Goal: Communication & Community: Answer question/provide support

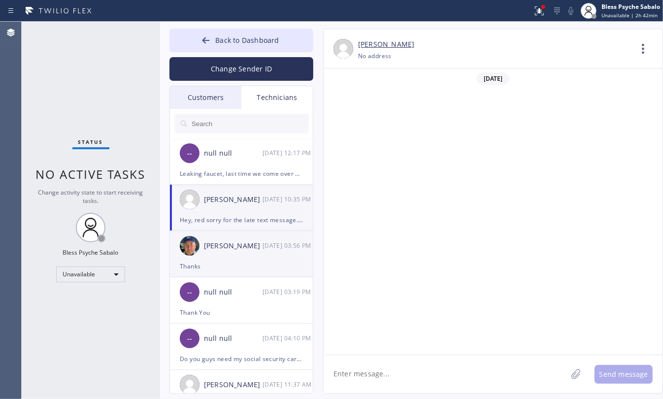
scroll to position [6906, 0]
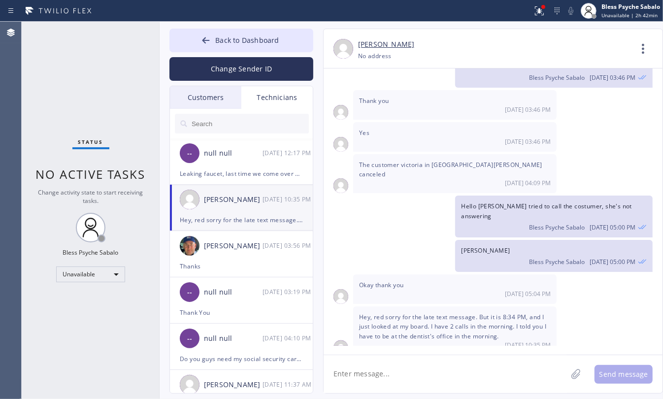
click at [267, 196] on div "[DATE] 10:35 PM" at bounding box center [288, 199] width 51 height 11
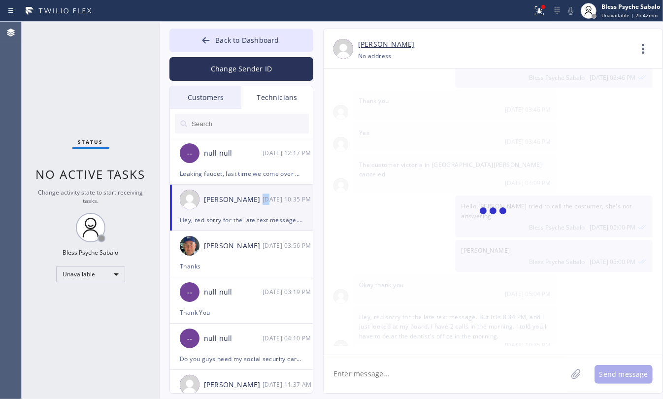
click at [267, 197] on div "[DATE] 10:35 PM" at bounding box center [288, 199] width 51 height 11
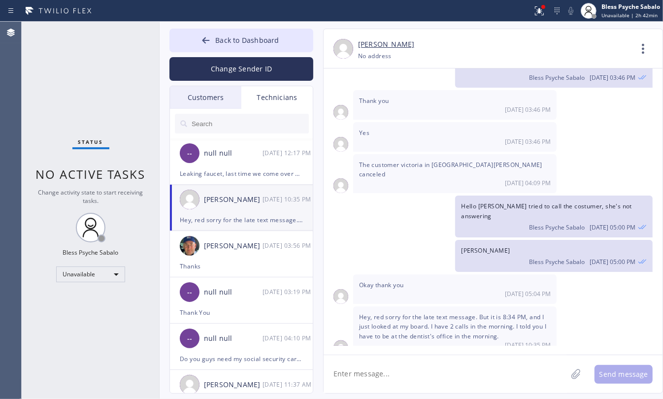
click at [403, 371] on textarea at bounding box center [445, 374] width 243 height 38
drag, startPoint x: 501, startPoint y: 303, endPoint x: 525, endPoint y: 303, distance: 23.7
click at [525, 313] on span "Hey, red sorry for the late text message. But it is 8:34 PM, and I just looked …" at bounding box center [452, 326] width 187 height 27
click at [515, 341] on span "[DATE] 10:35 PM" at bounding box center [528, 345] width 46 height 8
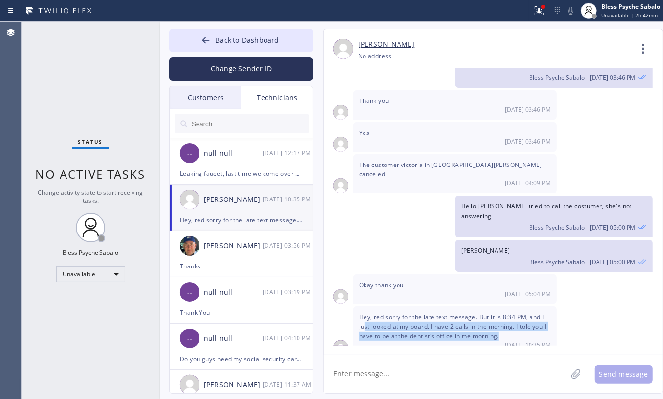
drag, startPoint x: 363, startPoint y: 317, endPoint x: 501, endPoint y: 328, distance: 137.9
click at [501, 328] on span "Hey, red sorry for the late text message. But it is 8:34 PM, and I just looked …" at bounding box center [452, 326] width 187 height 27
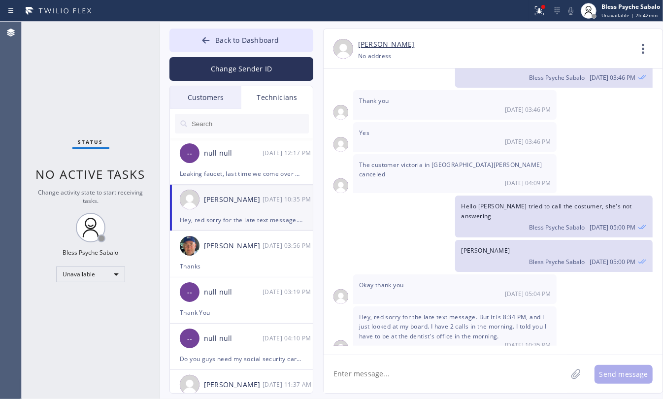
click at [474, 365] on textarea at bounding box center [445, 374] width 243 height 38
click at [476, 376] on textarea at bounding box center [445, 374] width 243 height 38
click at [646, 55] on icon at bounding box center [644, 49] width 24 height 24
click at [581, 92] on li "Call to Technician" at bounding box center [584, 101] width 143 height 26
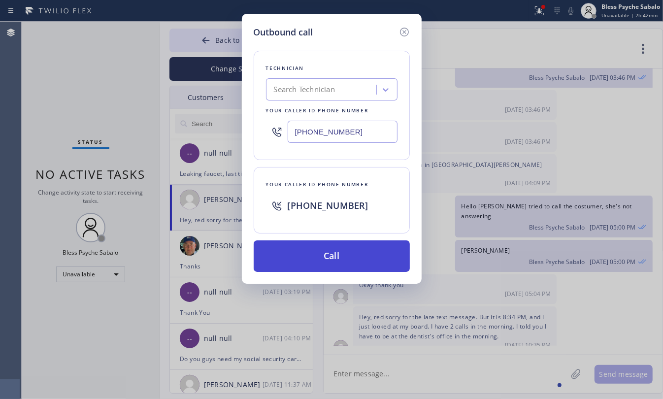
click at [370, 259] on button "Call" at bounding box center [332, 257] width 156 height 32
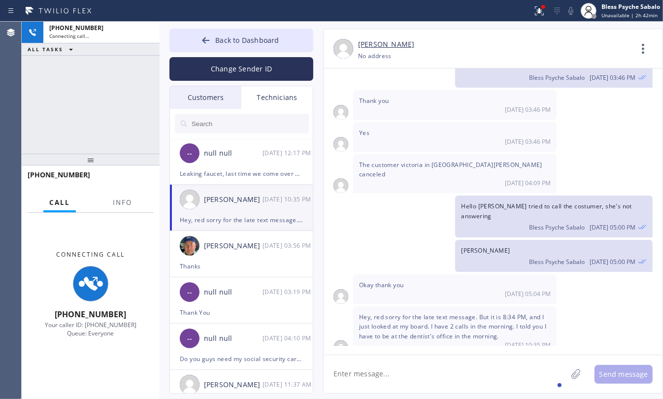
click at [383, 384] on textarea at bounding box center [445, 374] width 243 height 38
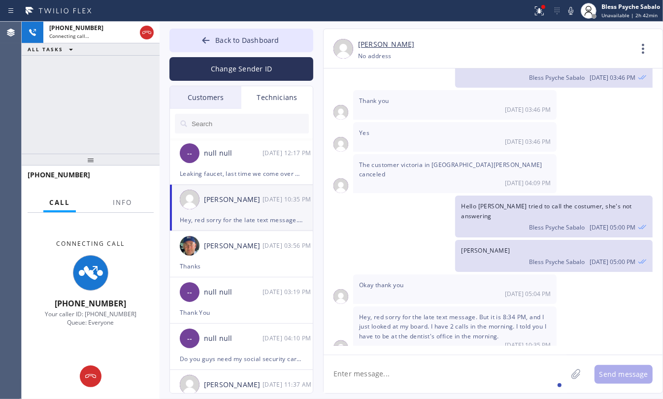
click at [385, 374] on textarea at bounding box center [445, 374] width 243 height 38
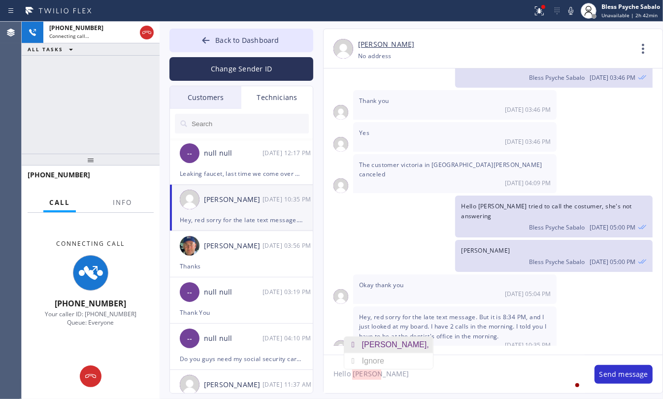
click at [376, 350] on div "Matthew," at bounding box center [397, 345] width 71 height 16
click at [402, 373] on textarea "Hello Matthew," at bounding box center [454, 374] width 261 height 38
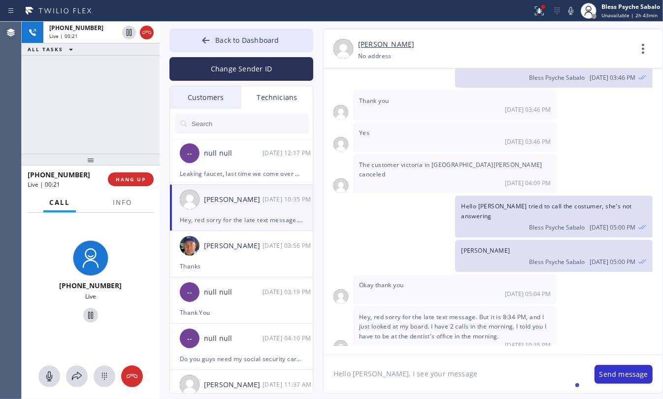
type textarea "Hello Matthew, I see your message"
drag, startPoint x: 463, startPoint y: 203, endPoint x: 642, endPoint y: 200, distance: 178.9
click at [642, 200] on div "Hello Matthew I tried to call the costumer, she's not answering Bless Psyche Sa…" at bounding box center [554, 216] width 198 height 41
click at [599, 204] on span "Hello [PERSON_NAME] tried to call the costumer, she's not answering" at bounding box center [546, 211] width 171 height 18
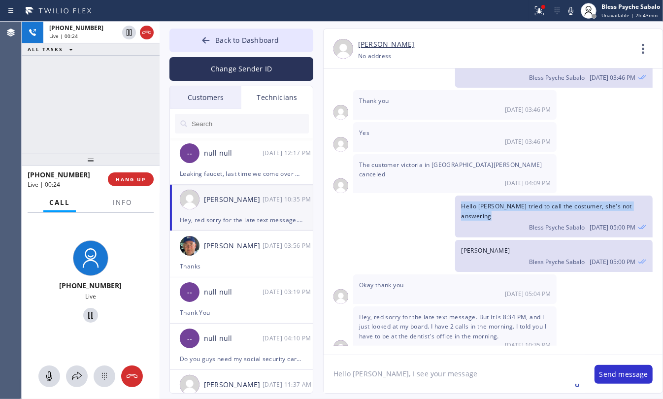
click at [599, 204] on span "Hello [PERSON_NAME] tried to call the costumer, she's not answering" at bounding box center [546, 211] width 171 height 18
click at [516, 221] on div "Bless Psyche Sabalo 09/30 05:00 PM" at bounding box center [554, 226] width 186 height 11
click at [519, 205] on span "Hello [PERSON_NAME] tried to call the costumer, she's not answering" at bounding box center [546, 211] width 171 height 18
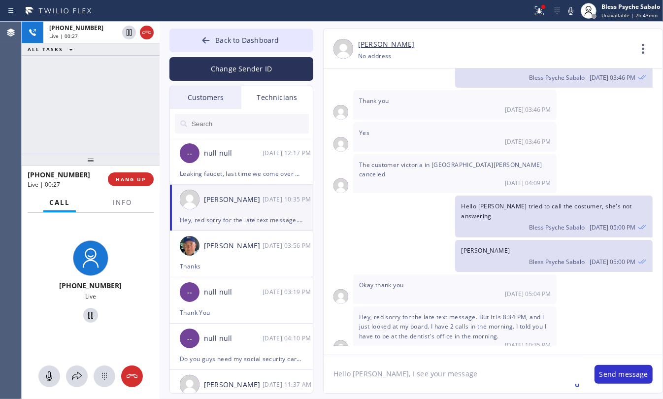
click at [480, 246] on span "[PERSON_NAME]" at bounding box center [485, 250] width 49 height 8
click at [516, 240] on div "Jean Olson Bless Psyche Sabalo 09/30 05:00 PM" at bounding box center [554, 256] width 198 height 32
click at [513, 208] on span "Hello [PERSON_NAME] tried to call the costumer, she's not answering" at bounding box center [546, 211] width 171 height 18
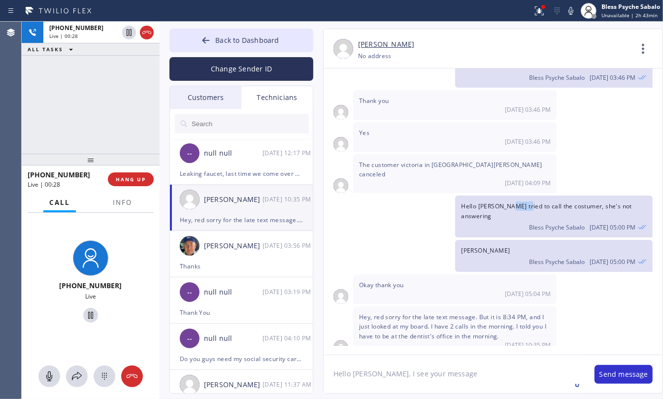
click at [513, 208] on span "Hello [PERSON_NAME] tried to call the costumer, she's not answering" at bounding box center [546, 211] width 171 height 18
click at [472, 246] on span "[PERSON_NAME]" at bounding box center [485, 250] width 49 height 8
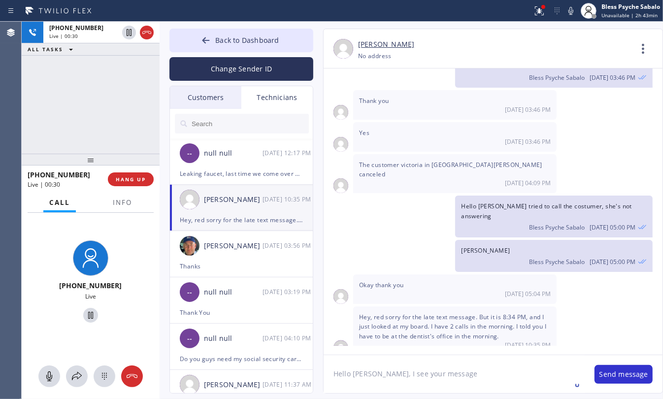
click at [518, 202] on span "Hello [PERSON_NAME] tried to call the costumer, she's not answering" at bounding box center [546, 211] width 171 height 18
click at [498, 255] on div "Bless Psyche Sabalo 09/30 05:00 PM" at bounding box center [554, 260] width 186 height 11
click at [481, 246] on span "[PERSON_NAME]" at bounding box center [485, 250] width 49 height 8
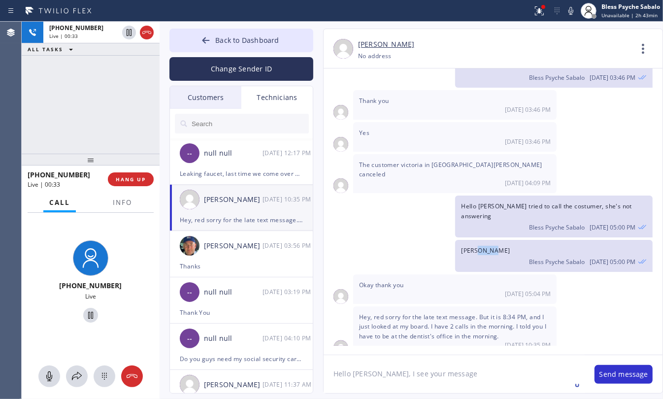
click at [481, 246] on span "[PERSON_NAME]" at bounding box center [485, 250] width 49 height 8
click at [509, 206] on span "Hello [PERSON_NAME] tried to call the costumer, she's not answering" at bounding box center [546, 211] width 171 height 18
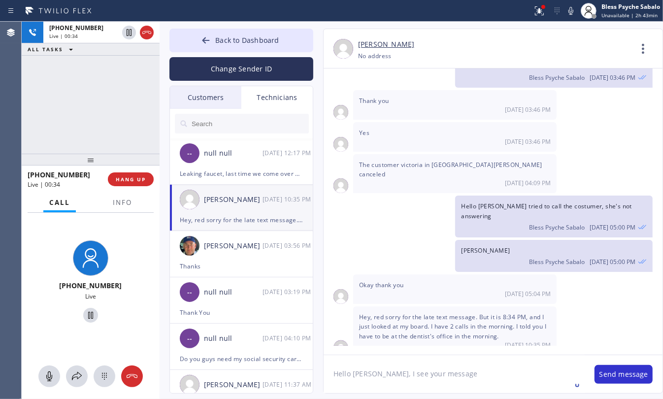
click at [519, 242] on div "Jean Olson Bless Psyche Sabalo 09/30 05:00 PM" at bounding box center [554, 256] width 198 height 32
click at [480, 246] on span "[PERSON_NAME]" at bounding box center [485, 250] width 49 height 8
click at [504, 206] on span "Hello [PERSON_NAME] tried to call the costumer, she's not answering" at bounding box center [546, 211] width 171 height 18
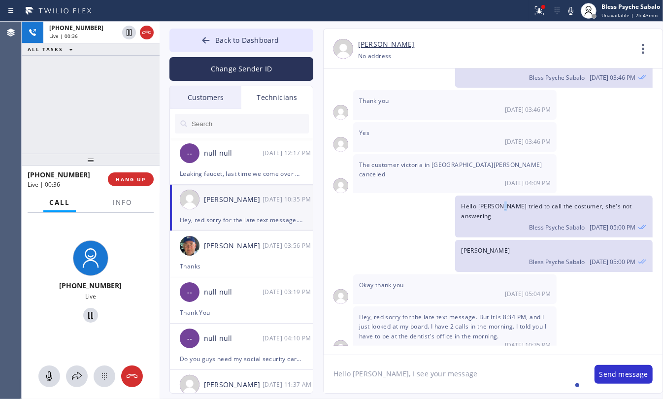
click at [504, 206] on span "Hello [PERSON_NAME] tried to call the costumer, she's not answering" at bounding box center [546, 211] width 171 height 18
drag, startPoint x: 511, startPoint y: 235, endPoint x: 483, endPoint y: 246, distance: 30.3
click at [511, 240] on div "Jean Olson Bless Psyche Sabalo 09/30 05:00 PM" at bounding box center [554, 256] width 198 height 32
click at [473, 246] on span "[PERSON_NAME]" at bounding box center [485, 250] width 49 height 8
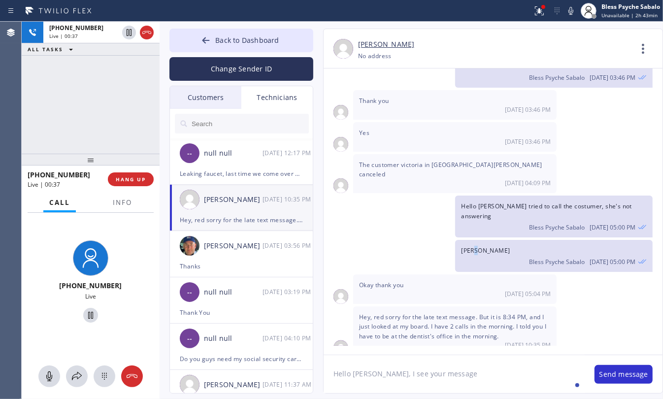
click at [473, 246] on span "[PERSON_NAME]" at bounding box center [485, 250] width 49 height 8
click at [511, 205] on span "Hello [PERSON_NAME] tried to call the costumer, she's not answering" at bounding box center [546, 211] width 171 height 18
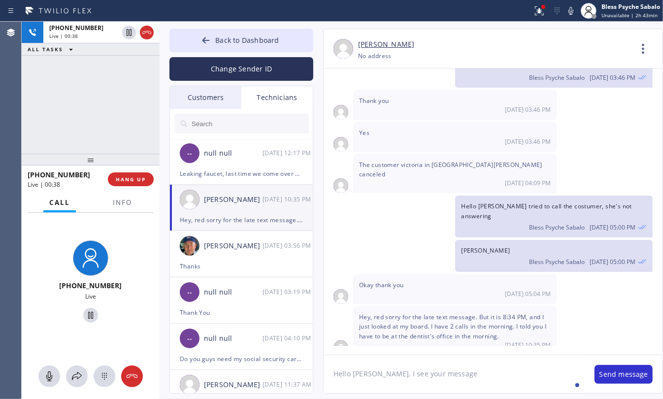
click at [501, 240] on div "Jean Olson Bless Psyche Sabalo 09/30 05:00 PM" at bounding box center [554, 256] width 198 height 32
click at [477, 246] on span "[PERSON_NAME]" at bounding box center [485, 250] width 49 height 8
click at [484, 246] on span "[PERSON_NAME]" at bounding box center [485, 250] width 49 height 8
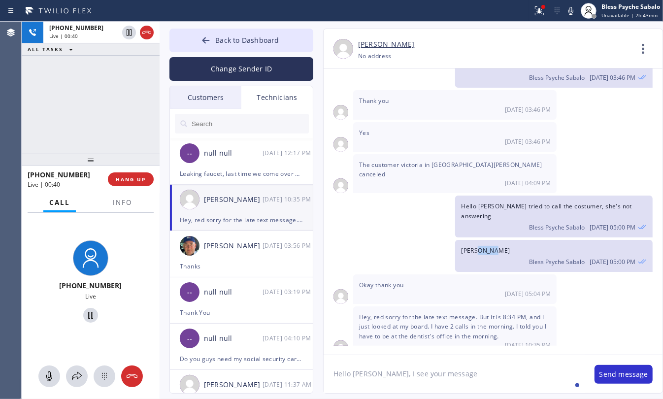
click at [484, 246] on span "[PERSON_NAME]" at bounding box center [485, 250] width 49 height 8
click at [528, 204] on span "Hello [PERSON_NAME] tried to call the costumer, she's not answering" at bounding box center [546, 211] width 171 height 18
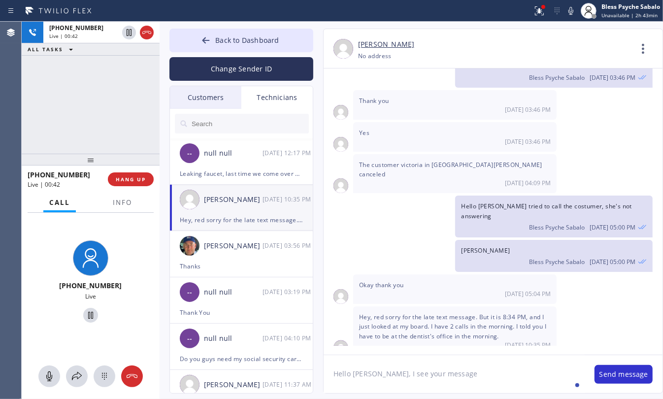
click at [514, 240] on div "Jean Olson Bless Psyche Sabalo 09/30 05:00 PM" at bounding box center [554, 256] width 198 height 32
click at [472, 246] on span "[PERSON_NAME]" at bounding box center [485, 250] width 49 height 8
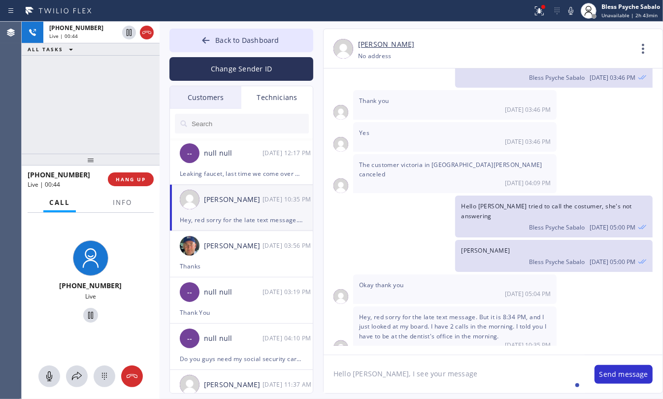
click at [501, 199] on div "Hello Matthew I tried to call the costumer, she's not answering Bless Psyche Sa…" at bounding box center [554, 216] width 198 height 41
click at [503, 205] on span "Hello [PERSON_NAME] tried to call the costumer, she's not answering" at bounding box center [546, 211] width 171 height 18
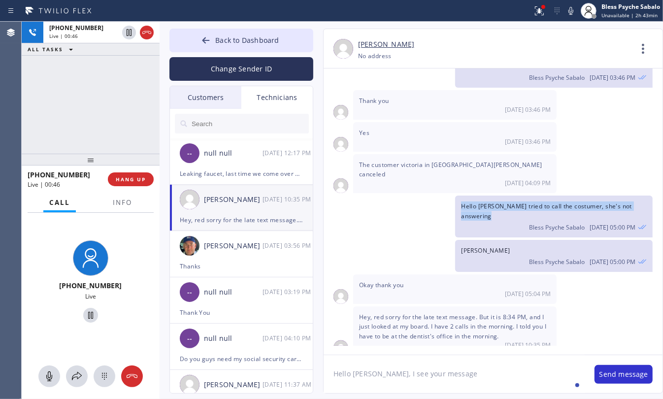
click at [503, 205] on span "Hello [PERSON_NAME] tried to call the costumer, she's not answering" at bounding box center [546, 211] width 171 height 18
click at [482, 246] on span "[PERSON_NAME]" at bounding box center [485, 250] width 49 height 8
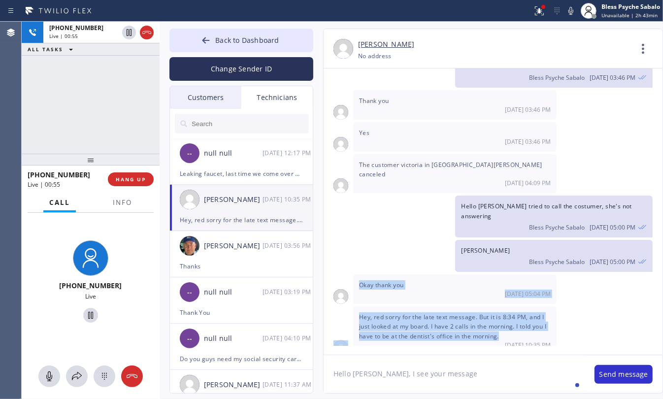
drag, startPoint x: 510, startPoint y: 324, endPoint x: 355, endPoint y: 270, distance: 164.0
click at [355, 270] on div "09/17/2025 Hello Matthew, my name is Red one of the dispatchers here at 5 Star …" at bounding box center [493, 207] width 339 height 277
click at [365, 290] on div "[DATE] 05:04 PM" at bounding box center [455, 294] width 192 height 8
drag, startPoint x: 358, startPoint y: 269, endPoint x: 553, endPoint y: 339, distance: 206.9
click at [553, 338] on div "09/17/2025 Hello Matthew, my name is Red one of the dispatchers here at 5 Star …" at bounding box center [493, 207] width 339 height 277
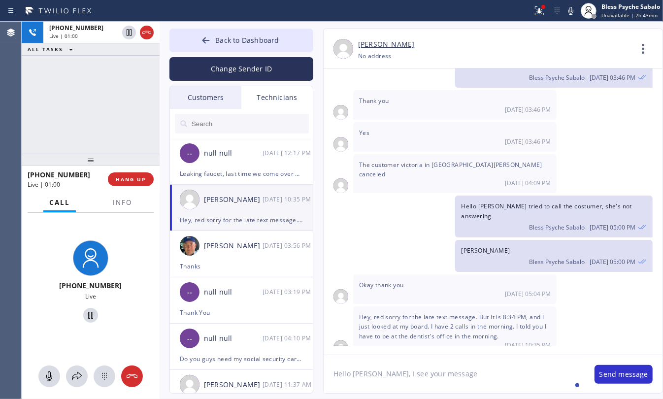
drag, startPoint x: 536, startPoint y: 362, endPoint x: 553, endPoint y: 343, distance: 26.2
click at [536, 362] on textarea "Hello Matthew, I see your message" at bounding box center [454, 374] width 261 height 38
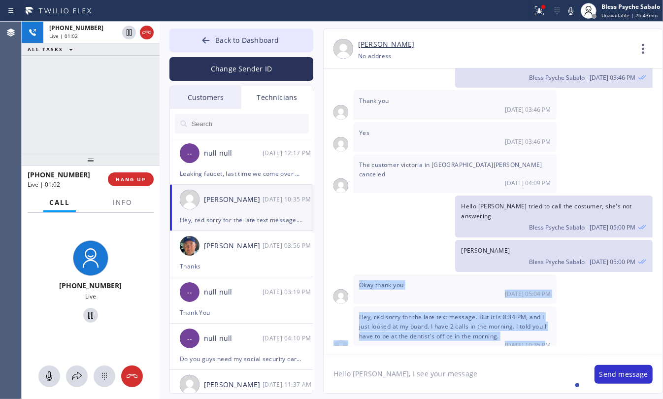
drag, startPoint x: 551, startPoint y: 336, endPoint x: 361, endPoint y: 270, distance: 200.9
click at [361, 270] on div "09/17/2025 Hello Matthew, my name is Red one of the dispatchers here at 5 Star …" at bounding box center [493, 207] width 339 height 277
drag, startPoint x: 393, startPoint y: 284, endPoint x: 388, endPoint y: 283, distance: 5.0
click at [393, 290] on div "[DATE] 05:04 PM" at bounding box center [455, 294] width 192 height 8
drag, startPoint x: 381, startPoint y: 282, endPoint x: 553, endPoint y: 338, distance: 180.5
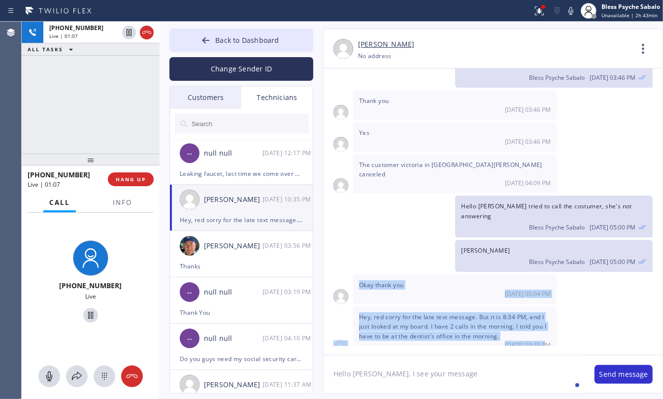
click at [553, 338] on div "09/17/2025 Hello Matthew, my name is Red one of the dispatchers here at 5 Star …" at bounding box center [493, 207] width 339 height 277
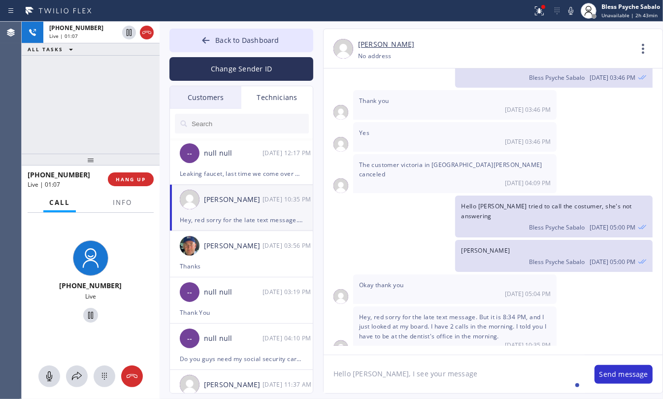
click at [511, 376] on textarea "Hello Matthew, I see your message" at bounding box center [454, 374] width 261 height 38
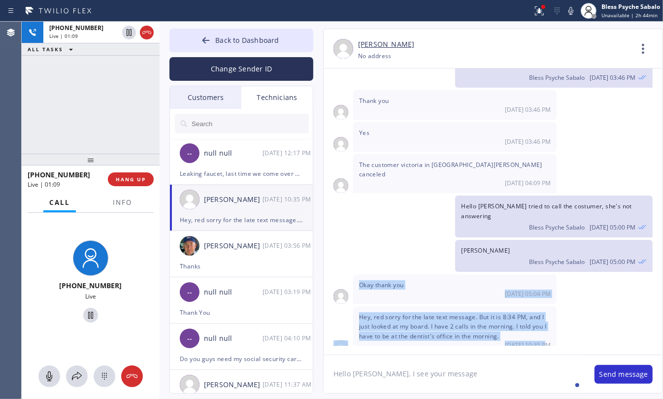
drag, startPoint x: 548, startPoint y: 333, endPoint x: 360, endPoint y: 274, distance: 196.4
click at [360, 274] on div "09/17/2025 Hello Matthew, my name is Red one of the dispatchers here at 5 Star …" at bounding box center [493, 207] width 339 height 277
drag, startPoint x: 363, startPoint y: 289, endPoint x: 358, endPoint y: 279, distance: 11.5
click at [362, 289] on div "Okay thank you 09/30 05:04 PM" at bounding box center [455, 290] width 204 height 30
click at [356, 275] on div "Okay thank you 09/30 05:04 PM" at bounding box center [455, 290] width 204 height 30
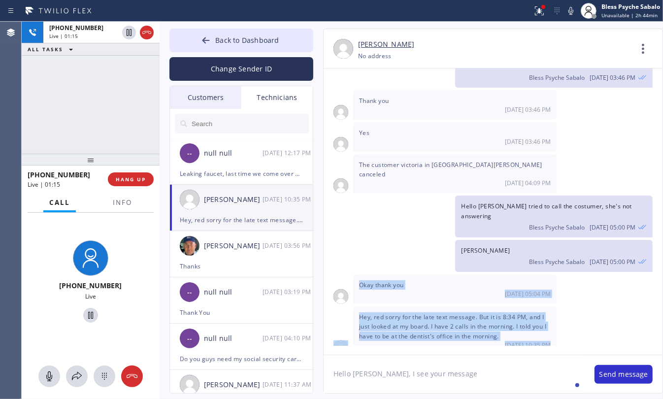
drag, startPoint x: 383, startPoint y: 283, endPoint x: 553, endPoint y: 333, distance: 176.7
click at [553, 333] on div "09/17/2025 Hello Matthew, my name is Red one of the dispatchers here at 5 Star …" at bounding box center [493, 207] width 339 height 277
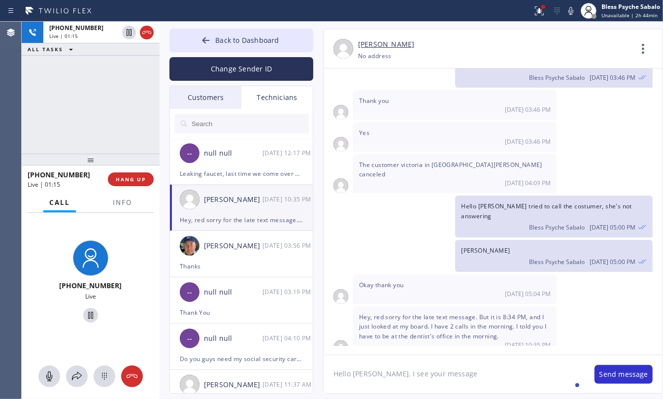
click at [519, 359] on textarea "Hello Matthew, I see your message" at bounding box center [454, 374] width 261 height 38
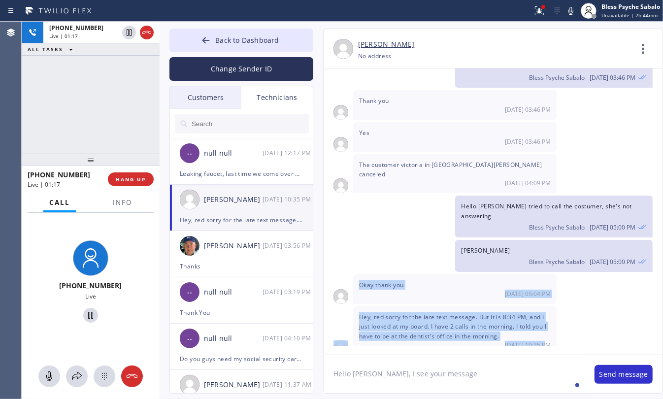
drag, startPoint x: 551, startPoint y: 331, endPoint x: 359, endPoint y: 272, distance: 201.1
click at [359, 272] on div "09/17/2025 Hello Matthew, my name is Red one of the dispatchers here at 5 Star …" at bounding box center [493, 207] width 339 height 277
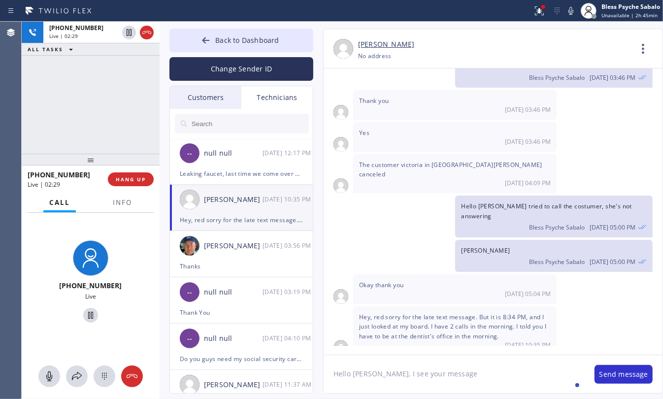
click at [131, 137] on div "+13105316730 Live | 02:29 ALL TASKS ALL TASKS ACTIVE TASKS TASKS IN WRAP UP" at bounding box center [91, 88] width 138 height 132
click at [132, 127] on div "+13105316730 Live | 02:35 ALL TASKS ALL TASKS ACTIVE TASKS TASKS IN WRAP UP" at bounding box center [91, 88] width 138 height 132
click at [131, 180] on span "HANG UP" at bounding box center [131, 179] width 30 height 7
click at [123, 140] on div "+13105316730 Live | 02:41 ALL TASKS ALL TASKS ACTIVE TASKS TASKS IN WRAP UP" at bounding box center [91, 88] width 138 height 132
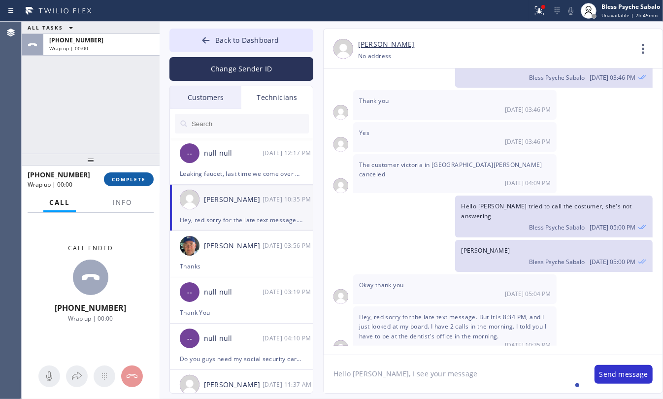
click at [129, 179] on span "COMPLETE" at bounding box center [129, 179] width 34 height 7
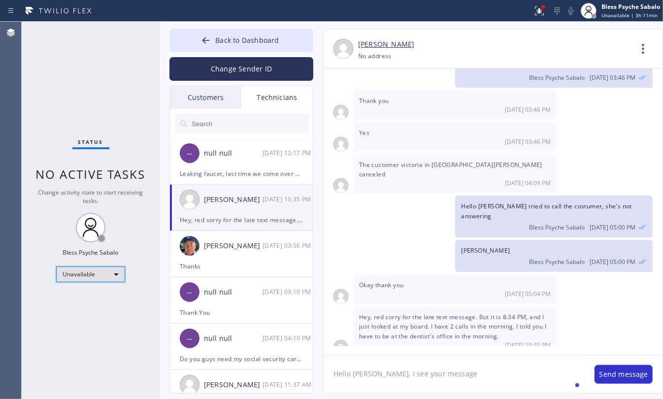
click at [122, 275] on div "Unavailable" at bounding box center [90, 275] width 69 height 16
click at [99, 300] on li "Available" at bounding box center [90, 300] width 67 height 12
click at [131, 164] on div "Status No active tasks Change activity state to start receiving tasks. Bless Ps…" at bounding box center [91, 211] width 138 height 378
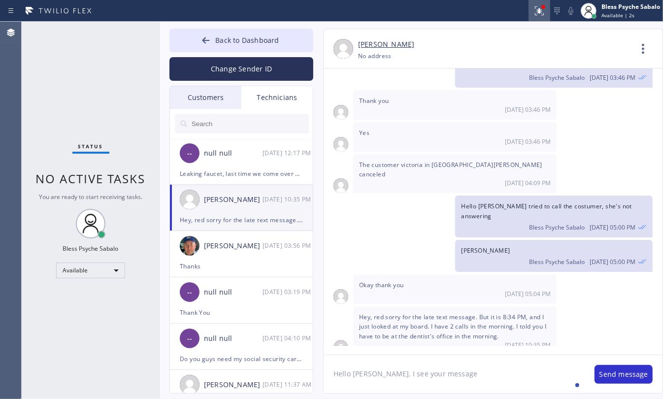
click at [538, 20] on button at bounding box center [540, 11] width 22 height 22
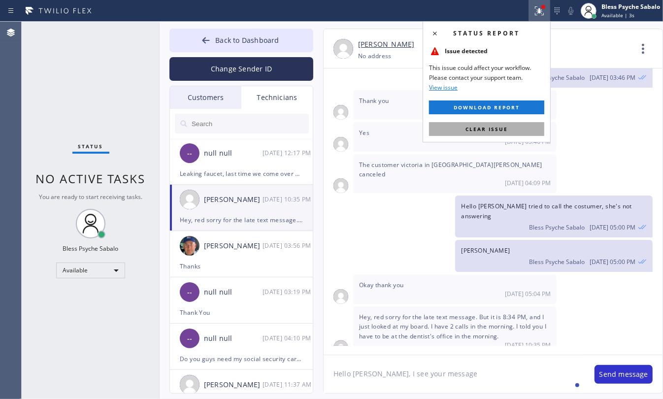
click at [486, 135] on button "Clear issue" at bounding box center [486, 129] width 115 height 14
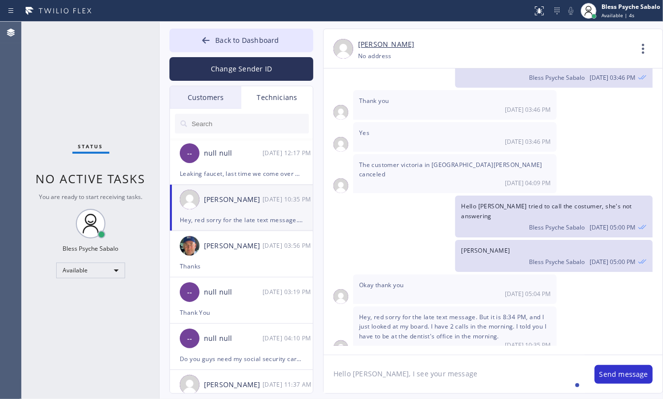
click at [404, 146] on div "[DATE] 03:46 PM" at bounding box center [455, 142] width 192 height 8
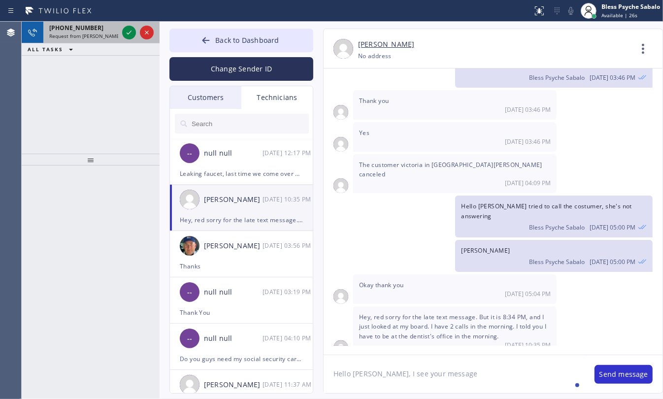
click at [79, 28] on span "[PHONE_NUMBER]" at bounding box center [76, 28] width 54 height 8
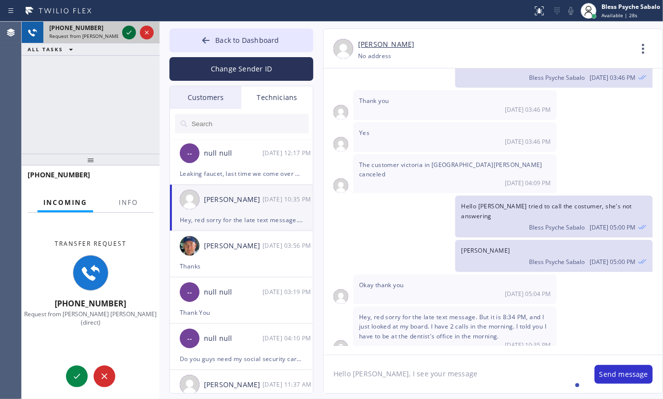
click at [127, 33] on icon at bounding box center [129, 33] width 5 height 4
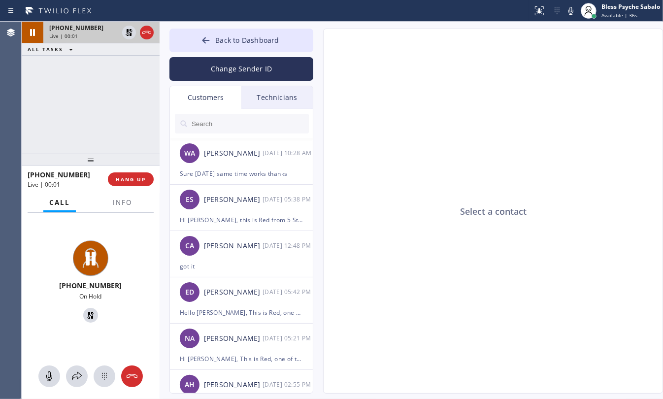
click at [131, 114] on div "+13103097181 Live | 00:01 ALL TASKS ALL TASKS ACTIVE TASKS TASKS IN WRAP UP" at bounding box center [91, 88] width 138 height 132
type input "(213) 444-7988"
click at [122, 200] on span "Info" at bounding box center [122, 202] width 19 height 9
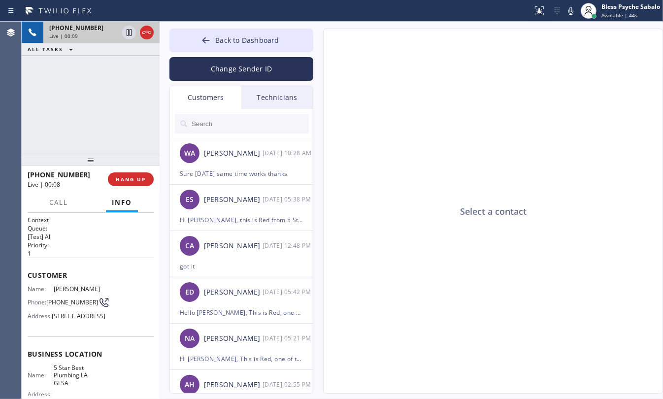
click at [465, 139] on div "Select a contact" at bounding box center [494, 211] width 340 height 365
click at [380, 121] on div "Select a contact" at bounding box center [494, 211] width 340 height 365
click at [131, 111] on div "+13103097181 Live | 00:14 ALL TASKS ALL TASKS ACTIVE TASKS TASKS IN WRAP UP" at bounding box center [91, 88] width 138 height 132
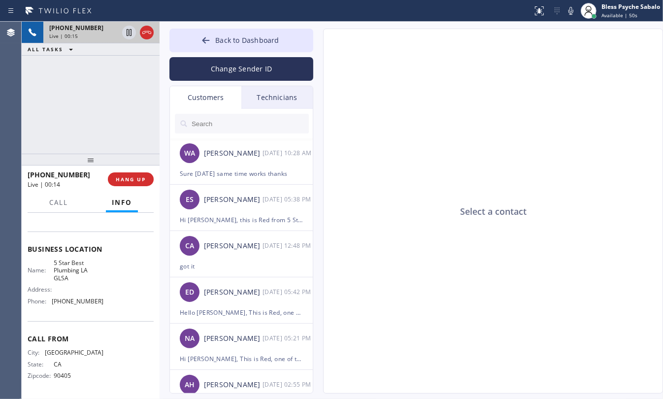
scroll to position [123, 0]
click at [398, 124] on div "Select a contact" at bounding box center [494, 211] width 340 height 365
click at [346, 133] on div "Select a contact" at bounding box center [494, 211] width 340 height 365
click at [288, 94] on div "Technicians" at bounding box center [277, 97] width 71 height 23
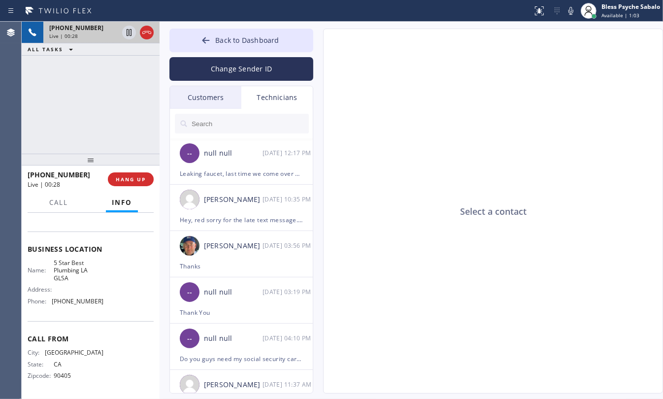
click at [195, 99] on div "Customers" at bounding box center [205, 97] width 71 height 23
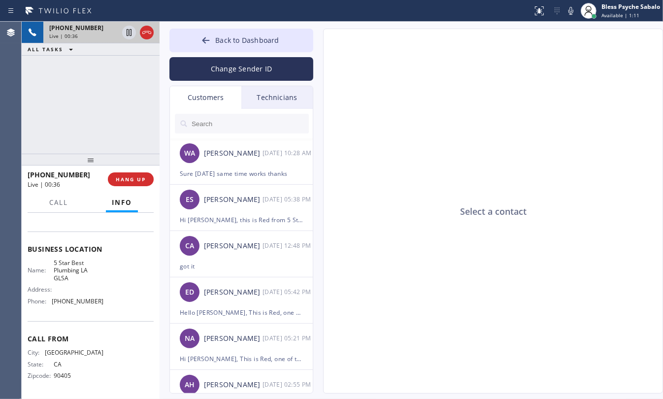
click at [584, 102] on div "Select a contact" at bounding box center [494, 211] width 340 height 365
click at [573, 109] on div "Select a contact" at bounding box center [494, 211] width 340 height 365
drag, startPoint x: 434, startPoint y: 85, endPoint x: 419, endPoint y: 80, distance: 15.0
click at [424, 82] on div "Select a contact" at bounding box center [494, 211] width 340 height 365
click at [67, 206] on span "Call" at bounding box center [58, 202] width 19 height 9
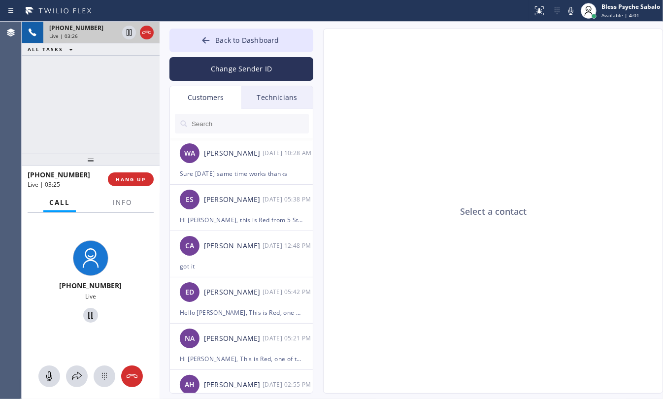
drag, startPoint x: 490, startPoint y: 102, endPoint x: 477, endPoint y: 156, distance: 55.9
click at [490, 102] on div "Select a contact" at bounding box center [494, 211] width 340 height 365
drag, startPoint x: 434, startPoint y: 75, endPoint x: 445, endPoint y: 93, distance: 20.4
click at [435, 75] on div "Select a contact" at bounding box center [494, 211] width 340 height 365
click at [344, 80] on div "Select a contact" at bounding box center [494, 211] width 340 height 365
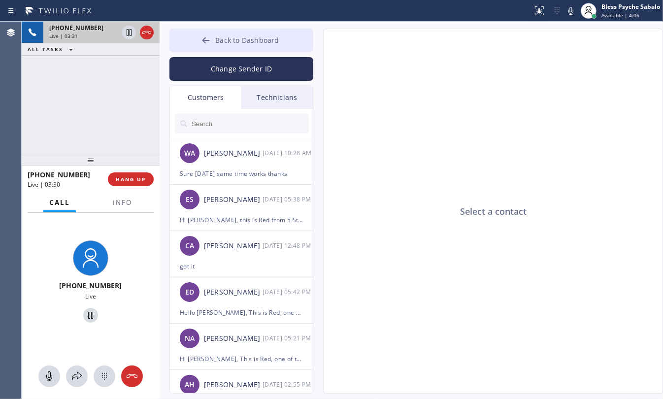
click at [242, 35] on span "Back to Dashboard" at bounding box center [247, 39] width 64 height 9
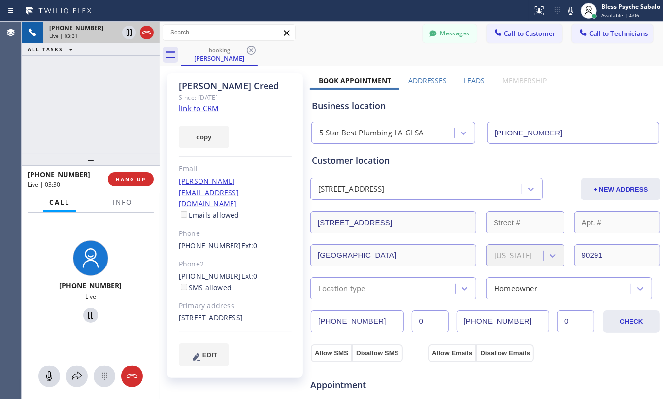
click at [482, 82] on div "Leads" at bounding box center [475, 83] width 38 height 14
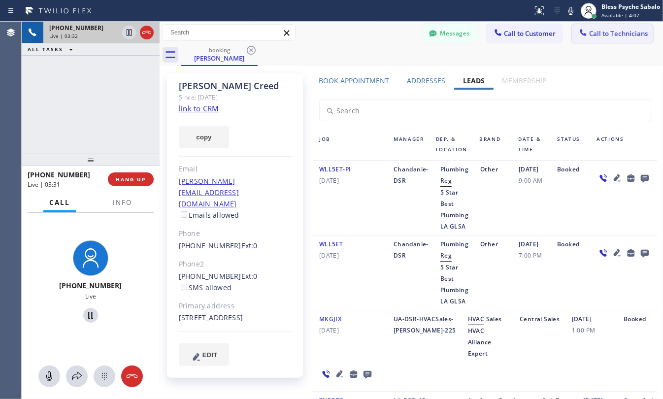
click at [579, 35] on icon at bounding box center [584, 33] width 10 height 10
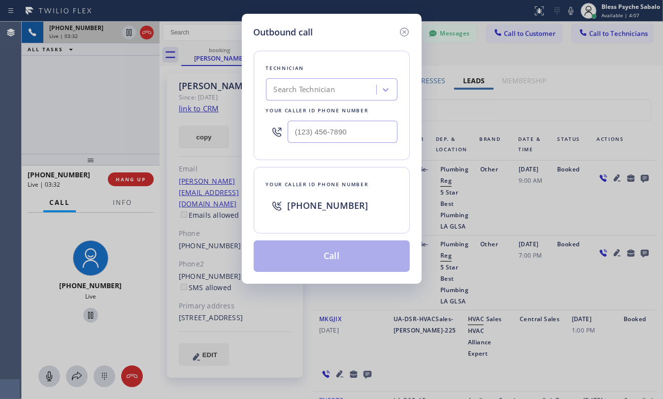
click at [340, 208] on span "[PHONE_NUMBER]" at bounding box center [328, 206] width 81 height 12
click at [340, 207] on span "[PHONE_NUMBER]" at bounding box center [328, 206] width 81 height 12
click at [336, 205] on span "[PHONE_NUMBER]" at bounding box center [328, 206] width 81 height 12
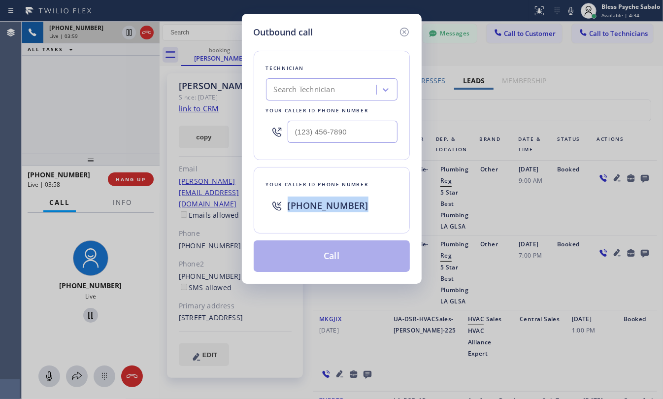
click at [336, 205] on span "[PHONE_NUMBER]" at bounding box center [328, 206] width 81 height 12
click at [407, 34] on icon at bounding box center [405, 32] width 12 height 12
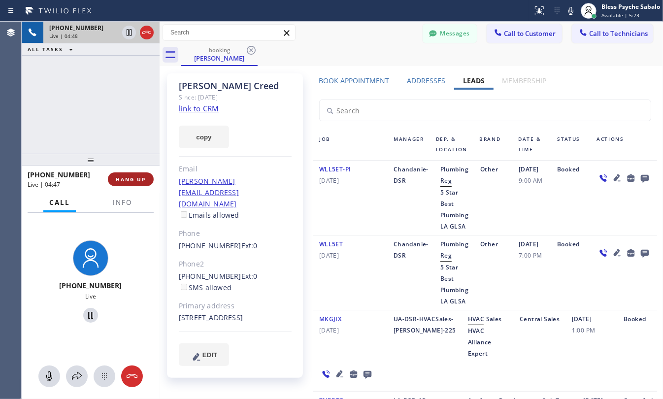
click at [127, 183] on button "HANG UP" at bounding box center [131, 180] width 46 height 14
click at [95, 106] on div "+13103097181 Live | 04:48 ALL TASKS ALL TASKS ACTIVE TASKS TASKS IN WRAP UP" at bounding box center [91, 88] width 138 height 132
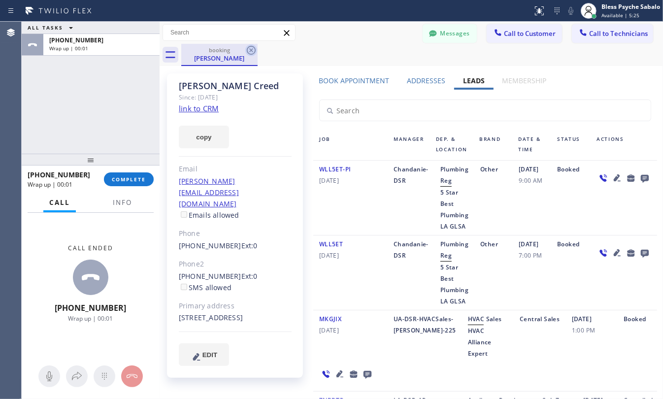
click at [247, 51] on icon at bounding box center [251, 50] width 9 height 9
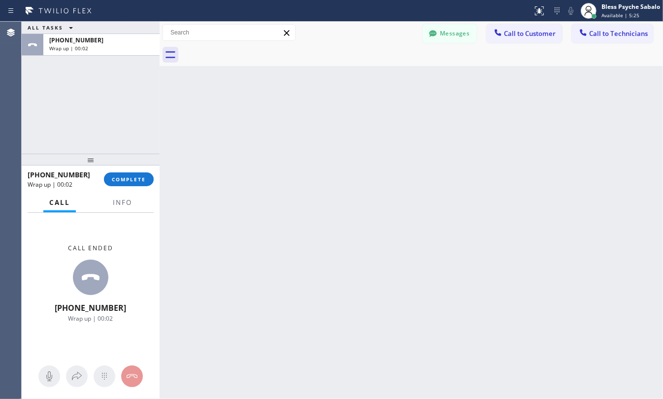
drag, startPoint x: 126, startPoint y: 185, endPoint x: 121, endPoint y: 136, distance: 49.1
click at [126, 184] on button "COMPLETE" at bounding box center [129, 180] width 50 height 14
drag, startPoint x: 119, startPoint y: 128, endPoint x: 160, endPoint y: 128, distance: 40.9
click at [120, 128] on div "ALL TASKS ALL TASKS ACTIVE TASKS TASKS IN WRAP UP +13103097181 Wrap up | 00:02" at bounding box center [91, 88] width 138 height 132
click at [593, 34] on span "Call to Technicians" at bounding box center [618, 33] width 59 height 9
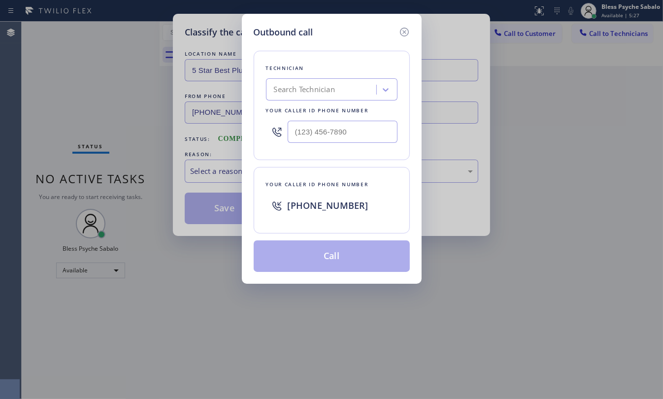
click at [344, 90] on div "Search Technician" at bounding box center [322, 89] width 107 height 17
type input "Nick"
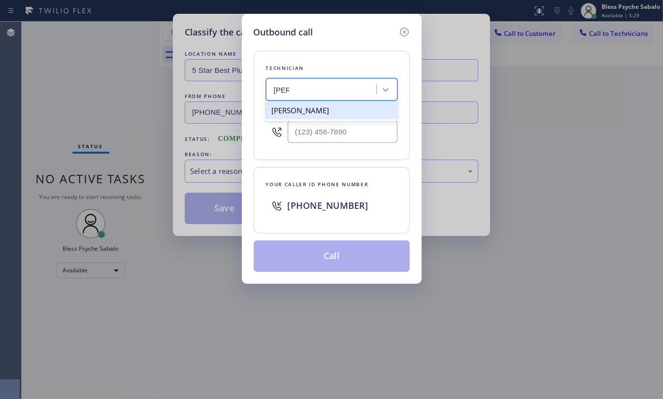
click at [321, 119] on div "[PERSON_NAME]" at bounding box center [332, 111] width 132 height 18
type input "[PHONE_NUMBER]"
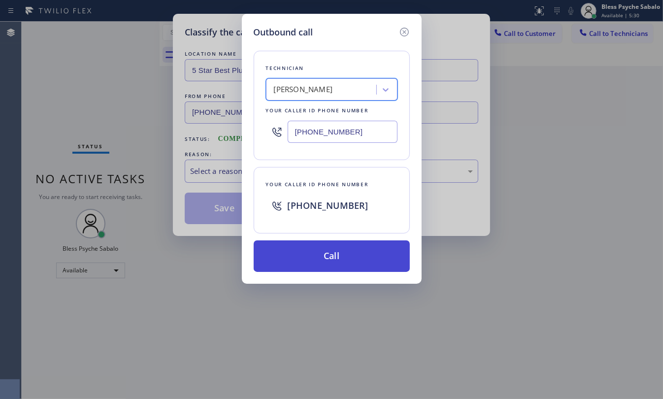
click at [364, 265] on button "Call" at bounding box center [332, 257] width 156 height 32
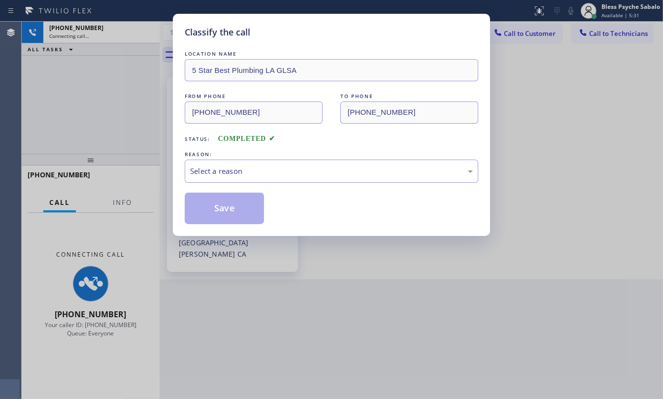
scroll to position [13647, 0]
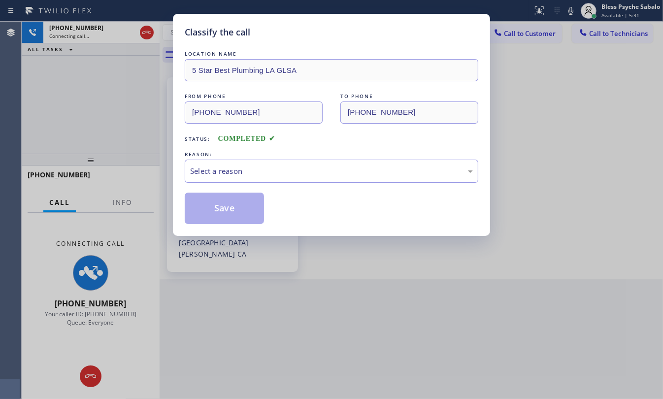
click at [508, 80] on div "Classify the call LOCATION NAME 5 Star Best Plumbing LA GLSA FROM PHONE (310) 3…" at bounding box center [331, 199] width 663 height 399
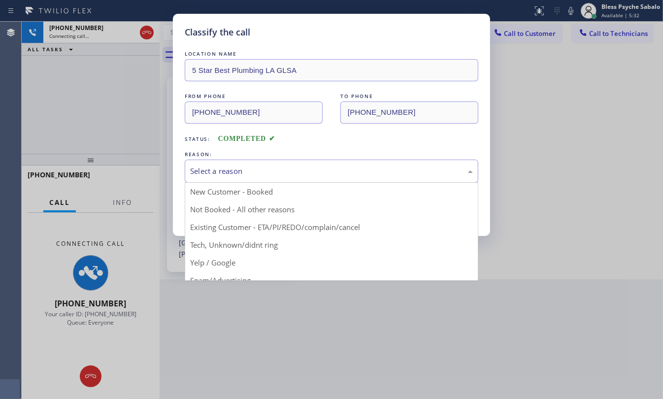
click at [304, 183] on div "Select a reason New Customer - Booked Not Booked - All other reasons Existing C…" at bounding box center [332, 171] width 294 height 23
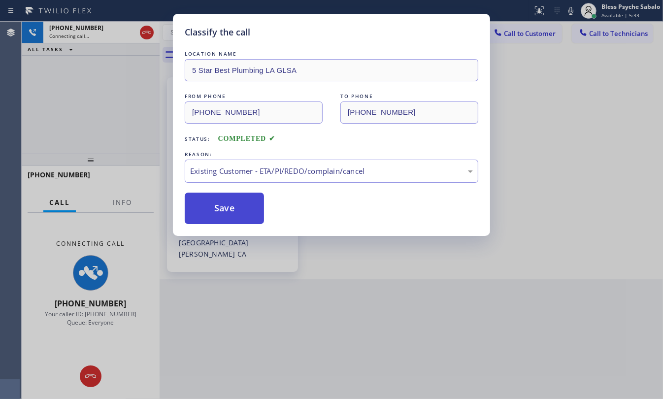
click at [240, 214] on button "Save" at bounding box center [224, 209] width 79 height 32
click at [365, 292] on div "Classify the call LOCATION NAME 5 Star Best Plumbing LA GLSA FROM PHONE (310) 3…" at bounding box center [331, 199] width 663 height 399
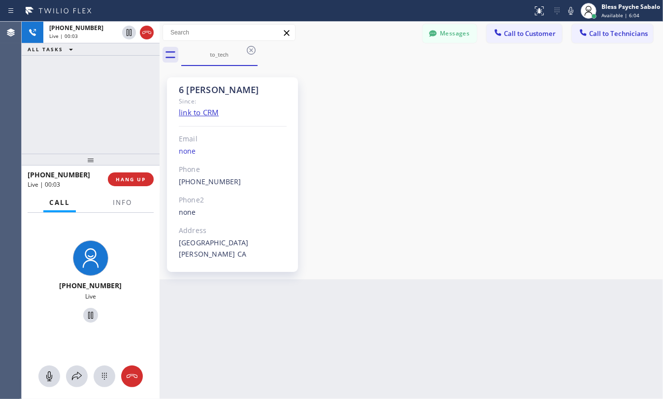
click at [523, 101] on div "6 Nick Since: link to CRM Email none Phone (347) 417-3881 Outbound call Technic…" at bounding box center [411, 173] width 499 height 208
click at [117, 183] on button "HANG UP" at bounding box center [131, 180] width 46 height 14
click at [313, 126] on div "6 Nick Since: link to CRM Email none Phone (347) 417-3881 Outbound call Technic…" at bounding box center [411, 173] width 499 height 208
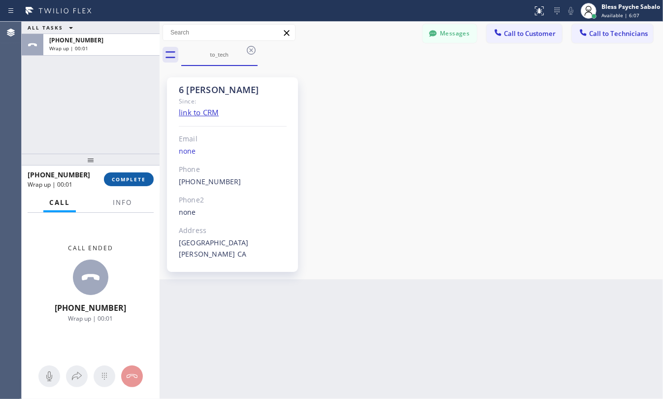
click at [131, 181] on span "COMPLETE" at bounding box center [129, 179] width 34 height 7
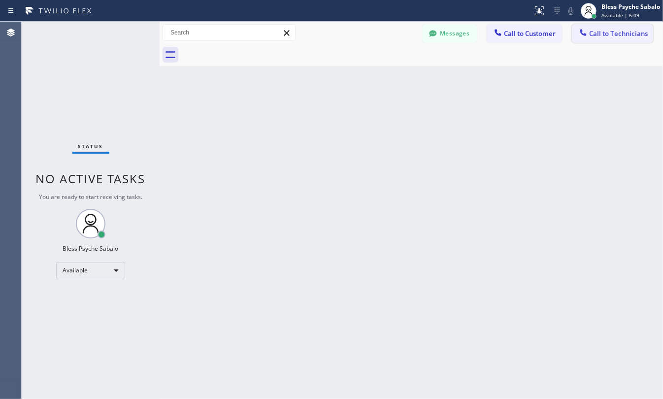
click at [606, 36] on span "Call to Technicians" at bounding box center [618, 33] width 59 height 9
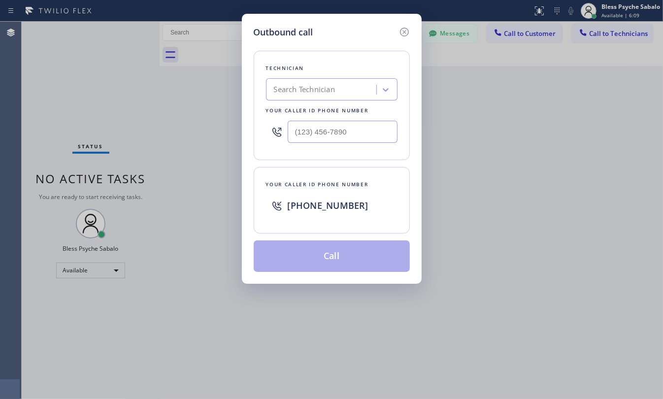
click at [326, 83] on div "Search Technician" at bounding box center [322, 89] width 107 height 17
type input "nick"
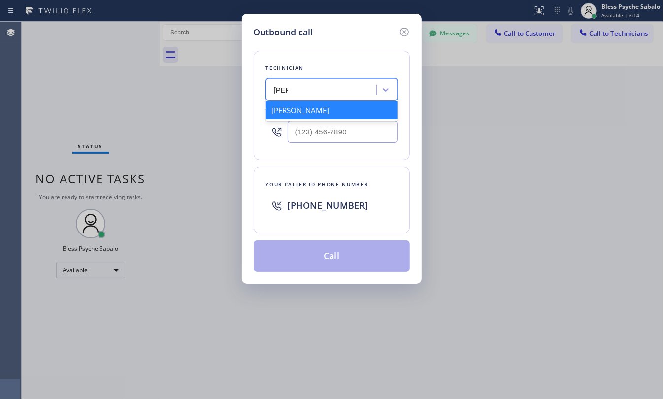
click at [346, 112] on div "[PERSON_NAME]" at bounding box center [332, 111] width 132 height 18
type input "[PHONE_NUMBER]"
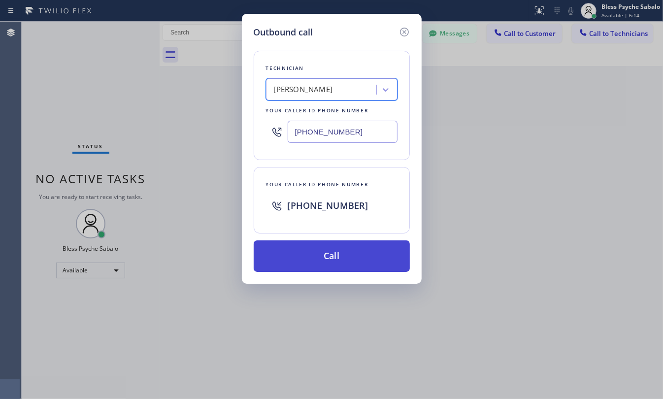
click at [334, 259] on button "Call" at bounding box center [332, 257] width 156 height 32
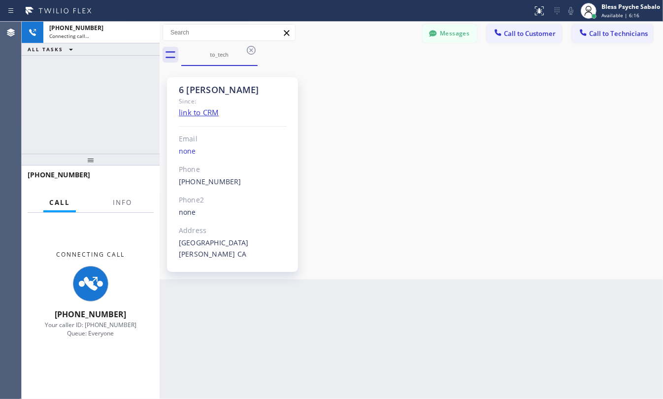
scroll to position [13647, 0]
click at [356, 236] on div "6 Nick Since: link to CRM Email none Phone (347) 417-3881 Outbound call Technic…" at bounding box center [411, 173] width 499 height 208
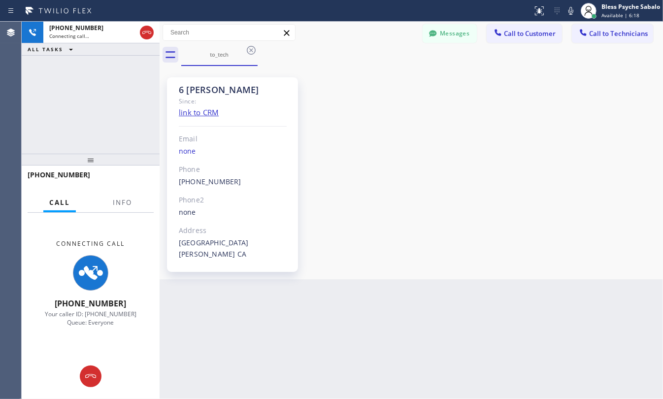
click at [544, 134] on div "6 Nick Since: link to CRM Email none Phone (347) 417-3881 Outbound call Technic…" at bounding box center [411, 173] width 499 height 208
click at [459, 35] on button "Messages" at bounding box center [450, 33] width 54 height 19
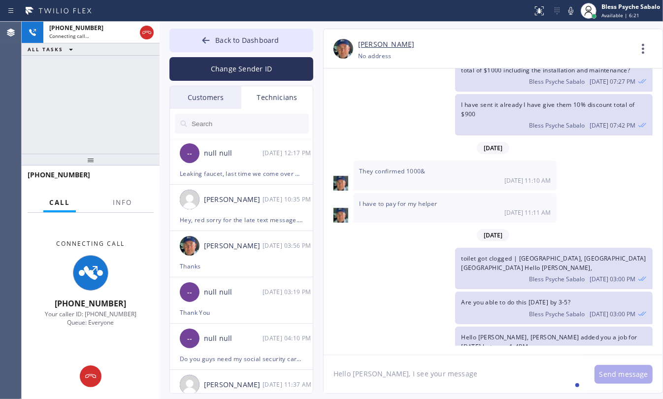
click at [425, 366] on textarea "Hello Matthew, I see your message" at bounding box center [454, 374] width 261 height 38
click at [471, 383] on textarea "Hello Matthew, I see your message" at bounding box center [454, 374] width 261 height 38
drag, startPoint x: 466, startPoint y: 384, endPoint x: 407, endPoint y: 370, distance: 61.4
click at [298, 394] on div "Back to Dashboard Change Sender ID Customers Technicians WA [PERSON_NAME] [DATE…" at bounding box center [412, 211] width 504 height 378
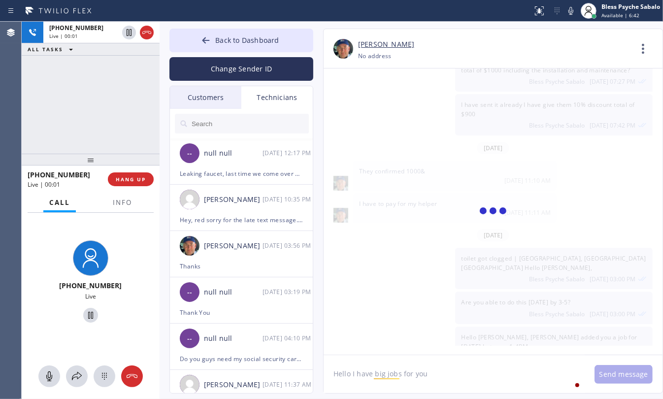
type textarea "Hello I have big jobs for you"
click at [419, 370] on textarea "Hello I have big jobs for you" at bounding box center [454, 374] width 261 height 38
click at [139, 378] on div at bounding box center [132, 377] width 22 height 12
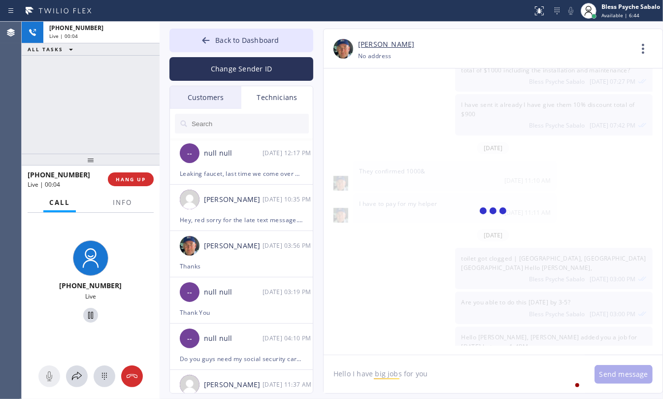
click at [133, 316] on div "+13474173881 Live" at bounding box center [91, 283] width 138 height 141
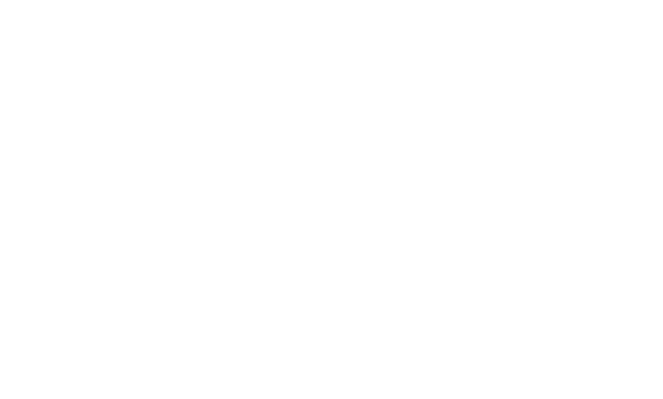
click at [126, 178] on div at bounding box center [331, 199] width 663 height 399
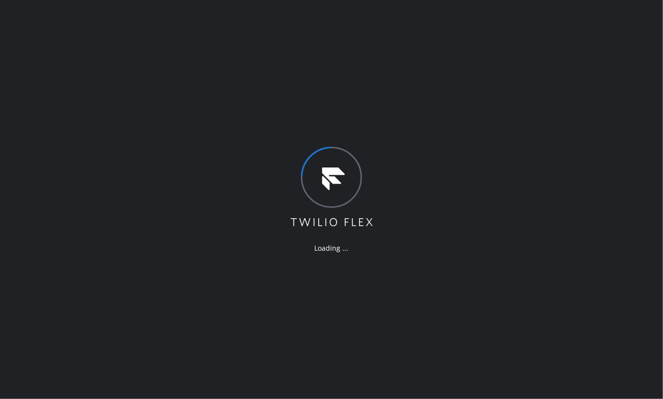
click at [158, 249] on div "Loading ..." at bounding box center [331, 199] width 663 height 399
click at [431, 195] on div "Loading ..." at bounding box center [331, 199] width 663 height 399
click at [215, 137] on div "Loading ..." at bounding box center [331, 199] width 663 height 399
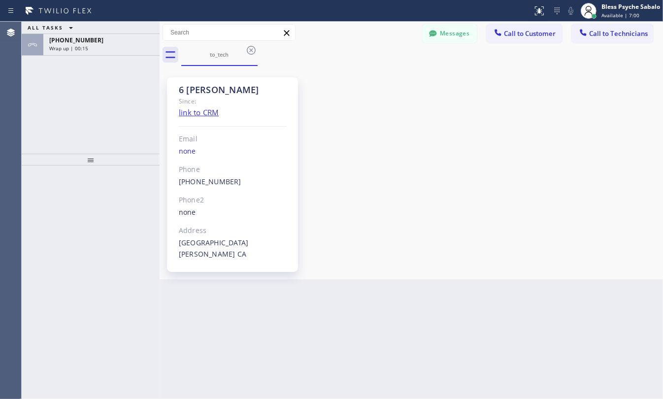
click at [255, 52] on icon at bounding box center [251, 50] width 9 height 9
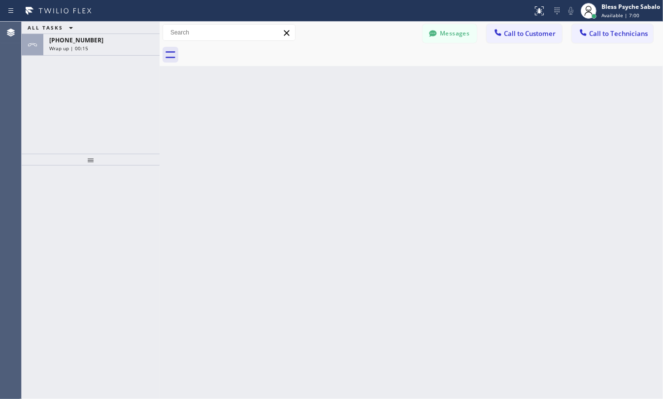
click at [379, 85] on div "Back to Dashboard Change Sender ID Customers Technicians WA [PERSON_NAME] [DATE…" at bounding box center [412, 211] width 504 height 378
click at [113, 43] on div "[PHONE_NUMBER]" at bounding box center [101, 40] width 104 height 8
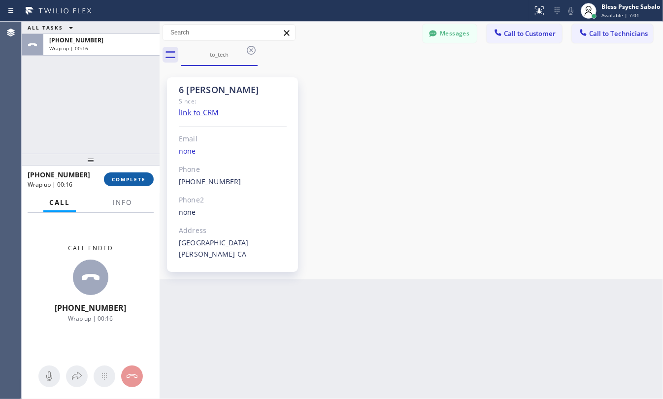
drag, startPoint x: 128, startPoint y: 171, endPoint x: 127, endPoint y: 178, distance: 7.1
click at [127, 176] on div "[PHONE_NUMBER] Wrap up | 00:16 COMPLETE" at bounding box center [91, 180] width 126 height 26
click at [127, 178] on span "COMPLETE" at bounding box center [129, 179] width 34 height 7
click at [102, 120] on div "ALL TASKS ALL TASKS ACTIVE TASKS TASKS IN WRAP UP [PHONE_NUMBER] Wrap up | 00:17" at bounding box center [91, 88] width 138 height 132
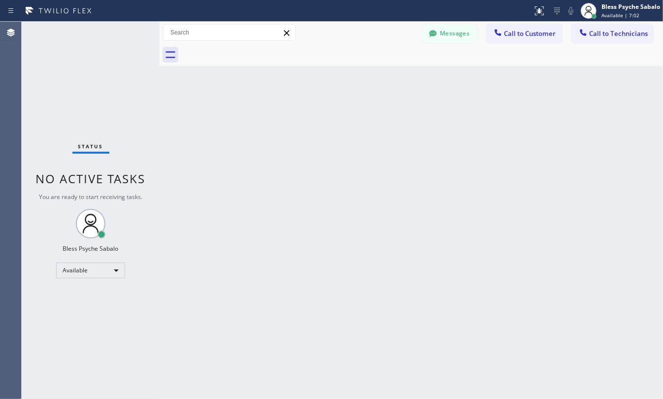
click at [398, 149] on div "Back to Dashboard Change Sender ID Customers Technicians WA [PERSON_NAME] [DATE…" at bounding box center [412, 211] width 504 height 378
click at [536, 29] on button "Call to Customer" at bounding box center [524, 33] width 75 height 19
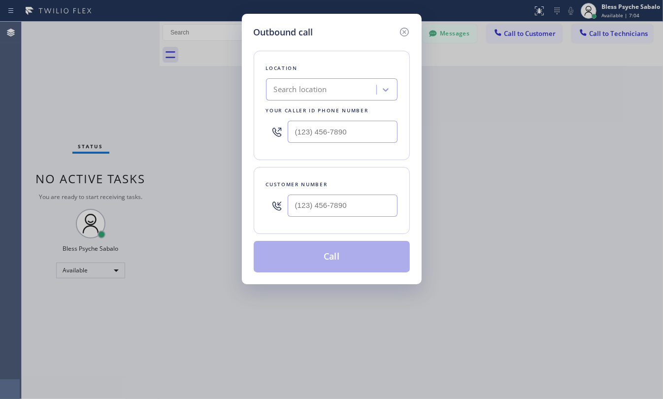
click at [396, 33] on div "Outbound call" at bounding box center [332, 32] width 156 height 13
click at [402, 33] on icon at bounding box center [405, 32] width 12 height 12
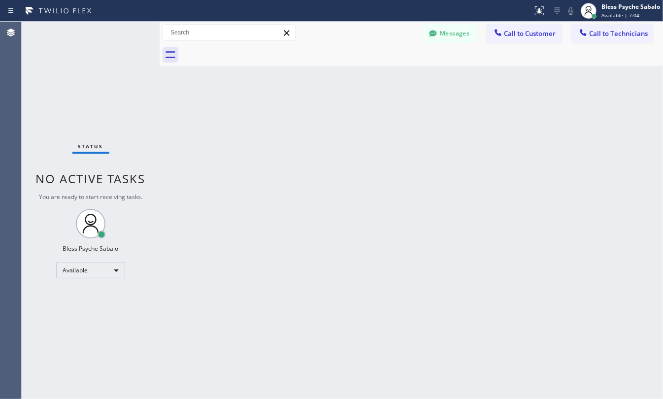
click at [413, 85] on div "Back to Dashboard Change Sender ID Customers Technicians WA [PERSON_NAME] [DATE…" at bounding box center [412, 211] width 504 height 378
drag, startPoint x: 443, startPoint y: 33, endPoint x: 417, endPoint y: 45, distance: 28.4
click at [444, 33] on button "Messages" at bounding box center [450, 33] width 54 height 19
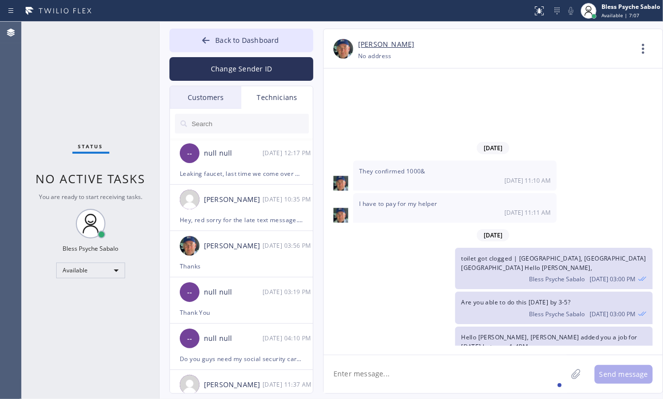
drag, startPoint x: 411, startPoint y: 390, endPoint x: 419, endPoint y: 382, distance: 11.5
click at [411, 388] on textarea at bounding box center [445, 374] width 243 height 38
paste textarea "Hello I have big jobs for you"
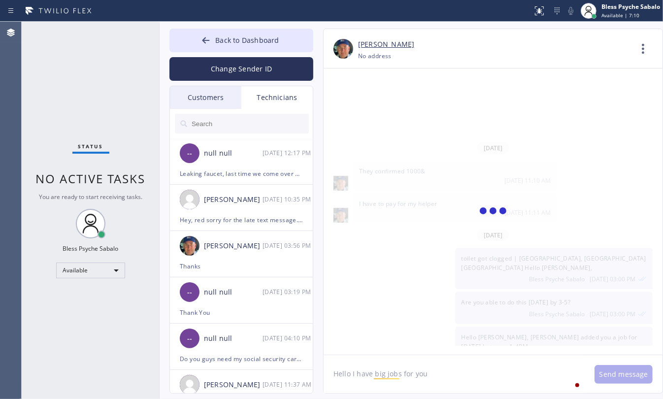
click at [467, 373] on textarea "Hello I have big jobs for you" at bounding box center [454, 374] width 261 height 38
type textarea "Hello I have big jobs for you"
click at [376, 240] on div at bounding box center [493, 212] width 339 height 286
click at [191, 101] on div "Customers" at bounding box center [205, 97] width 71 height 23
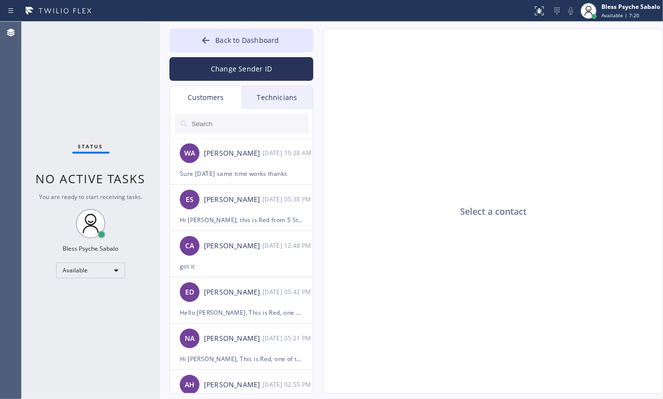
click at [262, 102] on div "Technicians" at bounding box center [277, 97] width 71 height 23
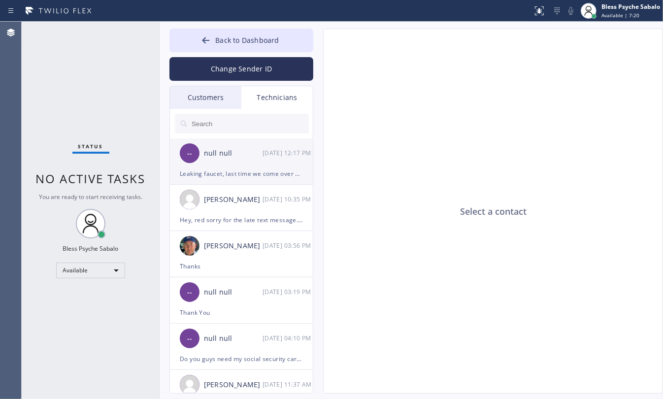
click at [238, 174] on div "Leaking faucet, last time we come over but different tech they replaced the fau…" at bounding box center [241, 173] width 123 height 11
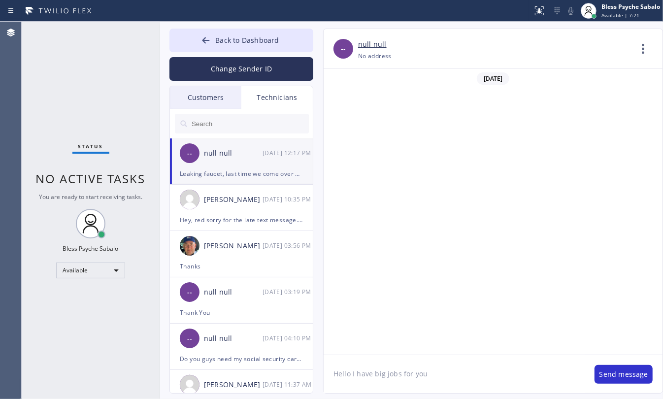
scroll to position [6302, 0]
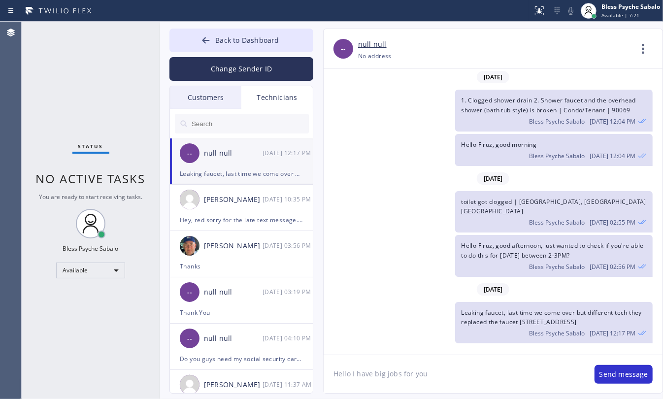
click at [450, 269] on div "Hello Firuz, good afternoon, just wanted to check if you're able to do this for…" at bounding box center [488, 255] width 329 height 41
click at [246, 188] on div "[PERSON_NAME] [DATE] 10:35 PM" at bounding box center [242, 200] width 144 height 30
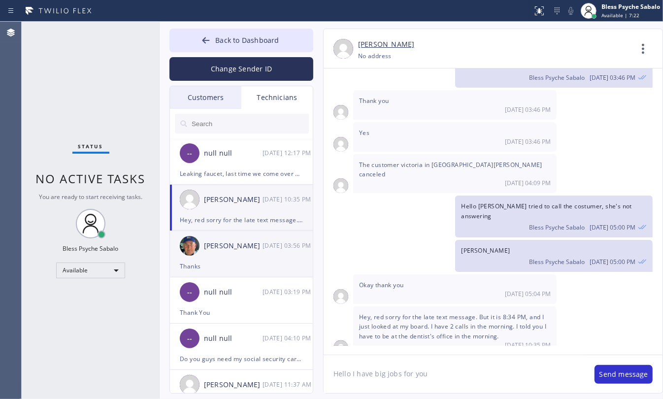
click at [240, 244] on div "[PERSON_NAME]" at bounding box center [233, 246] width 59 height 11
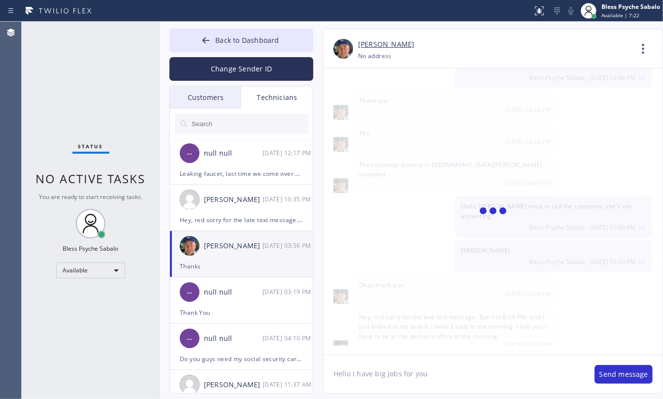
scroll to position [13647, 0]
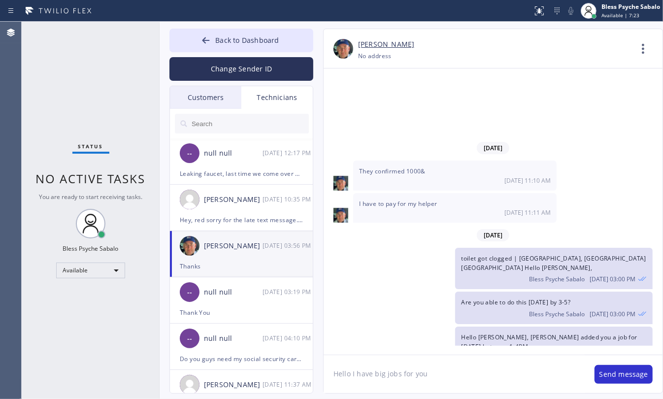
click at [393, 363] on textarea "Hello I have big jobs for you" at bounding box center [454, 374] width 261 height 38
drag, startPoint x: 436, startPoint y: 373, endPoint x: 256, endPoint y: 373, distance: 179.9
click at [256, 373] on div "Back to Dashboard Change Sender ID Customers Technicians WA [PERSON_NAME] [DATE…" at bounding box center [412, 211] width 504 height 378
type textarea "h"
type textarea "Hello [PERSON_NAME]"
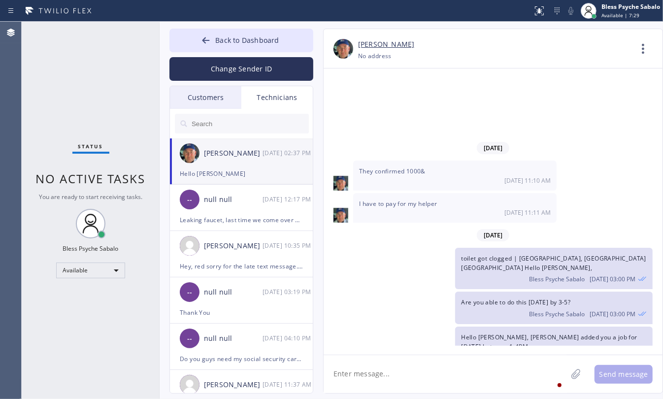
scroll to position [13703, 0]
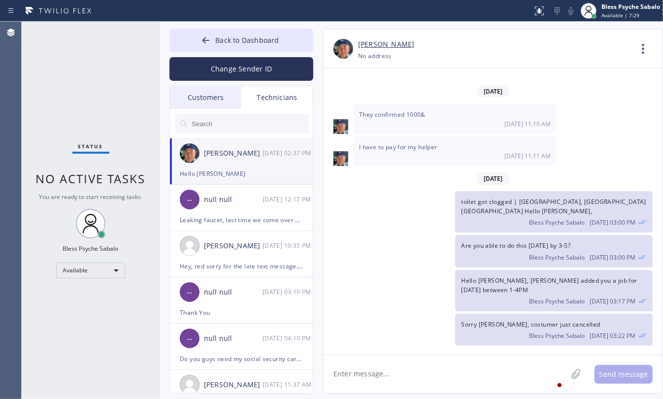
click at [466, 379] on textarea at bounding box center [445, 374] width 243 height 38
type textarea "I have big job for you"
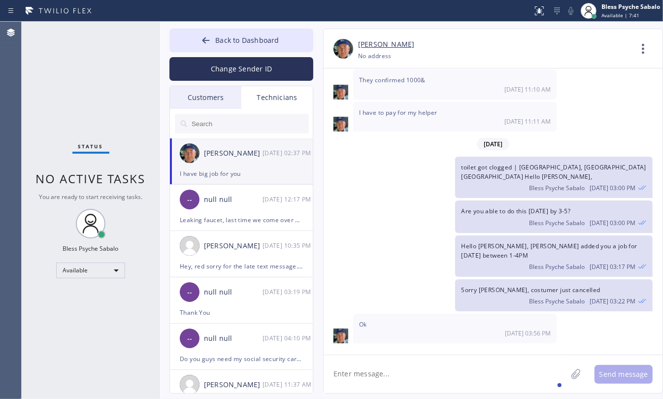
click at [466, 378] on textarea at bounding box center [445, 374] width 243 height 38
type textarea "[PERSON_NAME] wanted to proceed with the job"
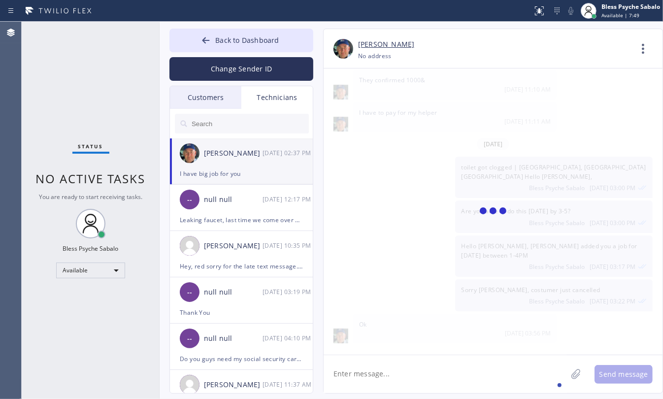
scroll to position [13772, 0]
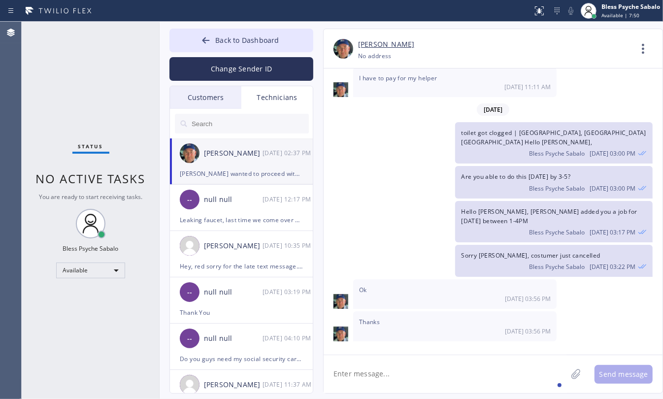
click at [481, 374] on textarea at bounding box center [445, 374] width 243 height 38
type textarea "N"
type textarea "and he wanted [DATE]"
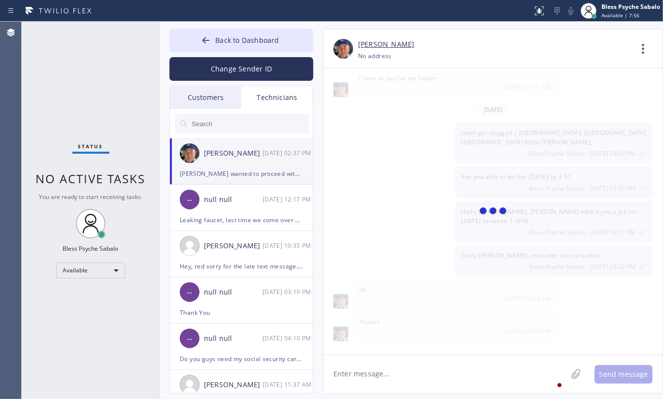
scroll to position [13807, 0]
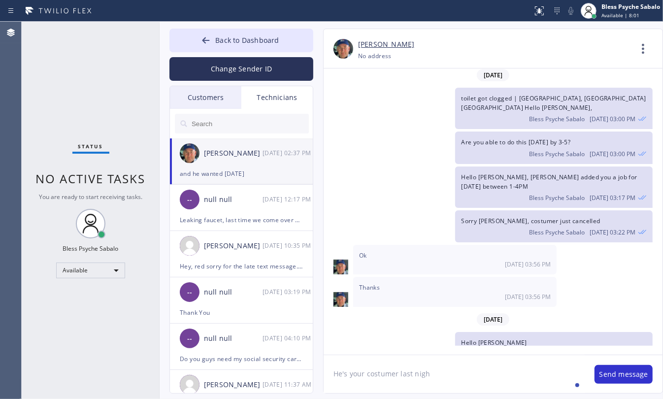
type textarea "He's your costumer last night"
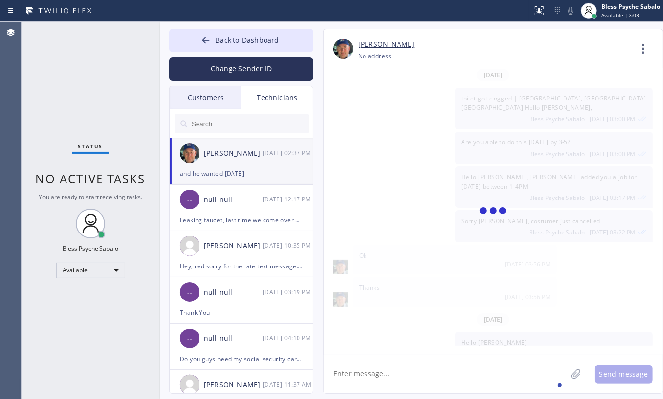
scroll to position [13841, 0]
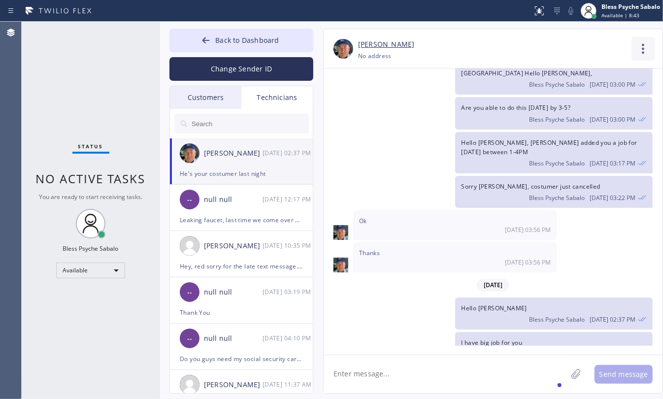
click at [634, 52] on icon at bounding box center [644, 49] width 24 height 24
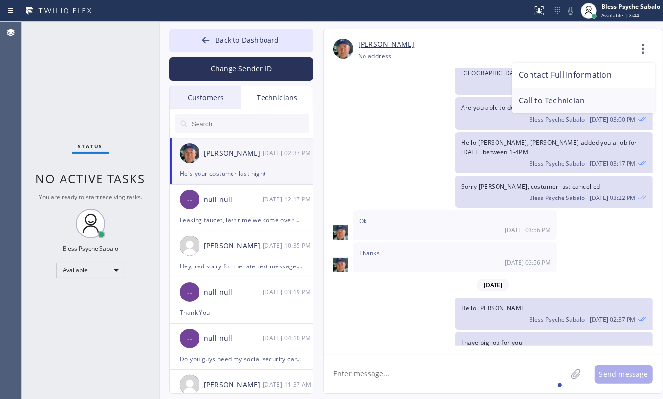
click at [588, 94] on li "Call to Technician" at bounding box center [584, 101] width 143 height 26
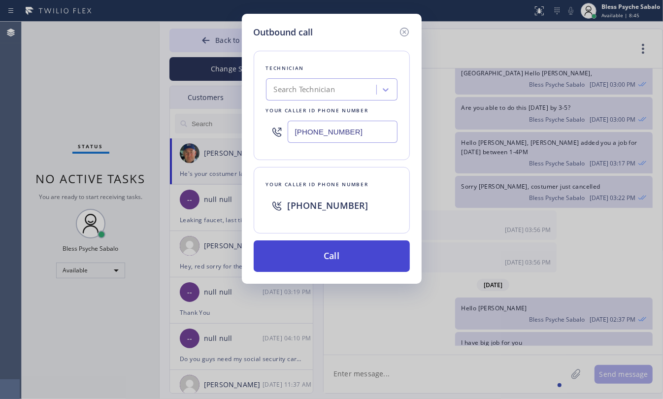
click at [350, 265] on button "Call" at bounding box center [332, 257] width 156 height 32
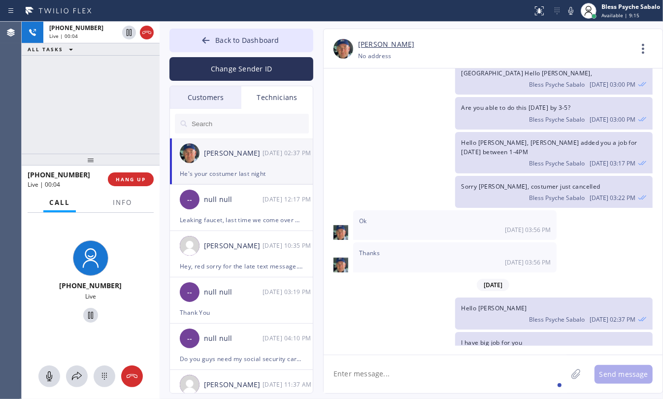
click at [135, 172] on div "[PHONE_NUMBER] Live | 00:04 HANG UP" at bounding box center [91, 180] width 126 height 26
click at [136, 178] on span "HANG UP" at bounding box center [131, 179] width 30 height 7
click at [117, 113] on div "[PHONE_NUMBER] Live | 00:05 ALL TASKS ALL TASKS ACTIVE TASKS TASKS IN WRAP UP" at bounding box center [91, 88] width 138 height 132
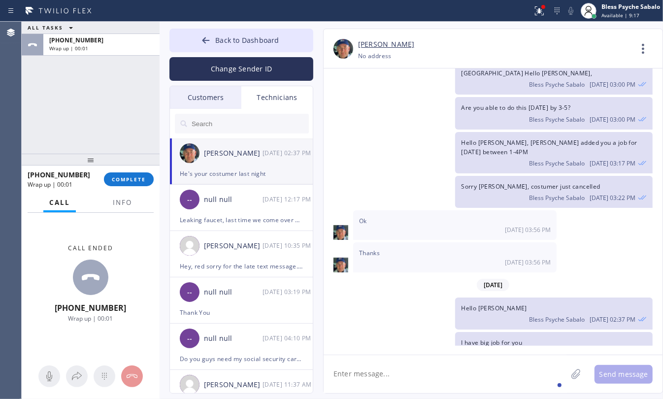
click at [423, 298] on div "Hello [PERSON_NAME] Psyche Sabalo [DATE] 02:37 PM" at bounding box center [488, 314] width 329 height 32
click at [511, 368] on textarea at bounding box center [445, 374] width 243 height 38
click at [144, 188] on div "[PHONE_NUMBER] Wrap up | 00:05 COMPLETE" at bounding box center [91, 180] width 126 height 26
click at [139, 182] on span "COMPLETE" at bounding box center [129, 179] width 34 height 7
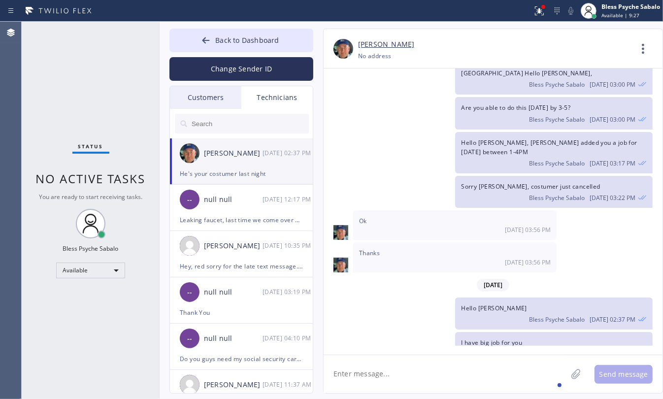
click at [419, 258] on div "[DATE] 03:56 PM" at bounding box center [455, 262] width 192 height 8
click at [244, 38] on span "Back to Dashboard" at bounding box center [247, 39] width 64 height 9
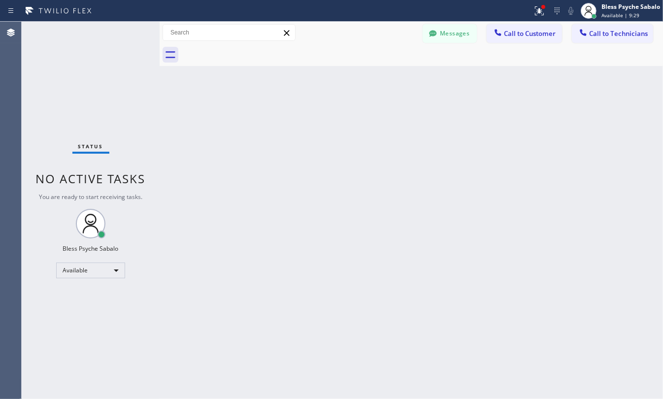
click at [442, 106] on div "Back to Dashboard Change Sender ID Customers Technicians WA [PERSON_NAME] [DATE…" at bounding box center [412, 211] width 504 height 378
click at [462, 43] on div "Messages Call to Customer Call to Technicians Outbound call Location Search loc…" at bounding box center [412, 33] width 504 height 22
click at [462, 36] on button "Messages" at bounding box center [450, 33] width 54 height 19
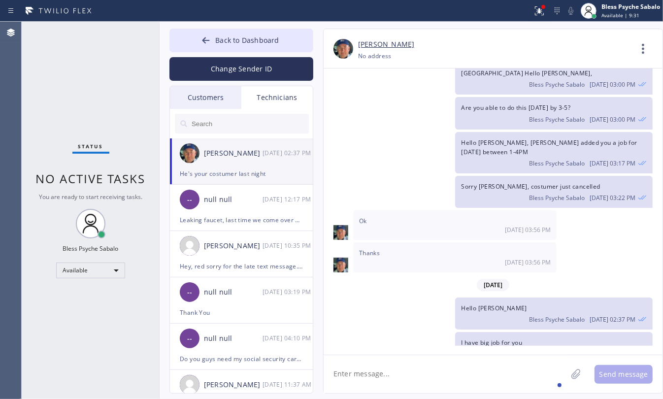
click at [432, 210] on div "Ok [DATE] 03:56 PM" at bounding box center [455, 225] width 204 height 30
click at [625, 48] on div "[PERSON_NAME]" at bounding box center [495, 44] width 274 height 11
click at [639, 50] on icon at bounding box center [644, 49] width 24 height 24
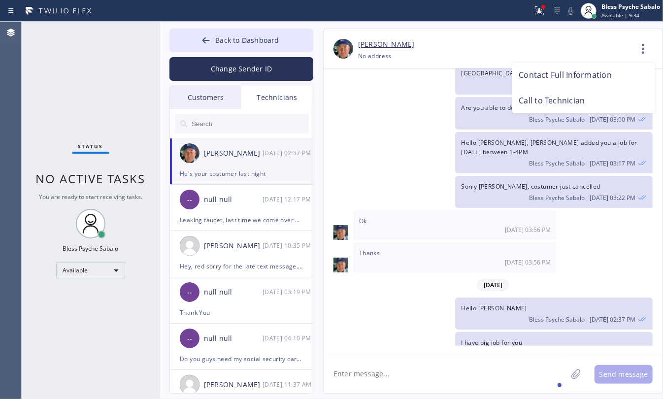
click at [432, 379] on div at bounding box center [331, 199] width 663 height 399
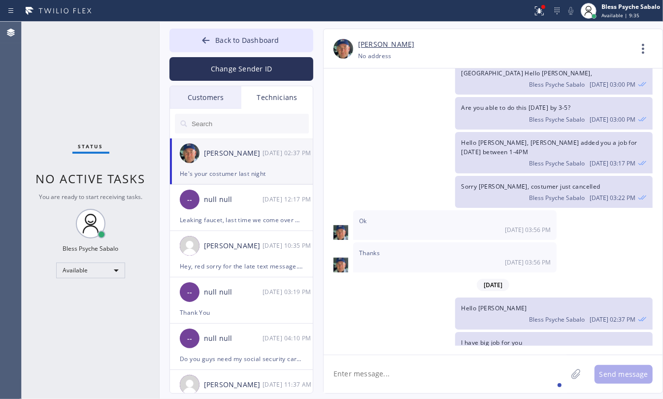
click at [437, 374] on textarea at bounding box center [445, 374] width 243 height 38
type textarea "this is urgent please repond ASAP"
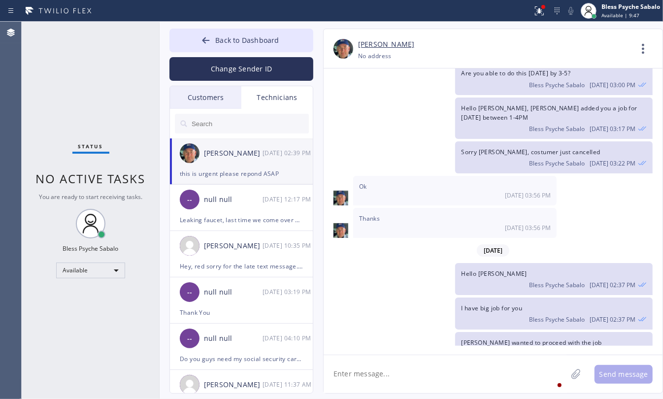
drag, startPoint x: 469, startPoint y: 262, endPoint x: 407, endPoint y: 214, distance: 78.8
click at [469, 382] on div "Bless Psyche Sabalo [DATE] 02:37 PM" at bounding box center [554, 387] width 186 height 11
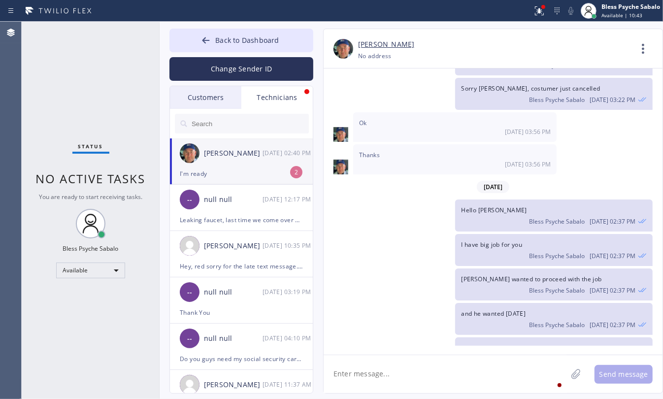
click at [249, 154] on div "[PERSON_NAME]" at bounding box center [233, 153] width 59 height 11
click at [461, 370] on textarea at bounding box center [445, 374] width 243 height 38
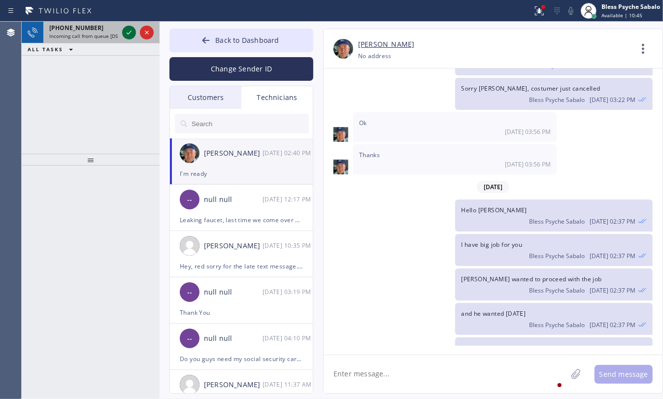
click at [129, 31] on icon at bounding box center [129, 33] width 12 height 12
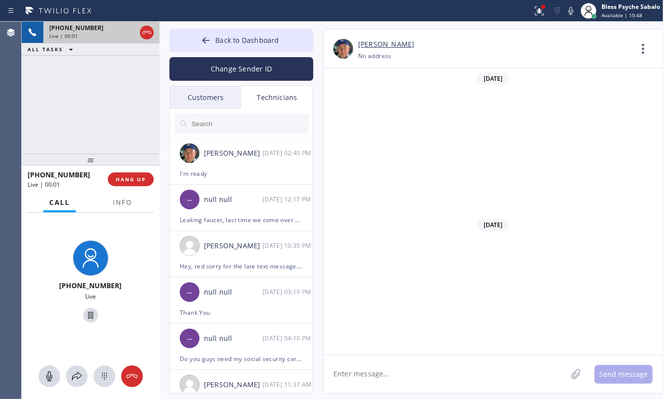
scroll to position [13939, 0]
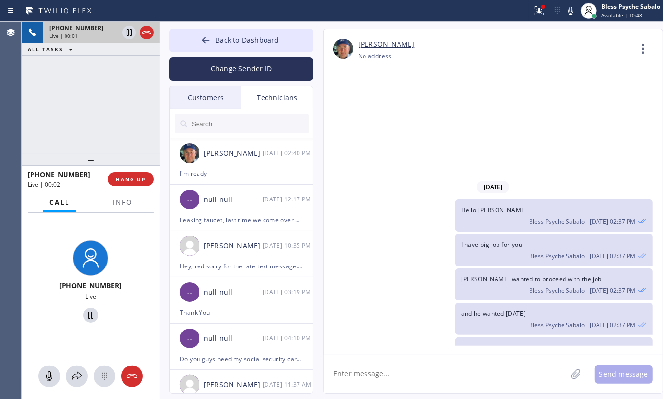
click at [389, 364] on textarea at bounding box center [445, 374] width 243 height 38
click at [429, 234] on div "I have big job for you Bless Psyche Sabalo [DATE] 02:37 PM" at bounding box center [488, 250] width 329 height 32
click at [440, 366] on textarea at bounding box center [445, 374] width 243 height 38
drag, startPoint x: 489, startPoint y: 365, endPoint x: 496, endPoint y: 357, distance: 10.5
click at [494, 360] on textarea at bounding box center [445, 374] width 243 height 38
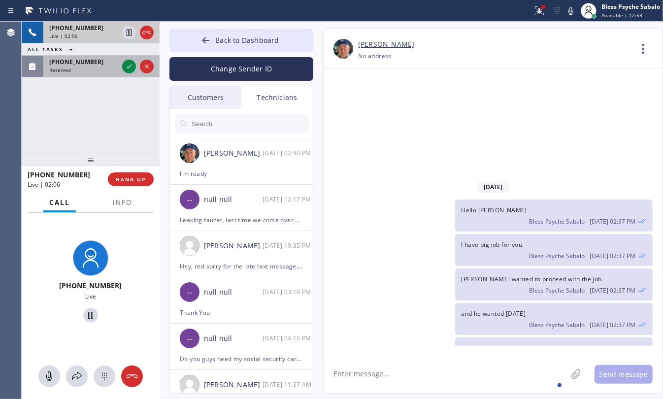
click at [58, 67] on span "Reserved" at bounding box center [60, 70] width 22 height 7
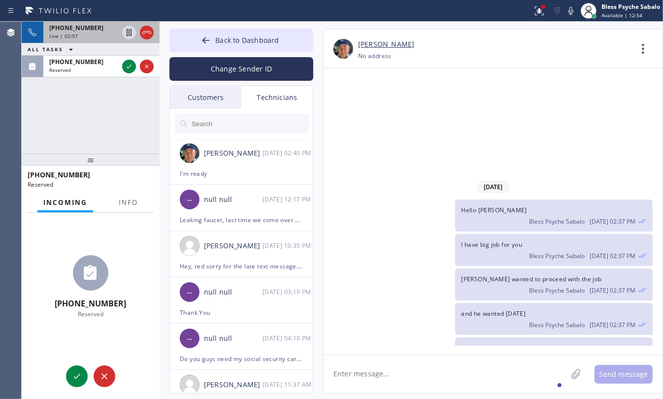
click at [143, 186] on div "Reserved" at bounding box center [87, 184] width 119 height 8
click at [134, 197] on button "Info" at bounding box center [128, 202] width 31 height 19
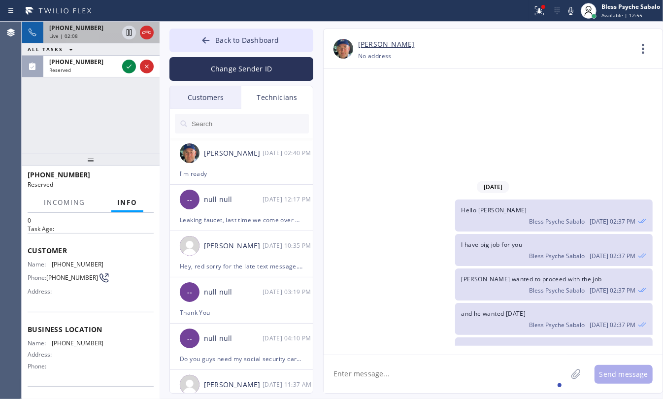
scroll to position [97, 0]
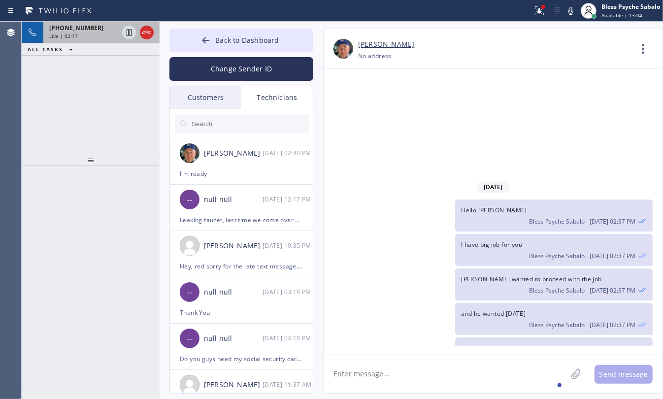
click at [358, 269] on div "[PERSON_NAME] wanted to proceed with the job Bless Psyche Sabalo [DATE] 02:37 PM" at bounding box center [488, 285] width 329 height 32
click at [381, 303] on div "and he wanted [DATE] Bless Psyche Sabalo [DATE] 02:37 PM" at bounding box center [488, 319] width 329 height 32
click at [347, 269] on div "[PERSON_NAME] wanted to proceed with the job Bless Psyche Sabalo [DATE] 02:37 PM" at bounding box center [488, 285] width 329 height 32
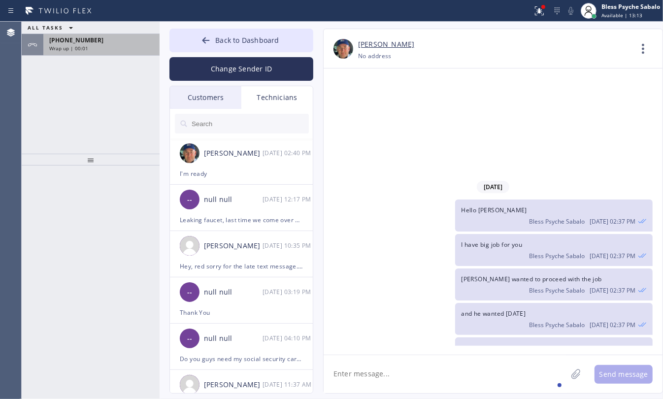
click at [110, 41] on div "[PHONE_NUMBER]" at bounding box center [101, 40] width 104 height 8
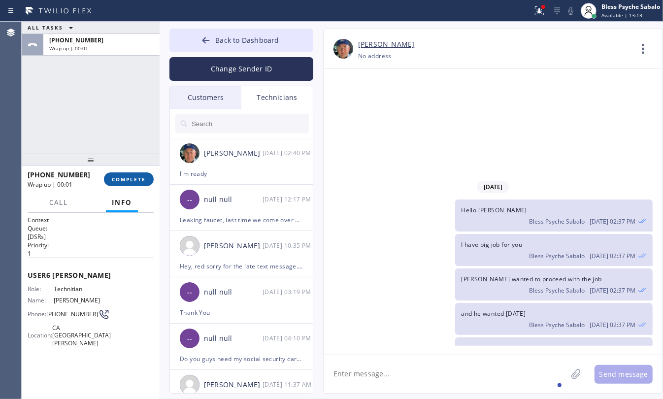
click at [138, 176] on span "COMPLETE" at bounding box center [129, 179] width 34 height 7
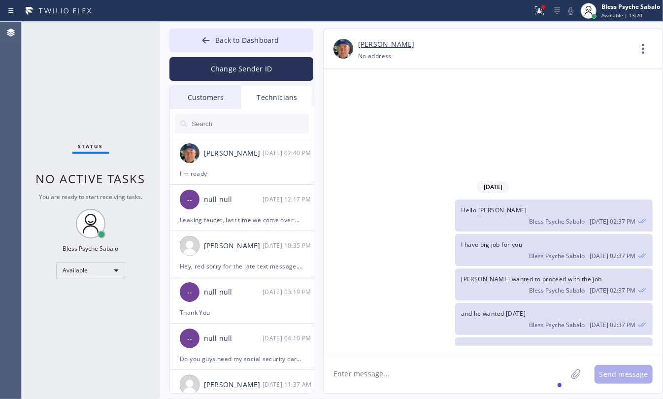
click at [380, 41] on link "[PERSON_NAME]" at bounding box center [386, 44] width 56 height 11
click at [248, 35] on span "Back to Dashboard" at bounding box center [247, 39] width 64 height 9
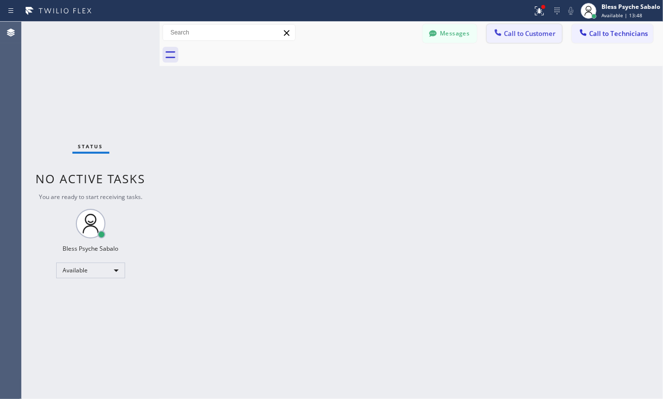
click at [530, 28] on button "Call to Customer" at bounding box center [524, 33] width 75 height 19
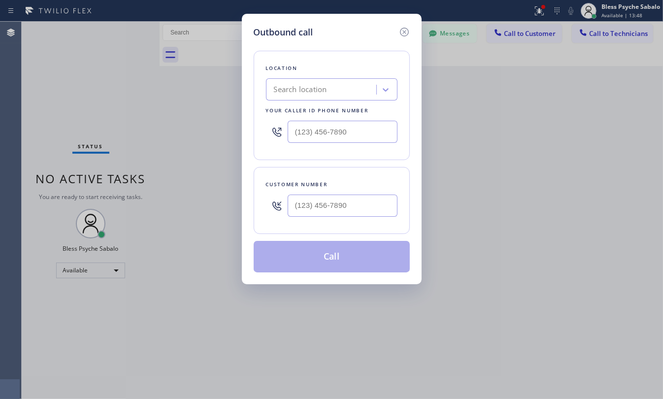
click at [311, 94] on div "Search location" at bounding box center [300, 89] width 53 height 11
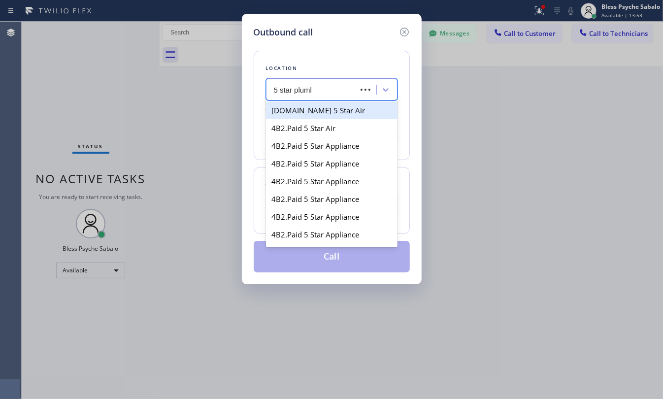
type input "5 star plumbi"
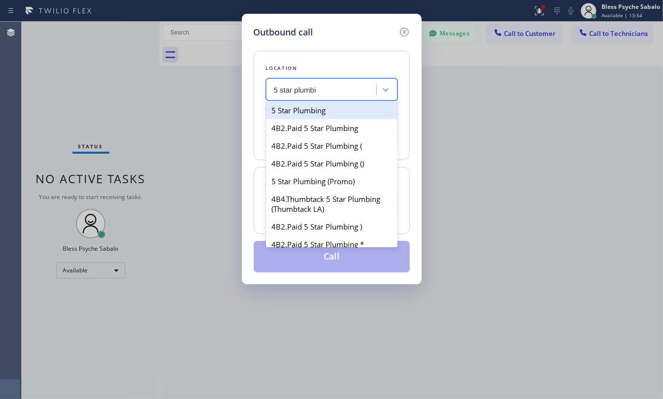
click at [315, 106] on div "5 Star Plumbing" at bounding box center [332, 111] width 132 height 18
type input "[PHONE_NUMBER]"
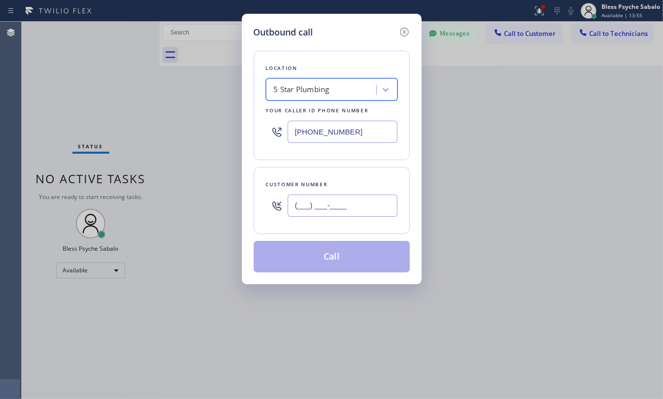
click at [343, 196] on input "(___) ___-____" at bounding box center [343, 206] width 110 height 22
paste input "310) 466-1668"
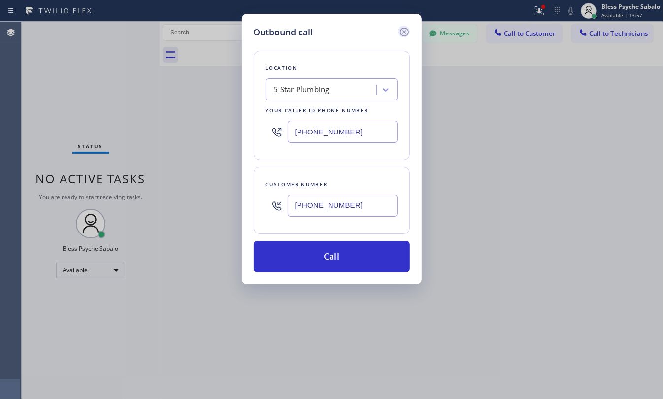
type input "[PHONE_NUMBER]"
click at [407, 37] on icon at bounding box center [405, 32] width 12 height 12
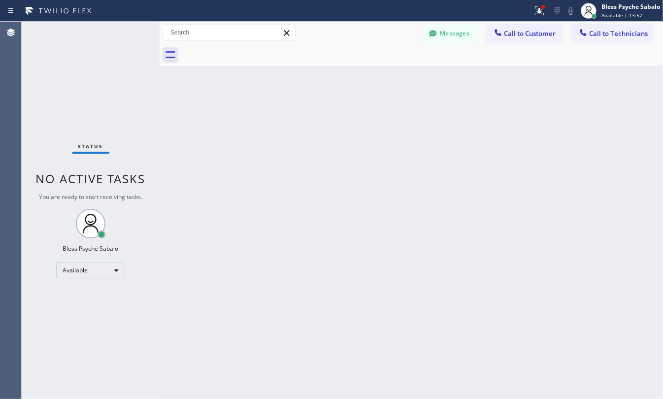
drag, startPoint x: 498, startPoint y: 85, endPoint x: 568, endPoint y: 70, distance: 71.9
click at [509, 85] on div "Back to Dashboard Change Sender ID Customers Technicians WA [PERSON_NAME] [DATE…" at bounding box center [412, 211] width 504 height 378
click at [619, 35] on span "Call to Technicians" at bounding box center [618, 33] width 59 height 9
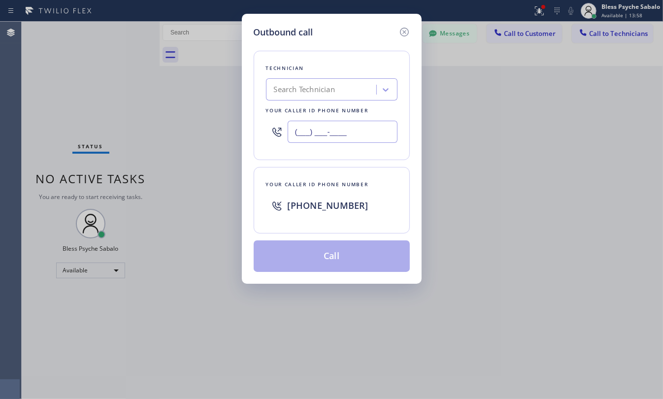
click at [338, 139] on input "(___) ___-____" at bounding box center [343, 132] width 110 height 22
paste input "310) 466-1668"
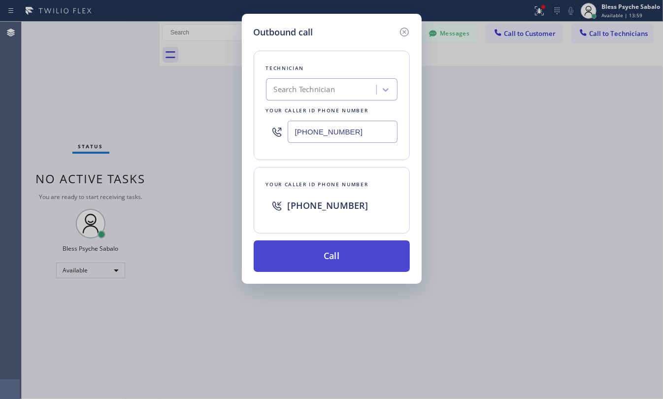
click at [355, 259] on button "Call" at bounding box center [332, 257] width 156 height 32
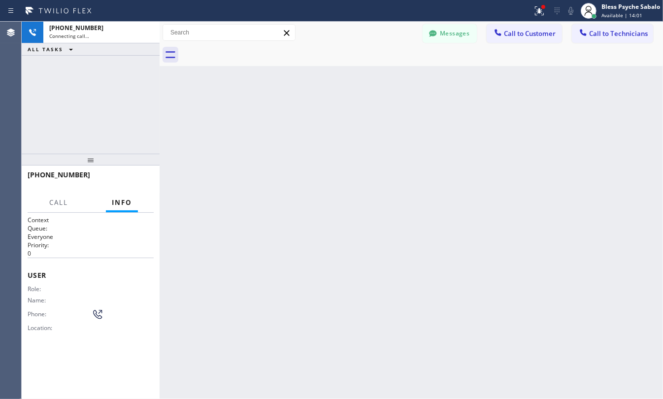
click at [145, 79] on div "[PHONE_NUMBER] Connecting call… ALL TASKS ALL TASKS ACTIVE TASKS TASKS IN WRAP …" at bounding box center [91, 88] width 138 height 132
click at [398, 111] on div "Back to Dashboard Change Sender ID Customers Technicians WA [PERSON_NAME] [DATE…" at bounding box center [412, 211] width 504 height 378
click at [187, 205] on div "Back to Dashboard Change Sender ID Customers Technicians WA [PERSON_NAME] [DATE…" at bounding box center [412, 211] width 504 height 378
click at [46, 204] on button "Call" at bounding box center [58, 202] width 31 height 19
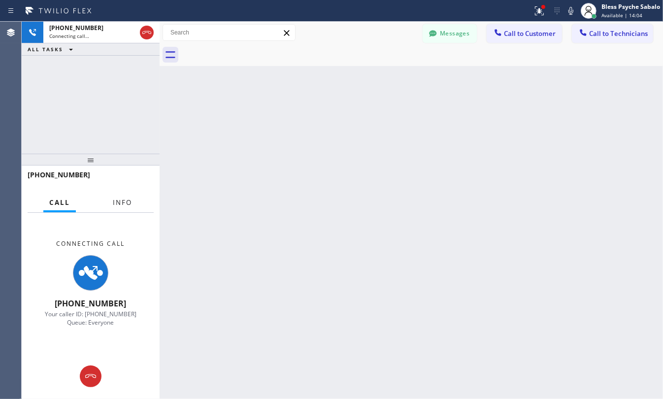
click at [131, 208] on button "Info" at bounding box center [122, 202] width 31 height 19
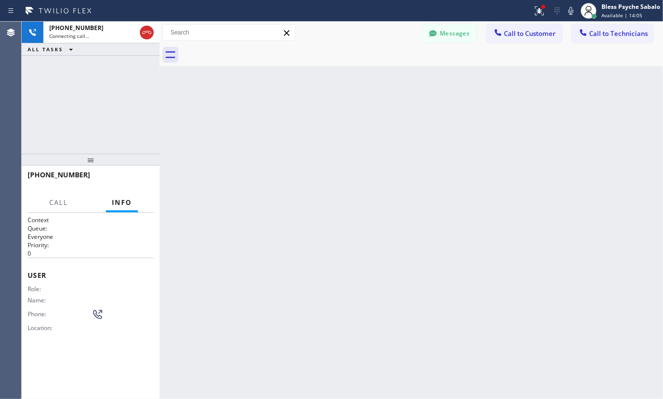
click at [203, 202] on div "Back to Dashboard Change Sender ID Customers Technicians WA [PERSON_NAME] [DATE…" at bounding box center [412, 211] width 504 height 378
drag, startPoint x: 291, startPoint y: 132, endPoint x: 244, endPoint y: 137, distance: 46.6
click at [291, 132] on div "Back to Dashboard Change Sender ID Customers Technicians WA [PERSON_NAME] [DATE…" at bounding box center [412, 211] width 504 height 378
click at [131, 173] on button "HANG UP" at bounding box center [131, 180] width 46 height 14
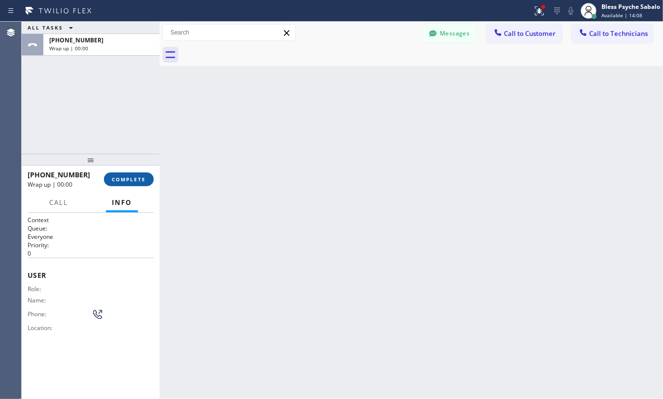
click at [136, 176] on span "COMPLETE" at bounding box center [129, 179] width 34 height 7
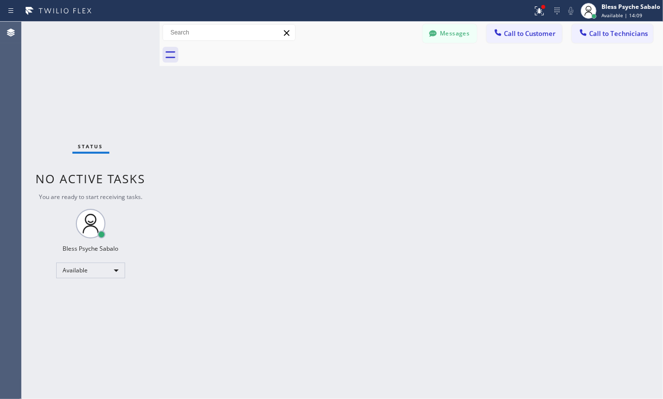
click at [614, 31] on span "Call to Technicians" at bounding box center [618, 33] width 59 height 9
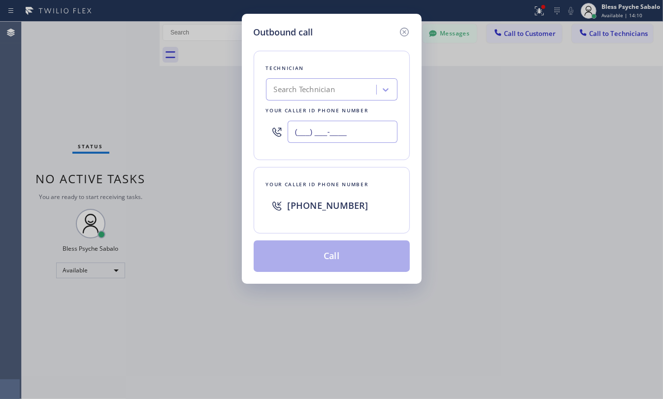
click at [354, 124] on input "(___) ___-____" at bounding box center [343, 132] width 110 height 22
paste input "310) 466-1668"
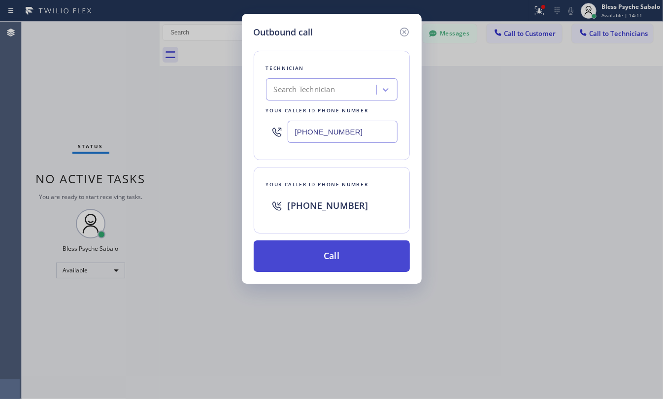
type input "[PHONE_NUMBER]"
click at [347, 259] on button "Call" at bounding box center [332, 257] width 156 height 32
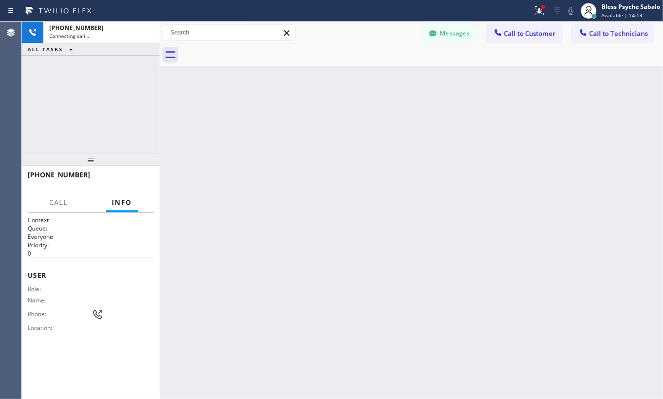
click at [256, 260] on div "Back to Dashboard Change Sender ID Customers Technicians WA [PERSON_NAME] [DATE…" at bounding box center [412, 211] width 504 height 378
click at [319, 134] on div "Back to Dashboard Change Sender ID Customers Technicians WA [PERSON_NAME] [DATE…" at bounding box center [412, 211] width 504 height 378
drag, startPoint x: 291, startPoint y: 121, endPoint x: 299, endPoint y: 119, distance: 7.5
click at [295, 121] on div "Back to Dashboard Change Sender ID Customers Technicians WA [PERSON_NAME] [DATE…" at bounding box center [412, 211] width 504 height 378
click at [444, 35] on button "Messages" at bounding box center [450, 33] width 54 height 19
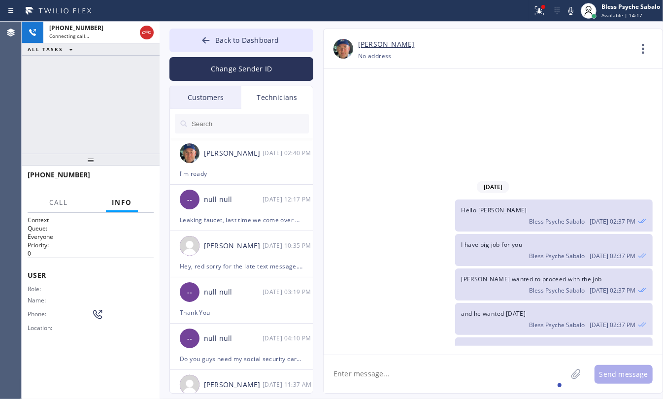
drag, startPoint x: 218, startPoint y: 89, endPoint x: 216, endPoint y: 100, distance: 11.1
click at [218, 89] on div "Customers" at bounding box center [205, 97] width 71 height 23
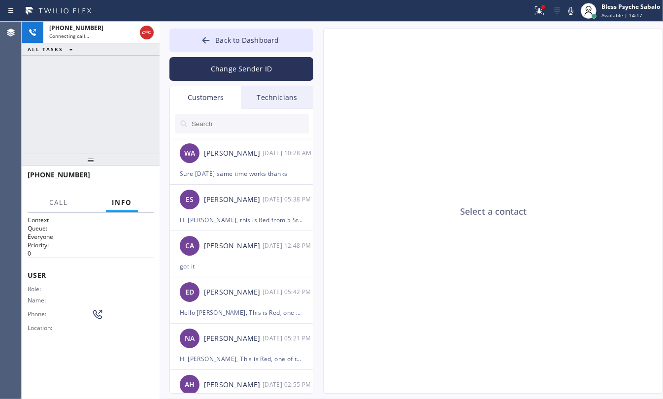
click at [217, 116] on input "text" at bounding box center [250, 124] width 118 height 20
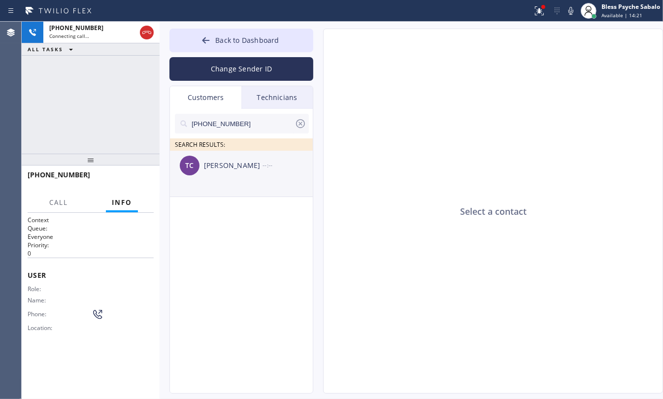
click at [232, 178] on div "TC [PERSON_NAME] --:--" at bounding box center [242, 166] width 144 height 30
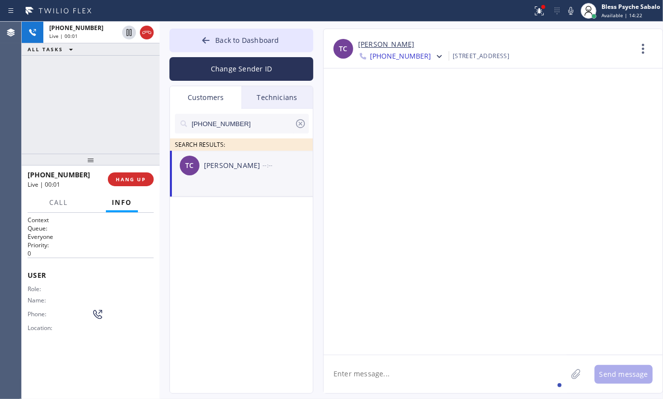
click at [413, 376] on textarea at bounding box center [445, 374] width 243 height 38
click at [129, 178] on span "HANG UP" at bounding box center [131, 179] width 30 height 7
click at [128, 178] on span "HANG UP" at bounding box center [131, 179] width 30 height 7
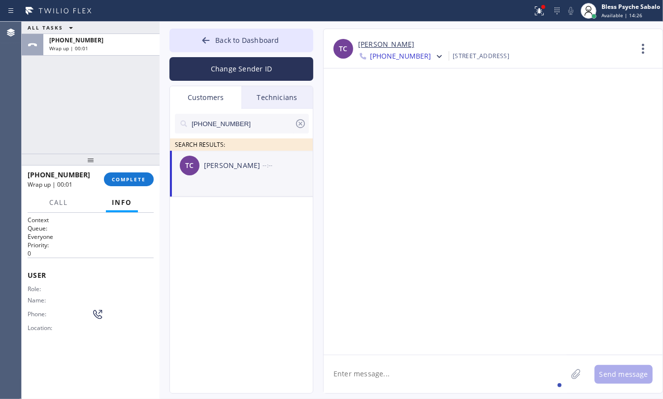
click at [382, 109] on div at bounding box center [493, 212] width 339 height 286
click at [146, 175] on button "COMPLETE" at bounding box center [129, 180] width 50 height 14
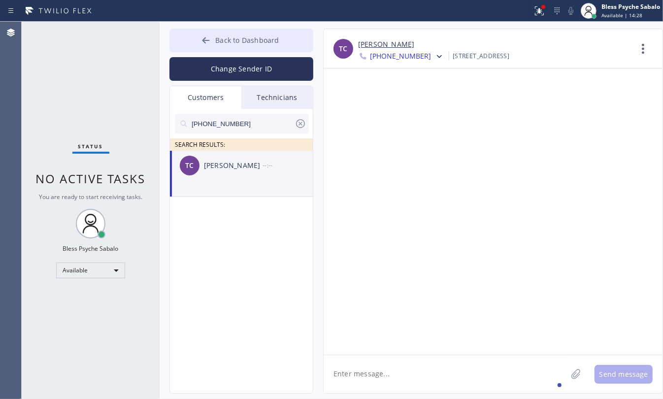
click at [265, 37] on span "Back to Dashboard" at bounding box center [247, 39] width 64 height 9
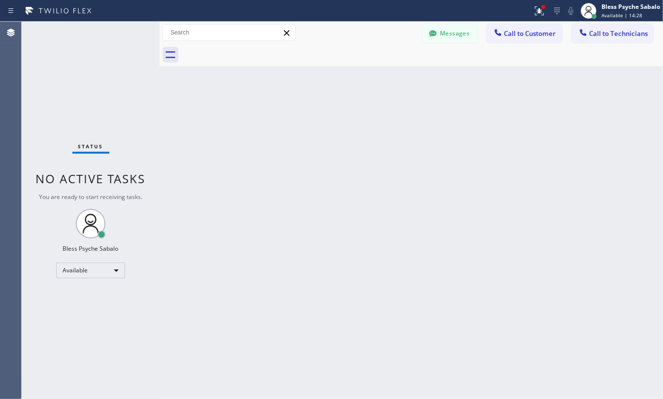
click at [468, 153] on div "Back to Dashboard Change Sender ID Customers Technicians [PHONE_NUMBER] SEARCH …" at bounding box center [412, 211] width 504 height 378
click at [631, 25] on button "Call to Technicians" at bounding box center [612, 33] width 81 height 19
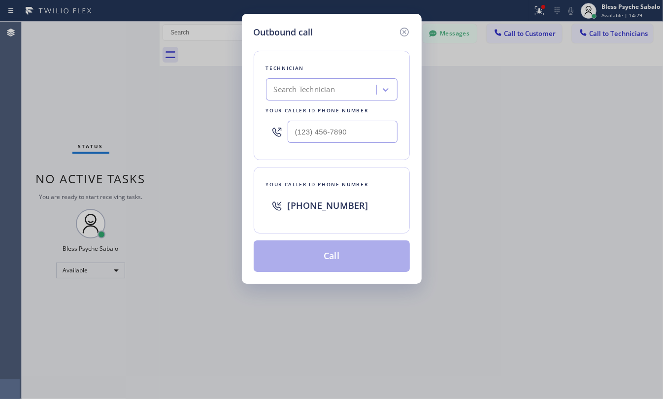
click at [347, 90] on div "Search Technician" at bounding box center [322, 89] width 107 height 17
paste input "[PHONE_NUMBER]"
type input "[PHONE_NUMBER]"
click at [348, 135] on input "(___) ___-____" at bounding box center [343, 132] width 110 height 22
paste input "310) 309-7181"
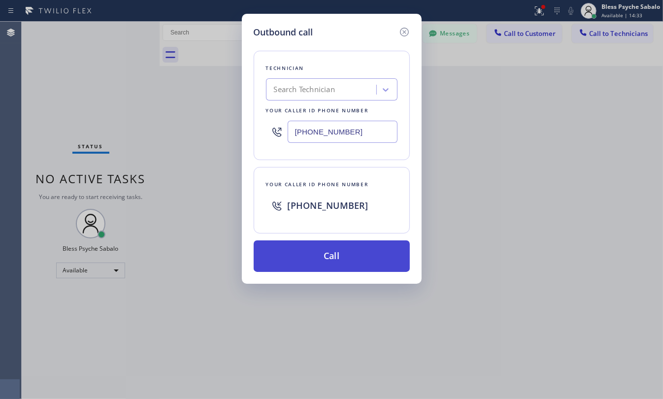
type input "[PHONE_NUMBER]"
click at [351, 260] on button "Call" at bounding box center [332, 257] width 156 height 32
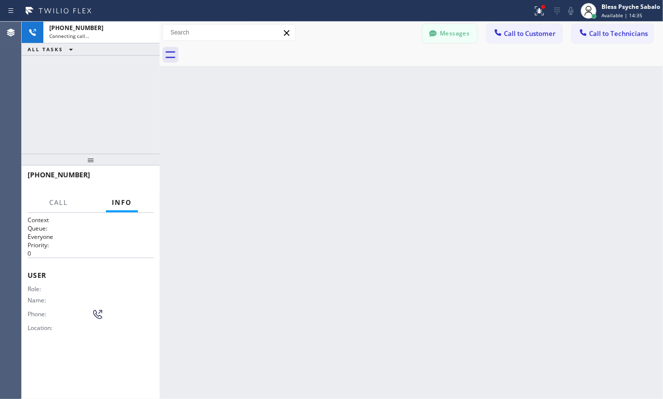
click at [466, 28] on button "Messages" at bounding box center [450, 33] width 54 height 19
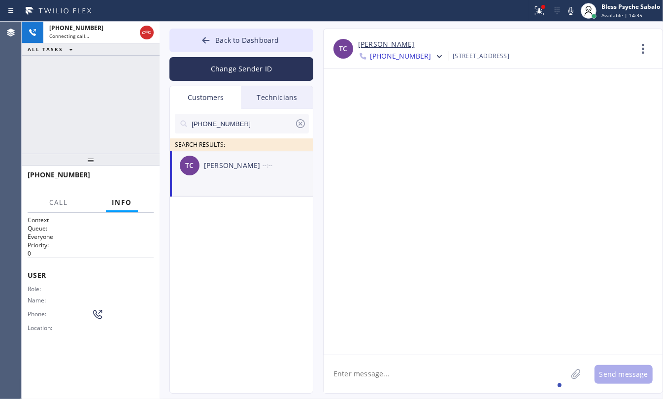
click at [244, 127] on input "[PHONE_NUMBER]" at bounding box center [243, 124] width 104 height 20
click at [233, 167] on div "[PERSON_NAME]" at bounding box center [233, 165] width 59 height 11
click at [398, 372] on textarea at bounding box center [445, 374] width 243 height 38
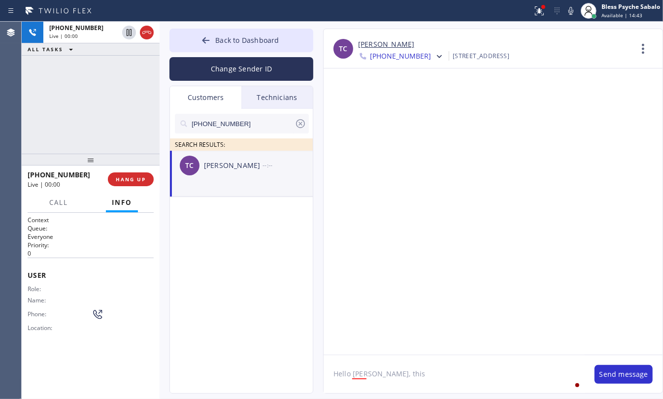
type textarea "Hello [PERSON_NAME], this"
click at [402, 371] on textarea "Hello [PERSON_NAME], this" at bounding box center [454, 374] width 261 height 38
drag, startPoint x: 402, startPoint y: 371, endPoint x: 315, endPoint y: 365, distance: 87.0
click at [315, 365] on div "TC [PERSON_NAME] [PHONE_NUMBER] Choose phone number [PHONE_NUMBER] [PHONE_NUMBE…" at bounding box center [483, 211] width 340 height 365
click at [485, 366] on textarea at bounding box center [445, 374] width 243 height 38
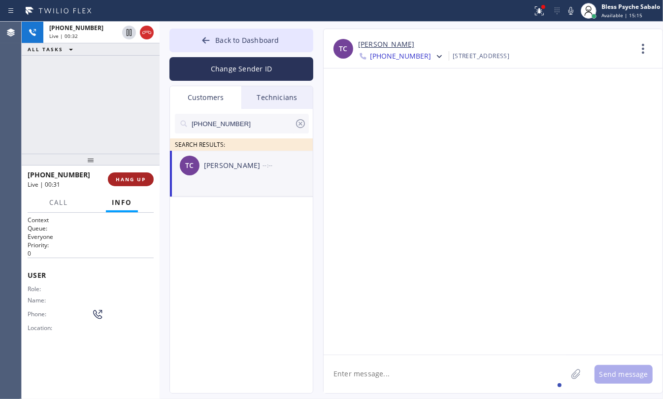
click at [117, 177] on span "HANG UP" at bounding box center [131, 179] width 30 height 7
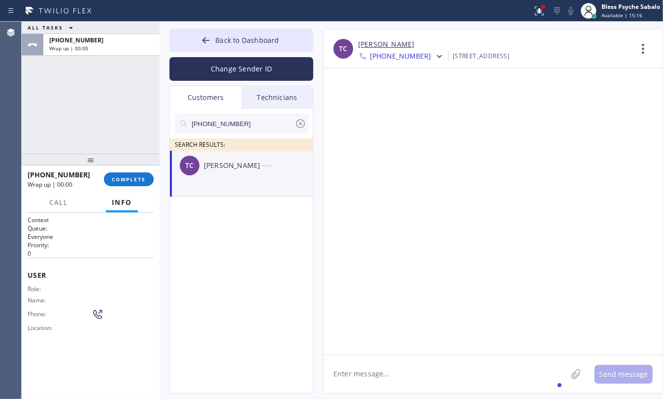
click at [388, 380] on textarea at bounding box center [445, 374] width 243 height 38
paste textarea "[PHONE_NUMBER]"
type textarea "[PHONE_NUMBER]"
click at [400, 366] on textarea "[PHONE_NUMBER]" at bounding box center [454, 374] width 261 height 38
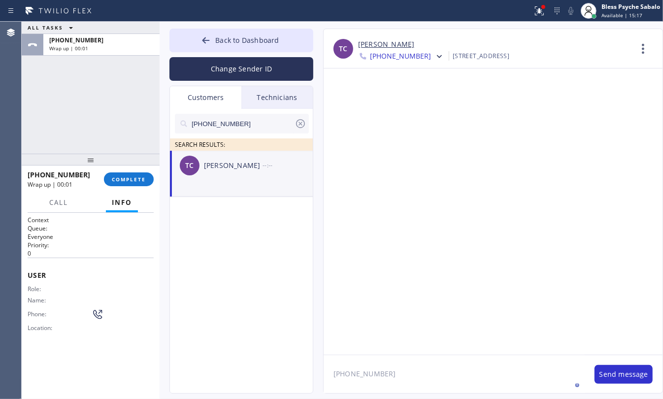
scroll to position [3, 0]
drag, startPoint x: 282, startPoint y: 370, endPoint x: 477, endPoint y: 356, distance: 195.2
click at [284, 370] on div "Back to Dashboard Change Sender ID Customers Technicians [PHONE_NUMBER] SEARCH …" at bounding box center [412, 211] width 504 height 378
click at [445, 378] on textarea "[PHONE_NUMBER]" at bounding box center [454, 374] width 261 height 38
drag, startPoint x: 404, startPoint y: 378, endPoint x: 316, endPoint y: 367, distance: 88.8
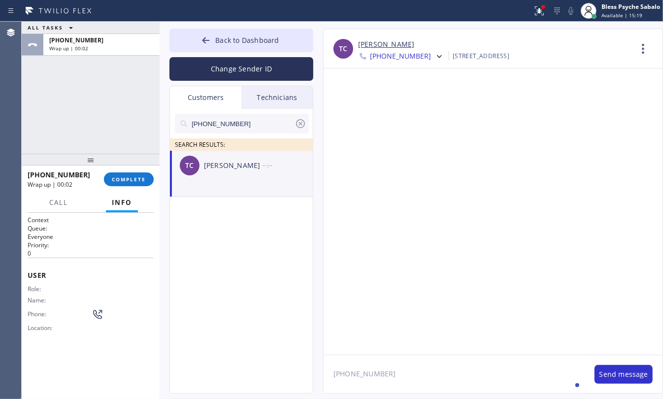
click at [313, 368] on div "TC [PERSON_NAME] [PHONE_NUMBER] Choose phone number [PHONE_NUMBER] [PHONE_NUMBE…" at bounding box center [483, 211] width 340 height 365
type textarea "h"
type textarea "Hello [PERSON_NAME], this is Red from 5 star Plumbing."
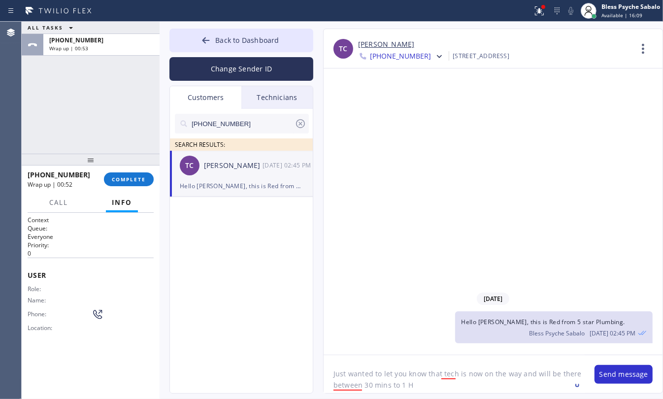
type textarea "Just wanted to let you know that tech is now on the way and will be there betwe…"
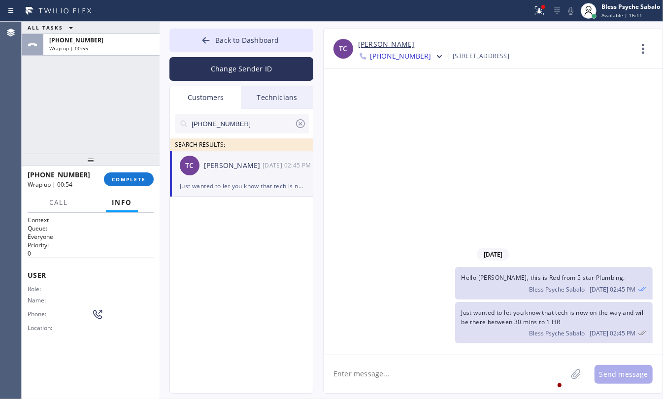
click at [430, 257] on div "[DATE]" at bounding box center [493, 254] width 339 height 20
click at [126, 180] on span "COMPLETE" at bounding box center [129, 179] width 34 height 7
click at [106, 104] on div "ALL TASKS ALL TASKS ACTIVE TASKS TASKS IN WRAP UP [PHONE_NUMBER] Wrap up | 00:55" at bounding box center [91, 88] width 138 height 132
click at [434, 119] on div "[DATE] Hello [PERSON_NAME], this is Red from 5 star Plumbing. Bless Psyche Saba…" at bounding box center [493, 212] width 339 height 286
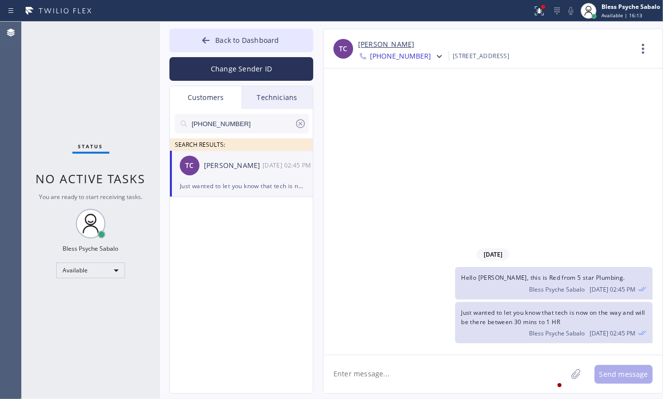
click at [400, 54] on span "[PHONE_NUMBER]" at bounding box center [400, 57] width 61 height 12
click at [422, 123] on div "[PHONE_NUMBER]" at bounding box center [414, 124] width 113 height 23
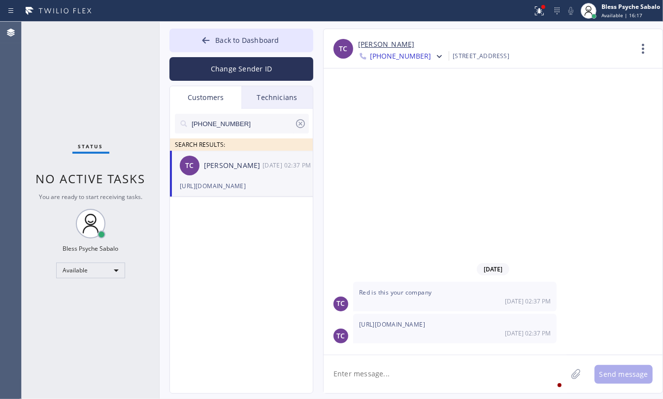
click at [412, 297] on div "Red is this your company [DATE] 02:37 PM" at bounding box center [455, 297] width 204 height 30
click at [414, 335] on div "[DATE] 02:37 PM" at bounding box center [455, 333] width 192 height 8
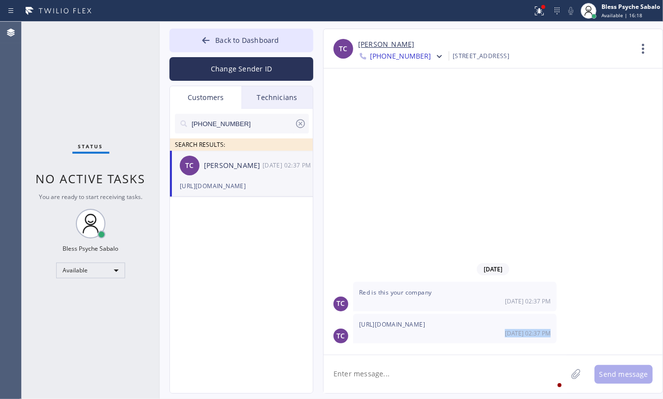
click at [414, 335] on div "[DATE] 02:37 PM" at bounding box center [455, 333] width 192 height 8
click at [415, 324] on span "[URL][DOMAIN_NAME]" at bounding box center [392, 324] width 66 height 8
click at [417, 374] on textarea at bounding box center [445, 374] width 243 height 38
click at [424, 353] on div "[DATE] TC Red is this your company [DATE] 02:37 PM TC [URL][DOMAIN_NAME] [DATE]…" at bounding box center [493, 212] width 339 height 286
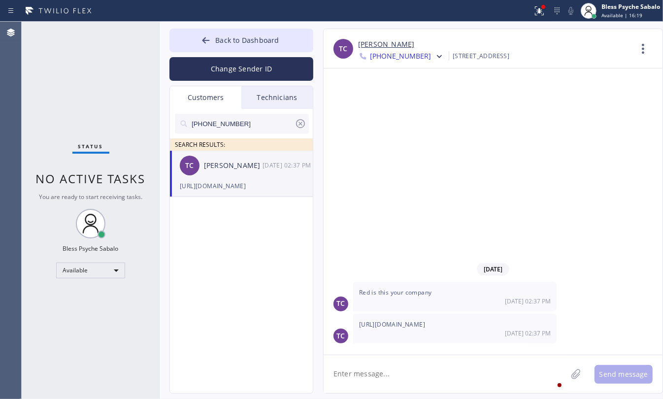
click at [429, 363] on textarea at bounding box center [445, 374] width 243 height 38
click at [438, 370] on textarea at bounding box center [445, 374] width 243 height 38
type textarea "Yes that's correct"
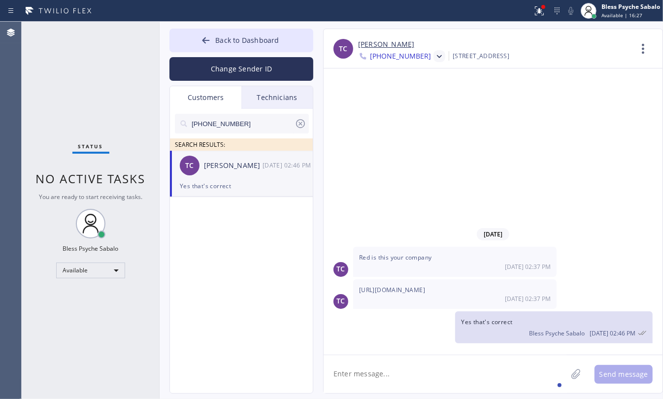
click at [435, 55] on icon at bounding box center [440, 57] width 10 height 10
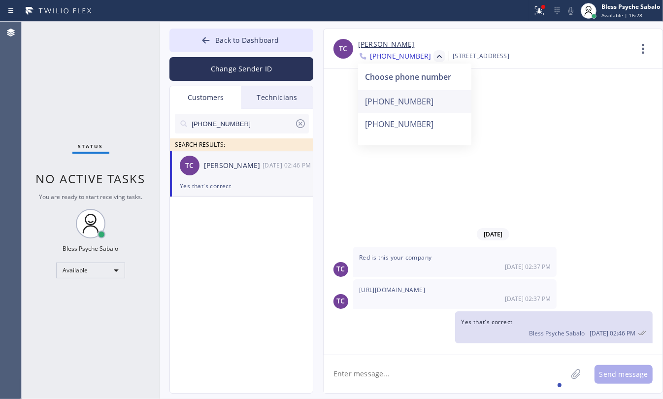
click at [413, 102] on div "[PHONE_NUMBER]" at bounding box center [414, 101] width 113 height 23
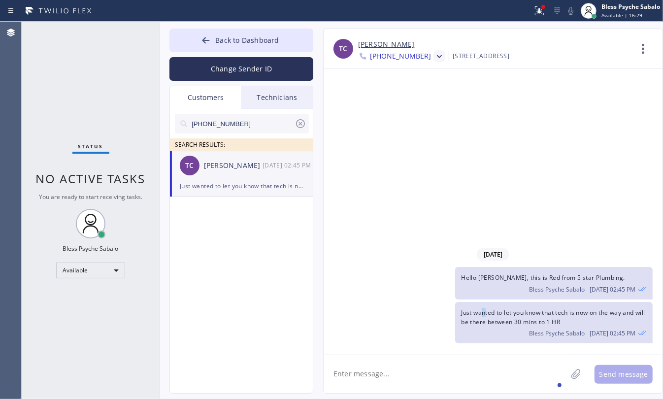
click at [485, 305] on div "Just wanted to let you know that tech is now on the way and will be there betwe…" at bounding box center [554, 322] width 198 height 41
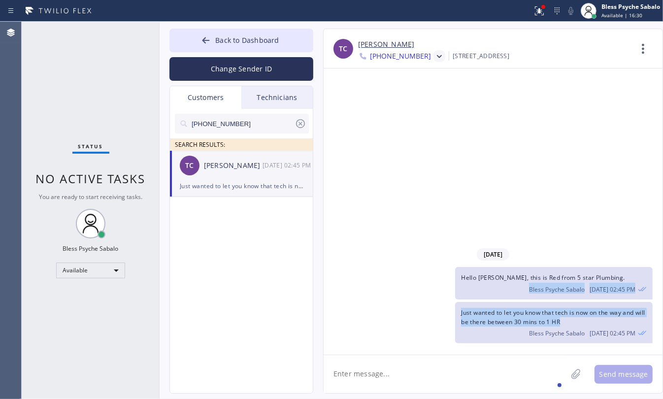
drag, startPoint x: 574, startPoint y: 324, endPoint x: 458, endPoint y: 284, distance: 122.5
click at [458, 284] on div "[DATE] Hello [PERSON_NAME], this is Red from 5 star Plumbing. Bless Psyche Saba…" at bounding box center [493, 295] width 339 height 102
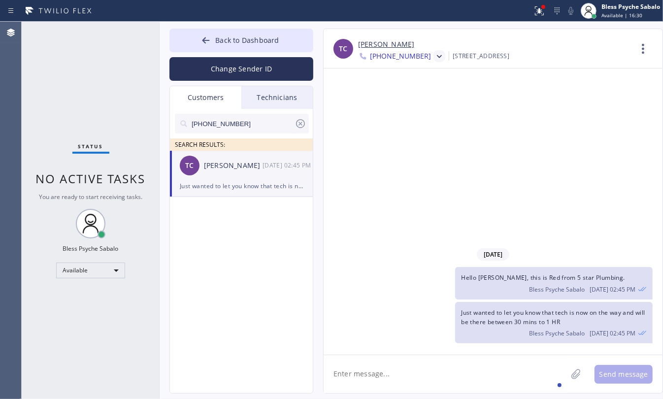
click at [485, 275] on span "Hello [PERSON_NAME], this is Red from 5 star Plumbing." at bounding box center [543, 278] width 164 height 8
copy span "Hello [PERSON_NAME], this is Red from 5 star Plumbing."
click at [435, 57] on icon at bounding box center [440, 57] width 10 height 10
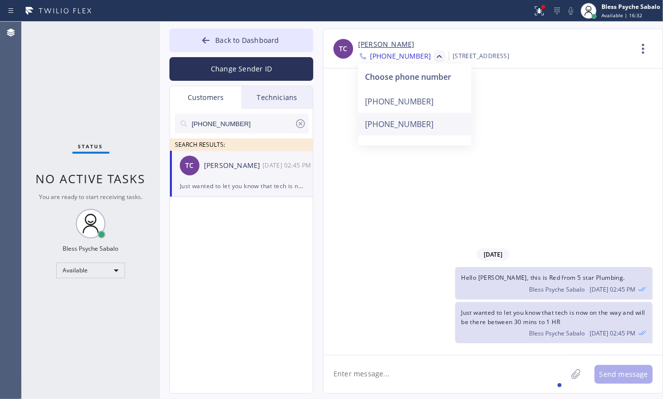
click at [412, 122] on div "[PHONE_NUMBER]" at bounding box center [414, 124] width 113 height 23
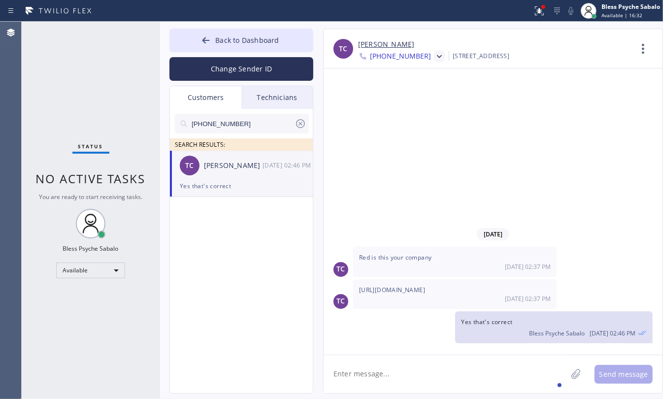
click at [429, 360] on textarea at bounding box center [445, 374] width 243 height 38
paste textarea "Hello [PERSON_NAME], this is Red from 5 star Plumbing."
type textarea "Hello [PERSON_NAME], this is Red from 5 star Plumbing."
click at [501, 374] on textarea "Hello [PERSON_NAME], this is Red from 5 star Plumbing." at bounding box center [454, 374] width 261 height 38
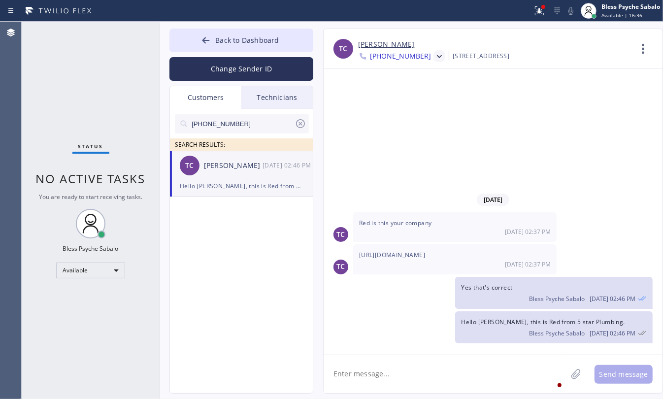
click at [435, 57] on icon at bounding box center [440, 57] width 10 height 10
click at [407, 117] on div "[PHONE_NUMBER]" at bounding box center [414, 124] width 113 height 23
click at [553, 321] on span "Hello [PERSON_NAME], this is Red from 5 star Plumbing." at bounding box center [543, 322] width 164 height 8
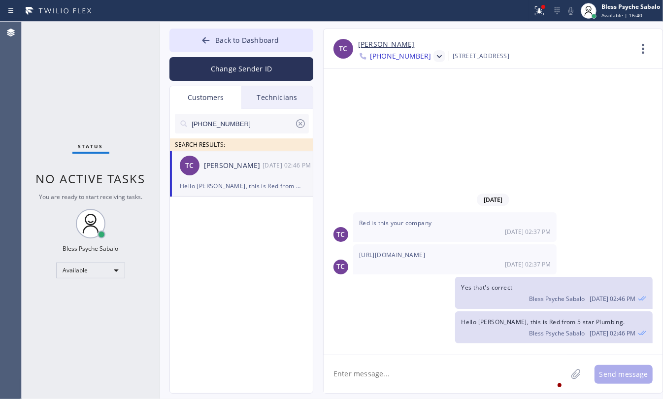
click at [411, 54] on span "[PHONE_NUMBER]" at bounding box center [400, 57] width 61 height 12
click at [410, 121] on div "[PHONE_NUMBER]" at bounding box center [414, 124] width 113 height 23
click at [431, 56] on div at bounding box center [438, 57] width 14 height 12
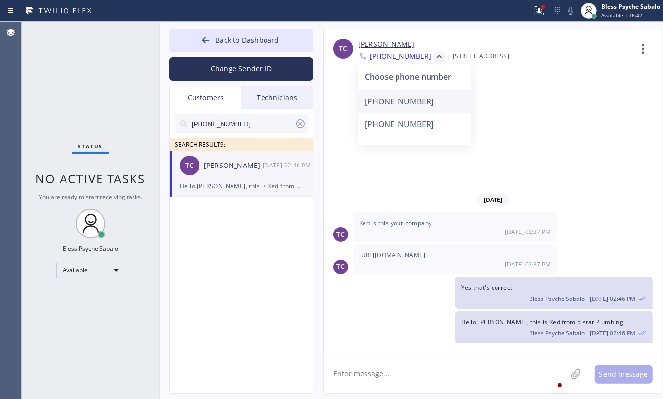
click at [410, 99] on div "[PHONE_NUMBER]" at bounding box center [414, 101] width 113 height 23
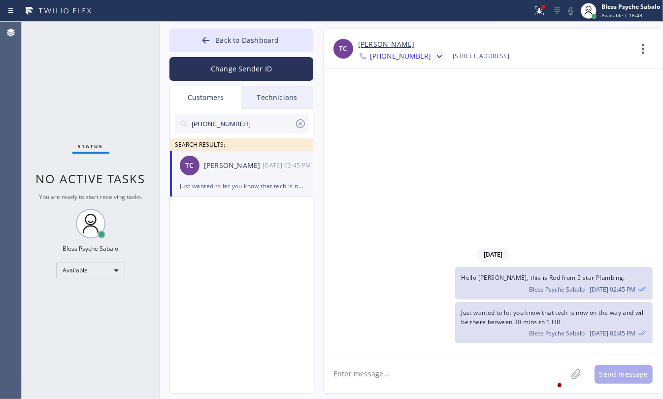
click at [527, 320] on span "Just wanted to let you know that tech is now on the way and will be there betwe…" at bounding box center [553, 318] width 184 height 18
click at [527, 319] on span "Just wanted to let you know that tech is now on the way and will be there betwe…" at bounding box center [553, 318] width 184 height 18
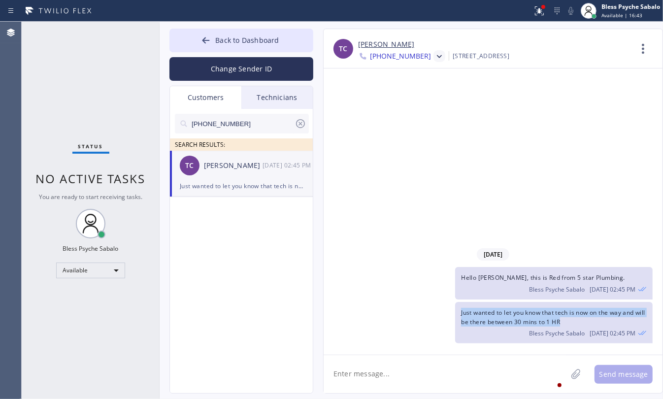
click at [527, 319] on span "Just wanted to let you know that tech is now on the way and will be there betwe…" at bounding box center [553, 318] width 184 height 18
copy span "Just wanted to let you know that tech is now on the way and will be there betwe…"
click at [435, 53] on icon at bounding box center [440, 57] width 10 height 10
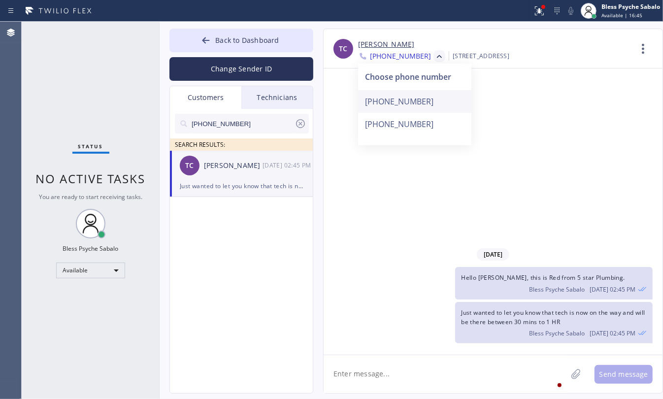
click at [407, 101] on div "[PHONE_NUMBER]" at bounding box center [414, 101] width 113 height 23
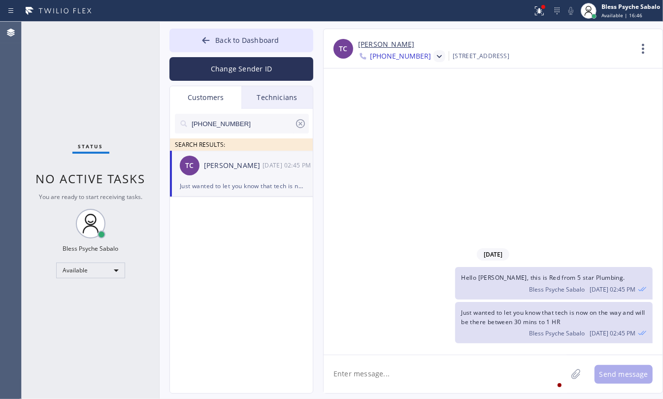
click at [416, 50] on div "[PHONE_NUMBER] Choose phone number [PHONE_NUMBER] [PHONE_NUMBER] [STREET_ADDRES…" at bounding box center [495, 55] width 274 height 11
click at [431, 58] on div at bounding box center [438, 57] width 14 height 12
click at [402, 114] on div "[PHONE_NUMBER]" at bounding box center [414, 124] width 113 height 23
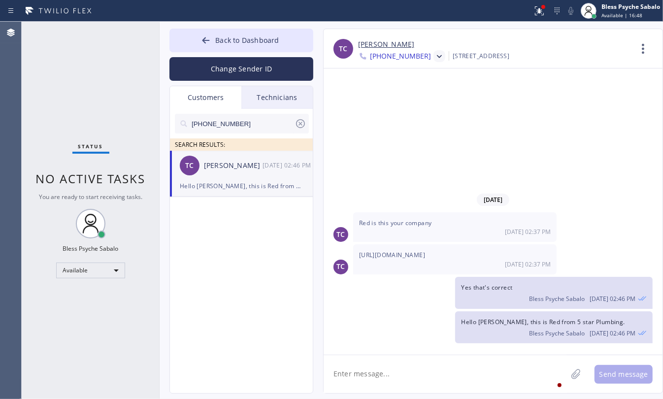
click at [461, 372] on textarea at bounding box center [445, 374] width 243 height 38
paste textarea "Just wanted to let you know that tech is now on the way and will be there betwe…"
type textarea "Just wanted to let you know that tech is now on the way and will be there betwe…"
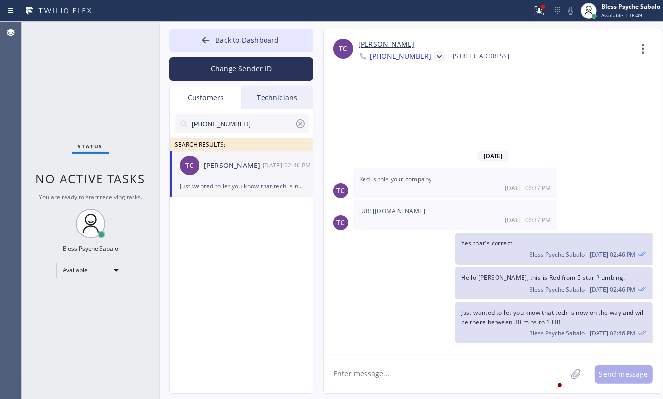
click at [469, 347] on div "[DATE] TC Red is this your company [DATE] 02:37 PM TC [URL][DOMAIN_NAME] [DATE]…" at bounding box center [493, 212] width 339 height 286
click at [525, 370] on textarea at bounding box center [445, 374] width 243 height 38
click at [406, 251] on div "Yes that's correct Bless Psyche Sabalo [DATE] 02:46 PM" at bounding box center [488, 249] width 329 height 32
click at [92, 28] on div "Status No active tasks You are ready to start receiving tasks. Bless Psyche Sab…" at bounding box center [91, 211] width 138 height 378
click at [408, 233] on div "Yes that's correct Bless Psyche Sabalo [DATE] 02:46 PM" at bounding box center [488, 249] width 329 height 32
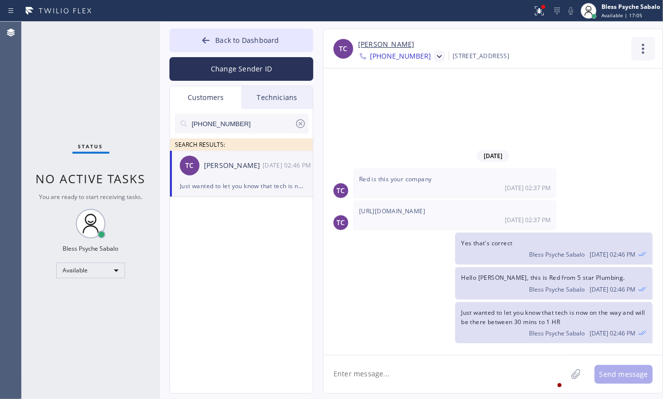
click at [637, 52] on icon at bounding box center [644, 49] width 24 height 24
click at [570, 99] on li "Call to Customer" at bounding box center [584, 101] width 143 height 26
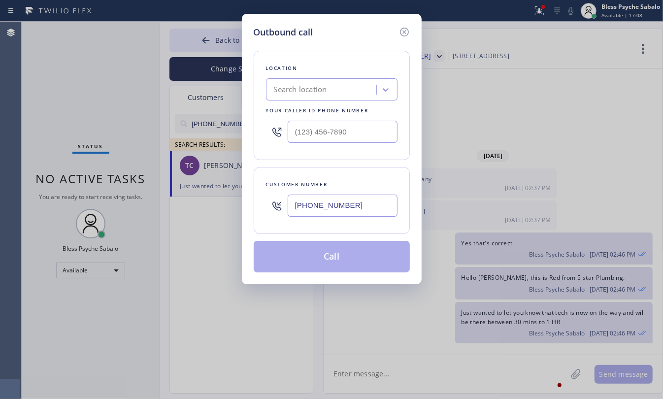
type input "(___) ___-____"
click at [331, 139] on input "(___) ___-____" at bounding box center [343, 132] width 110 height 22
click at [337, 82] on div "Search location" at bounding box center [322, 89] width 107 height 17
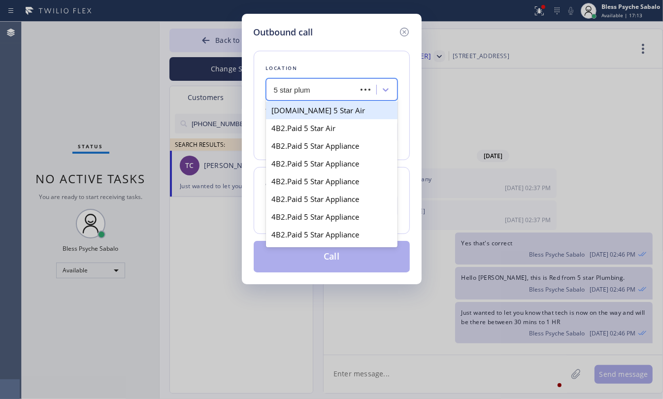
type input "5 star plumb"
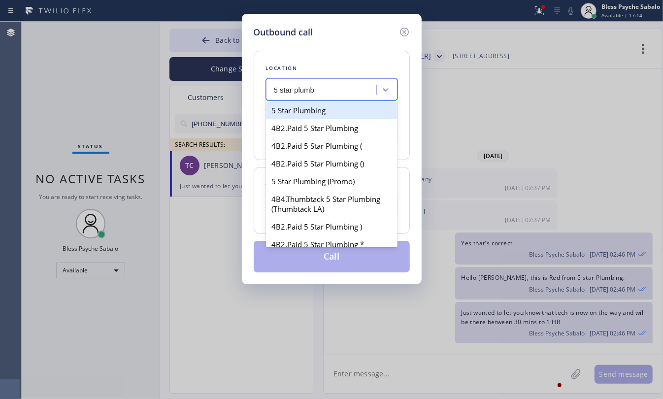
click at [328, 111] on div "5 Star Plumbing" at bounding box center [332, 111] width 132 height 18
type input "[PHONE_NUMBER]"
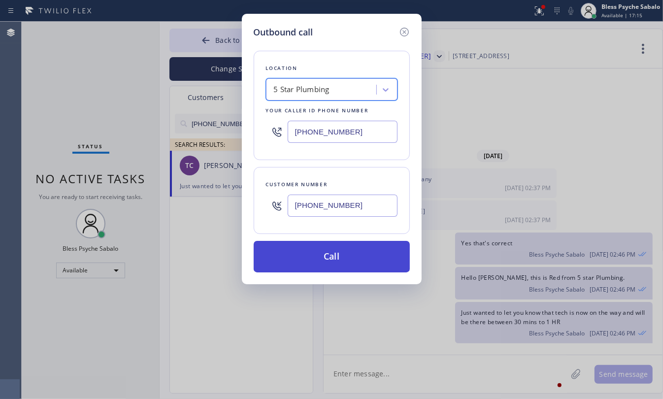
click at [354, 260] on button "Call" at bounding box center [332, 257] width 156 height 32
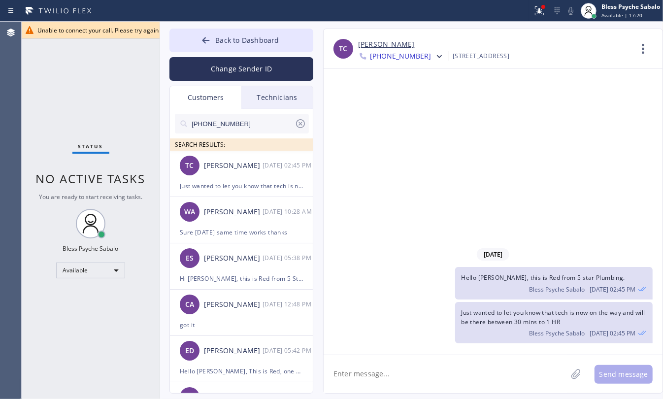
type input "[PHONE_NUMBER]"
drag, startPoint x: 104, startPoint y: 46, endPoint x: 107, endPoint y: 34, distance: 12.7
click at [104, 45] on div "Status No active tasks You are ready to start receiving tasks. Bless Psyche Sab…" at bounding box center [91, 211] width 138 height 378
click at [107, 34] on span "Unable to connect your call. Please try again or contact support. [45301]" at bounding box center [135, 30] width 197 height 8
click at [218, 39] on span "Back to Dashboard" at bounding box center [247, 39] width 64 height 9
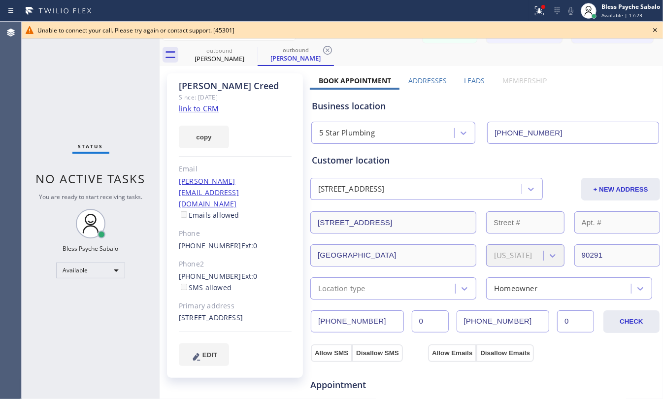
click at [656, 29] on icon at bounding box center [656, 30] width 12 height 12
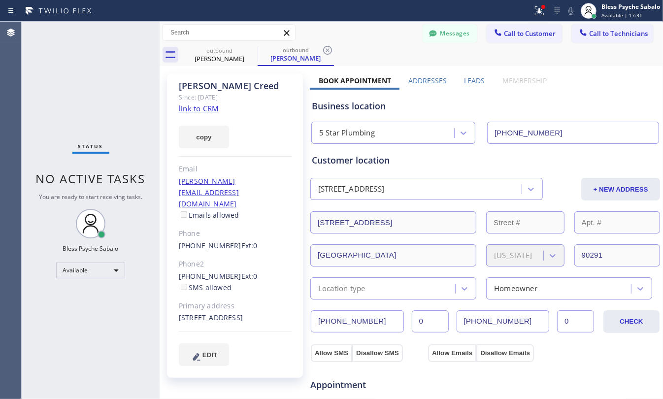
click at [288, 174] on div "Email" at bounding box center [235, 169] width 113 height 11
click at [428, 32] on icon at bounding box center [433, 34] width 10 height 10
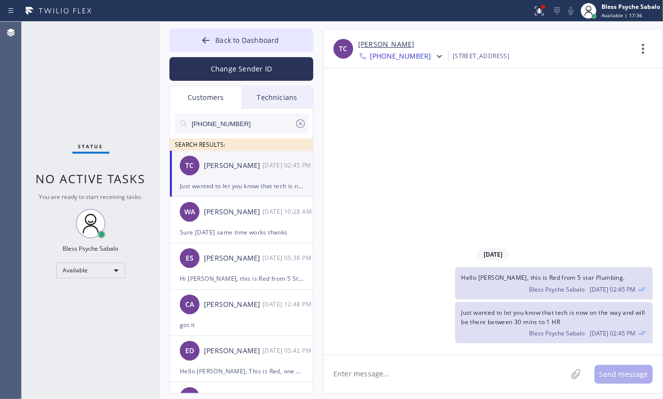
drag, startPoint x: 424, startPoint y: 57, endPoint x: 415, endPoint y: 57, distance: 9.4
click at [415, 57] on div "[PHONE_NUMBER]" at bounding box center [401, 57] width 87 height 12
click at [403, 129] on div "[PHONE_NUMBER]" at bounding box center [414, 124] width 113 height 23
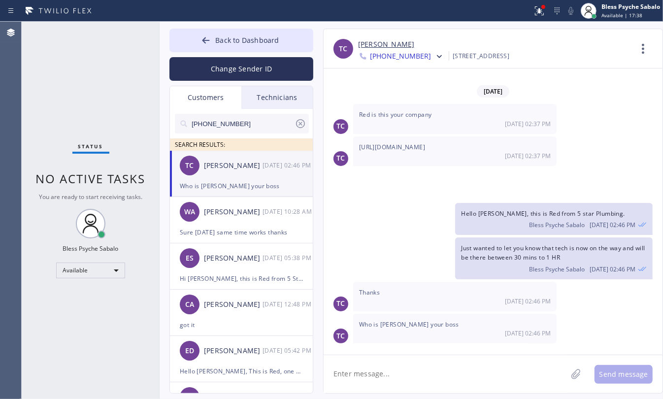
click at [388, 361] on textarea at bounding box center [445, 374] width 243 height 38
click at [407, 373] on textarea at bounding box center [445, 374] width 243 height 38
type textarea "T"
type textarea "N"
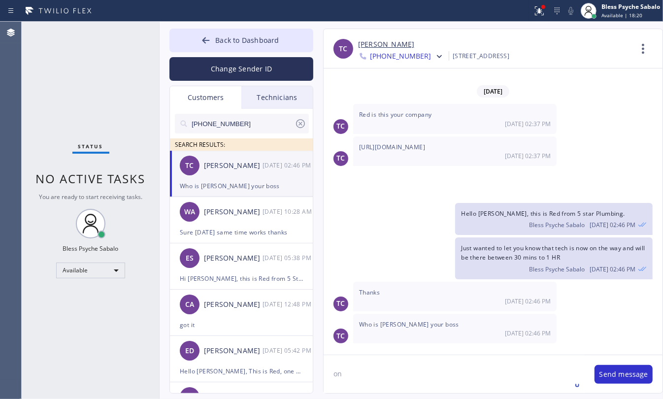
type textarea "o"
type textarea "[PERSON_NAME]?"
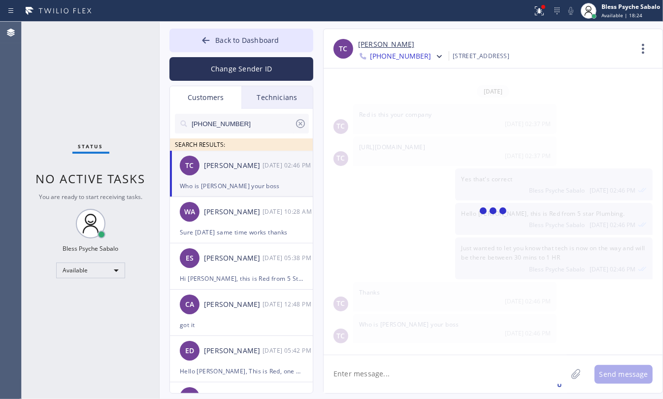
scroll to position [19, 0]
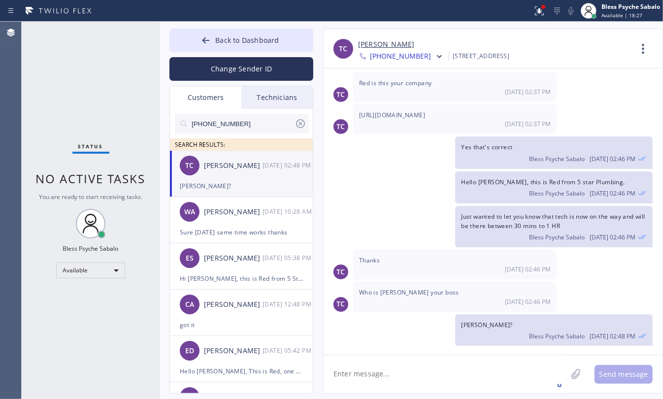
click at [428, 190] on div "Hello [PERSON_NAME], this is Red from 5 star Plumbing. Bless Psyche Sabalo [DAT…" at bounding box center [488, 188] width 329 height 32
click at [392, 224] on div "Just wanted to let you know that tech is now on the way and will be there betwe…" at bounding box center [488, 226] width 329 height 41
click at [395, 364] on textarea at bounding box center [445, 374] width 243 height 38
click at [235, 45] on button "Back to Dashboard" at bounding box center [242, 41] width 144 height 24
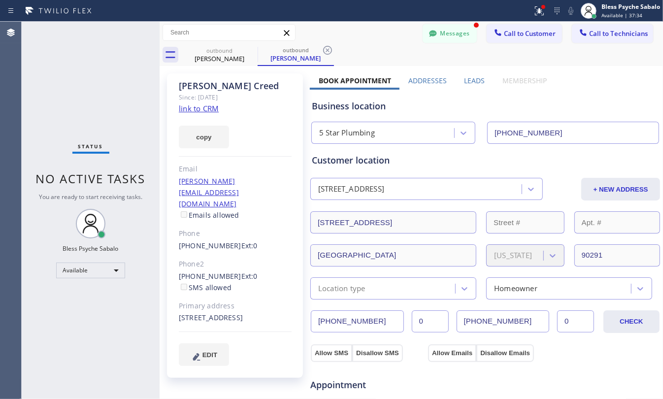
scroll to position [0, 0]
click at [440, 33] on button "Messages" at bounding box center [450, 33] width 54 height 19
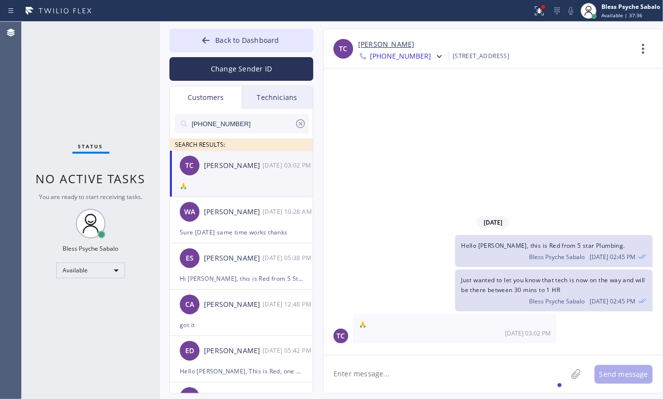
click at [230, 168] on div "[PERSON_NAME]" at bounding box center [233, 165] width 59 height 11
click at [417, 380] on textarea at bounding box center [445, 374] width 243 height 38
click at [212, 215] on div "[PERSON_NAME]" at bounding box center [233, 212] width 59 height 11
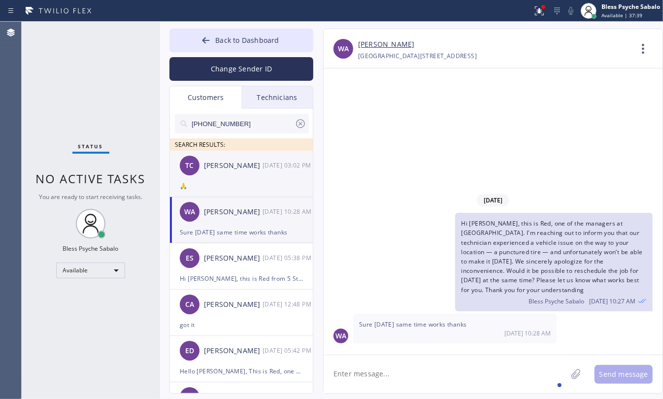
click at [222, 175] on div "TC [PERSON_NAME] [DATE] 03:02 PM" at bounding box center [242, 166] width 144 height 30
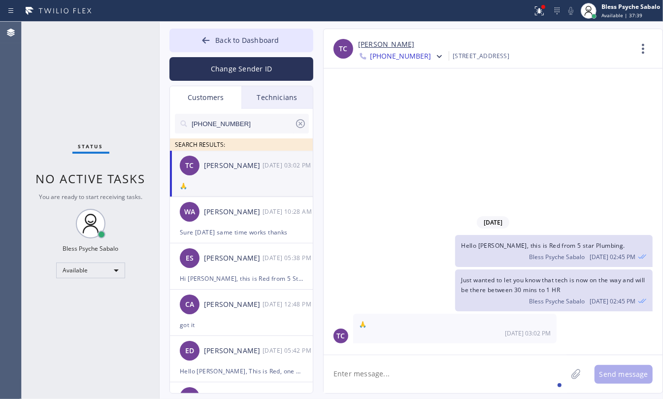
click at [296, 123] on icon at bounding box center [301, 124] width 12 height 12
click at [210, 107] on div "Customers" at bounding box center [205, 97] width 71 height 23
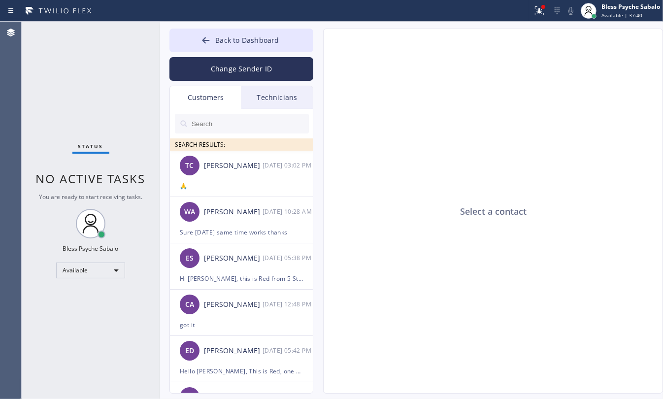
click at [262, 94] on div "Technicians" at bounding box center [277, 97] width 71 height 23
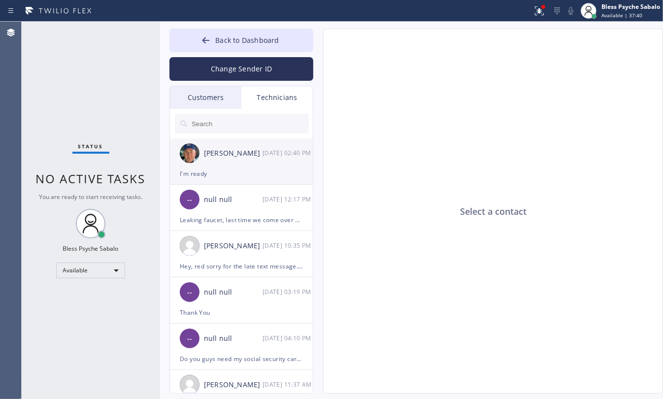
click at [262, 160] on div "[PERSON_NAME] [DATE] 02:40 PM" at bounding box center [242, 154] width 144 height 30
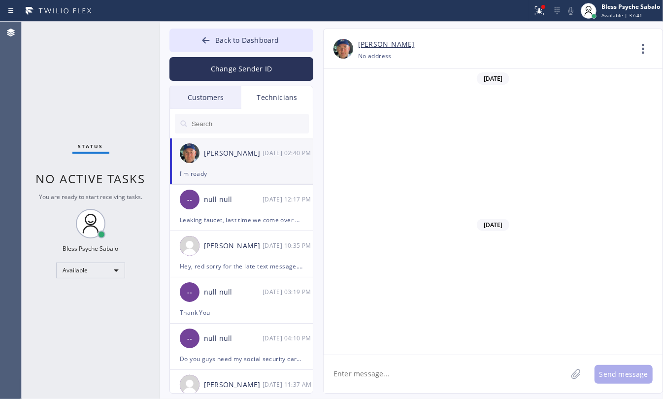
scroll to position [13939, 0]
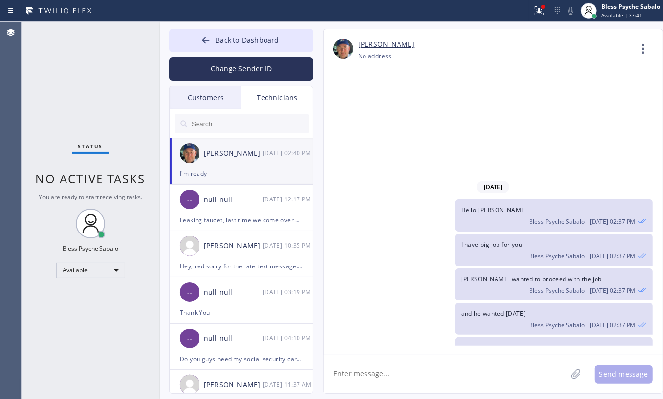
click at [430, 378] on textarea at bounding box center [445, 374] width 243 height 38
click at [351, 346] on div "Hello" at bounding box center [354, 345] width 22 height 16
click at [365, 376] on textarea "Hello" at bounding box center [454, 374] width 261 height 38
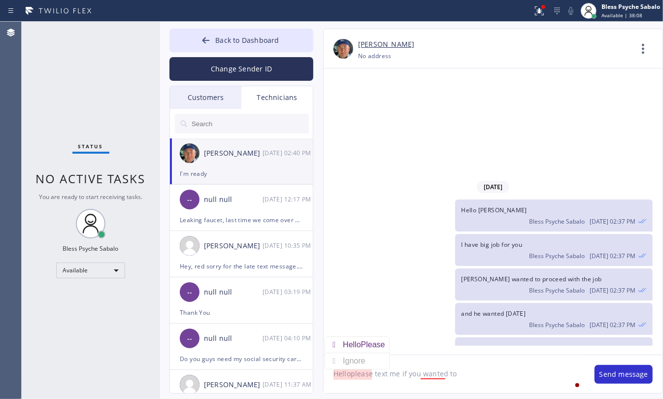
click at [350, 374] on textarea "Helloplease text me if you wanted to" at bounding box center [454, 374] width 261 height 38
click at [368, 384] on textarea "Hello please text me if you wanted to" at bounding box center [454, 374] width 261 height 38
click at [366, 371] on textarea "Hello please text me if you wanted to" at bounding box center [454, 374] width 261 height 38
drag, startPoint x: 358, startPoint y: 373, endPoint x: 462, endPoint y: 368, distance: 104.1
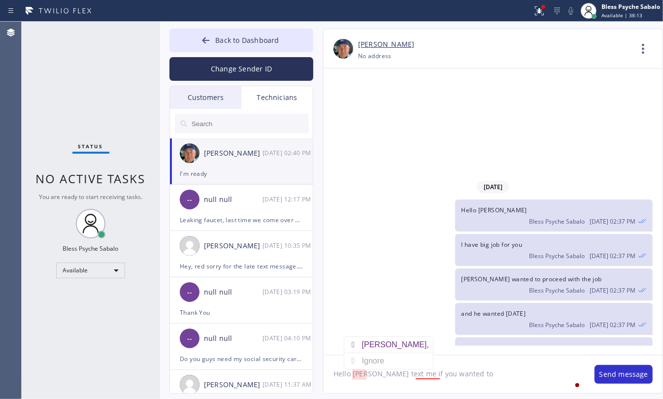
click at [462, 368] on textarea "Hello [PERSON_NAME] text me if you wanted to" at bounding box center [454, 374] width 261 height 38
type textarea "Hello [PERSON_NAME] please text me if you need any help for estimate"
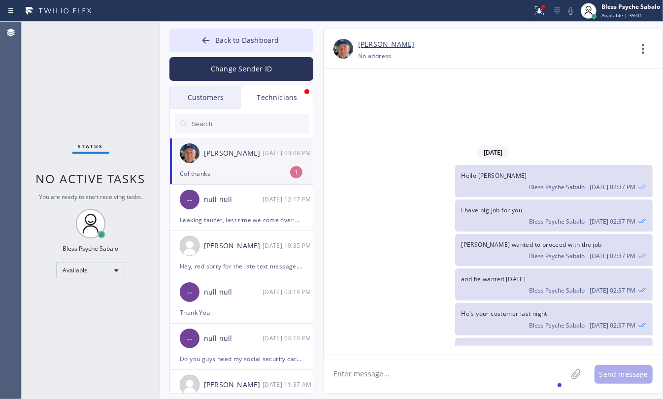
scroll to position [14006, 0]
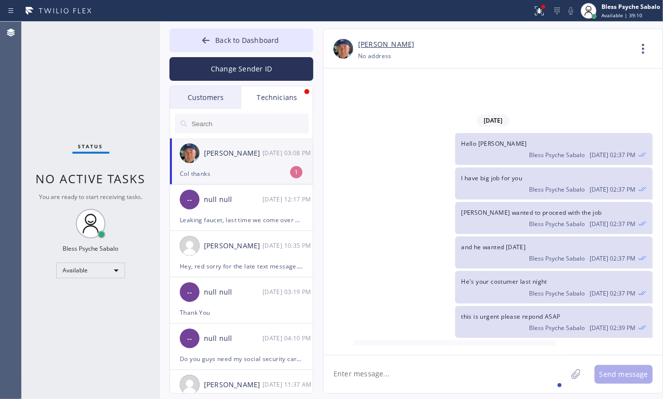
click at [424, 382] on textarea at bounding box center [445, 374] width 243 height 38
type textarea "thanks"
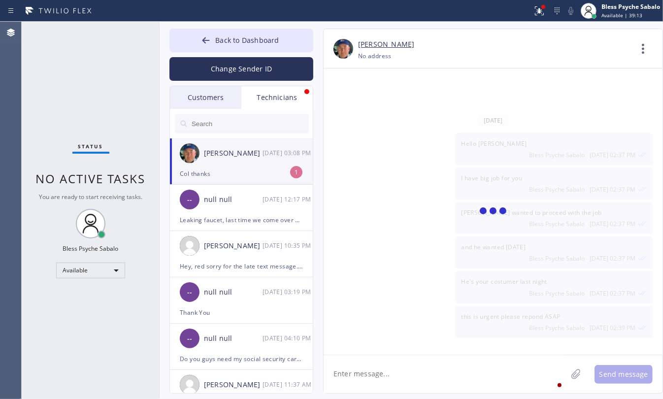
scroll to position [14040, 0]
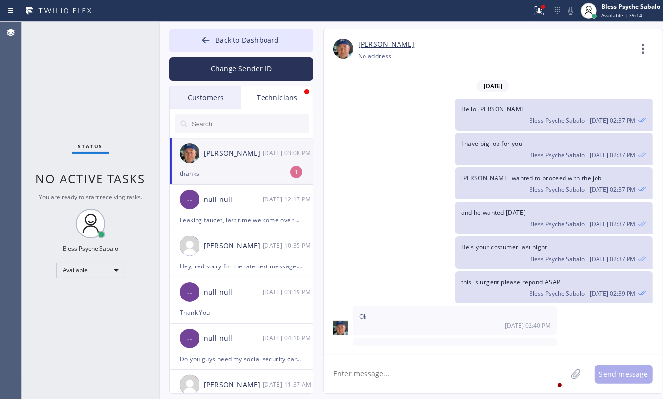
click at [286, 163] on div "[PERSON_NAME] [DATE] 03:08 PM" at bounding box center [242, 154] width 144 height 30
click at [281, 94] on div "Technicians" at bounding box center [277, 97] width 71 height 23
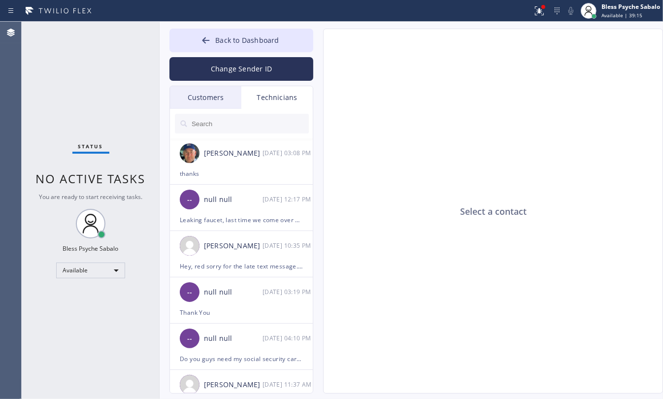
click at [195, 103] on div "Customers" at bounding box center [205, 97] width 71 height 23
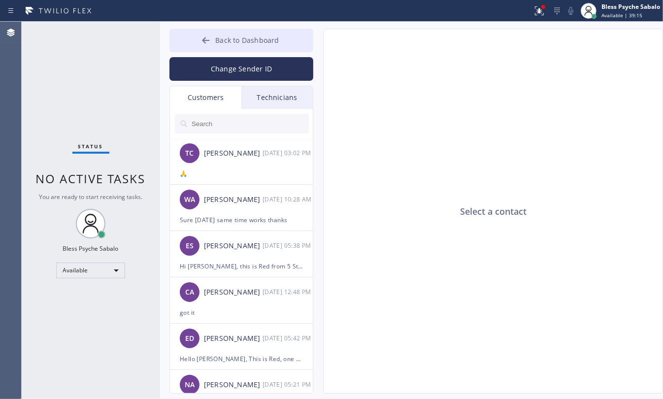
click at [250, 38] on span "Back to Dashboard" at bounding box center [247, 39] width 64 height 9
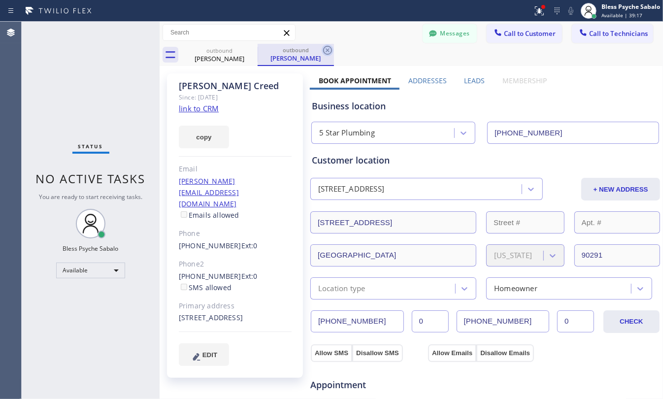
click at [326, 49] on icon at bounding box center [328, 50] width 12 height 12
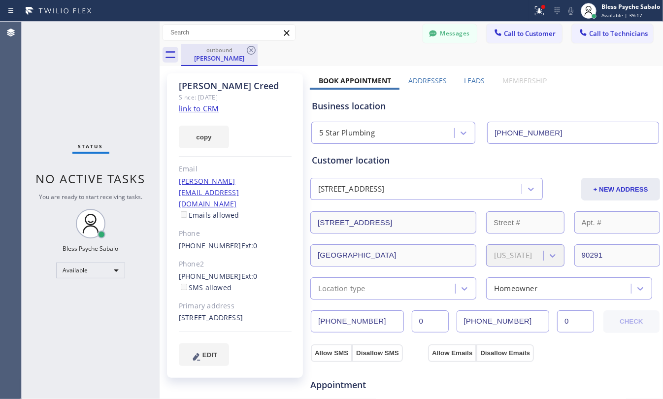
click at [242, 53] on div "outbound" at bounding box center [219, 49] width 74 height 7
click at [248, 52] on icon at bounding box center [251, 50] width 9 height 9
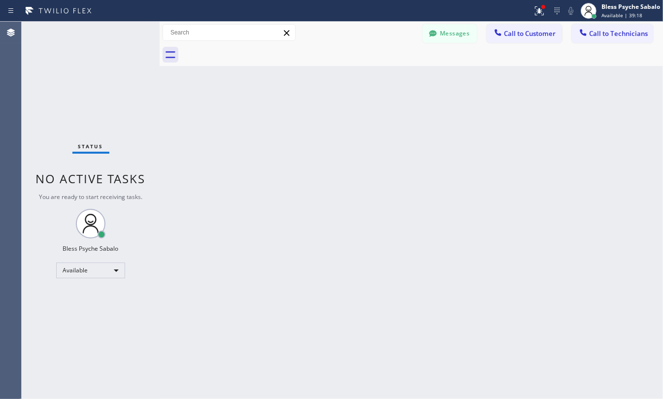
click at [367, 52] on div at bounding box center [422, 55] width 482 height 22
